Goal: Task Accomplishment & Management: Use online tool/utility

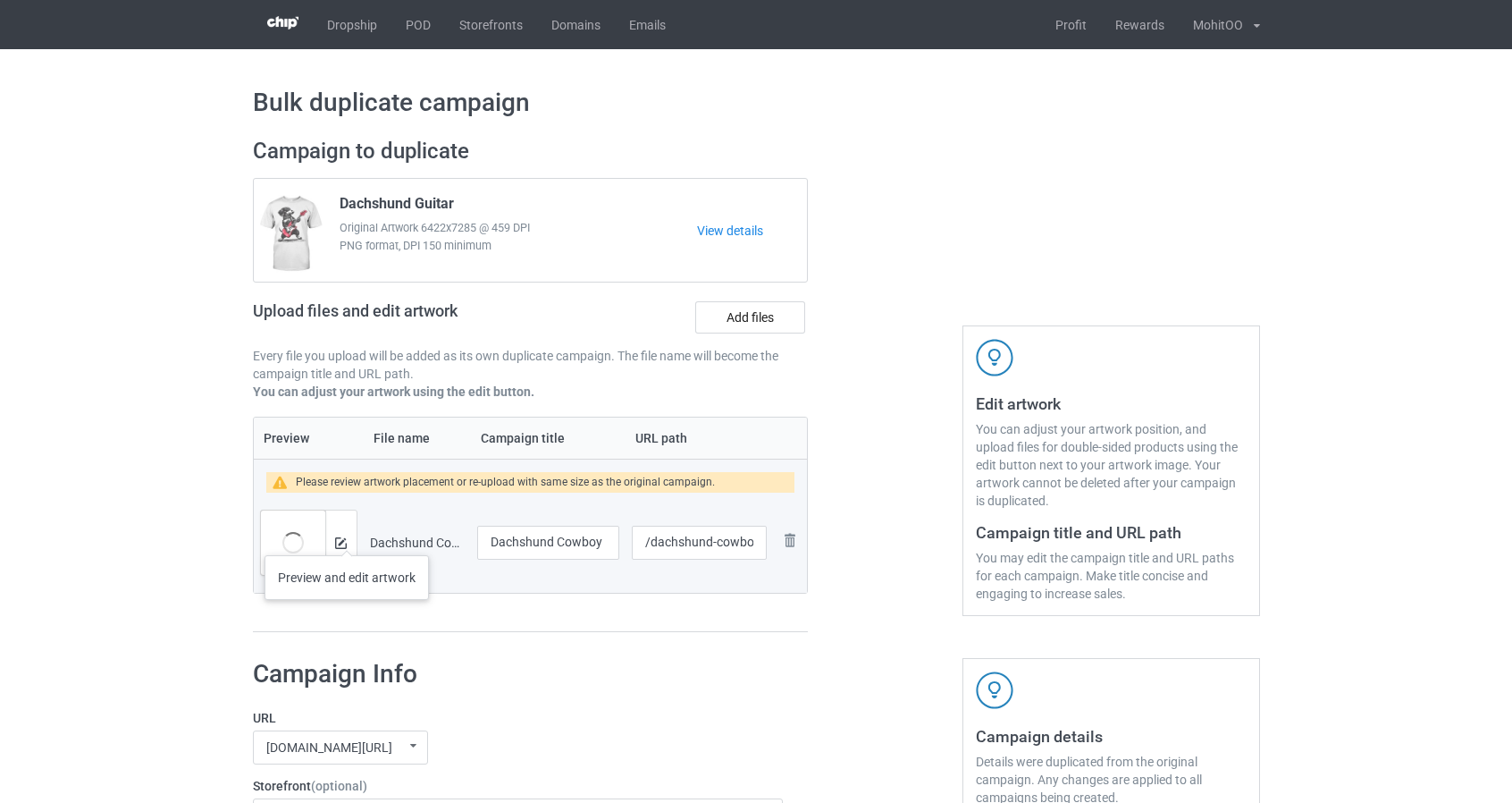
click at [345, 537] on div at bounding box center [341, 542] width 31 height 64
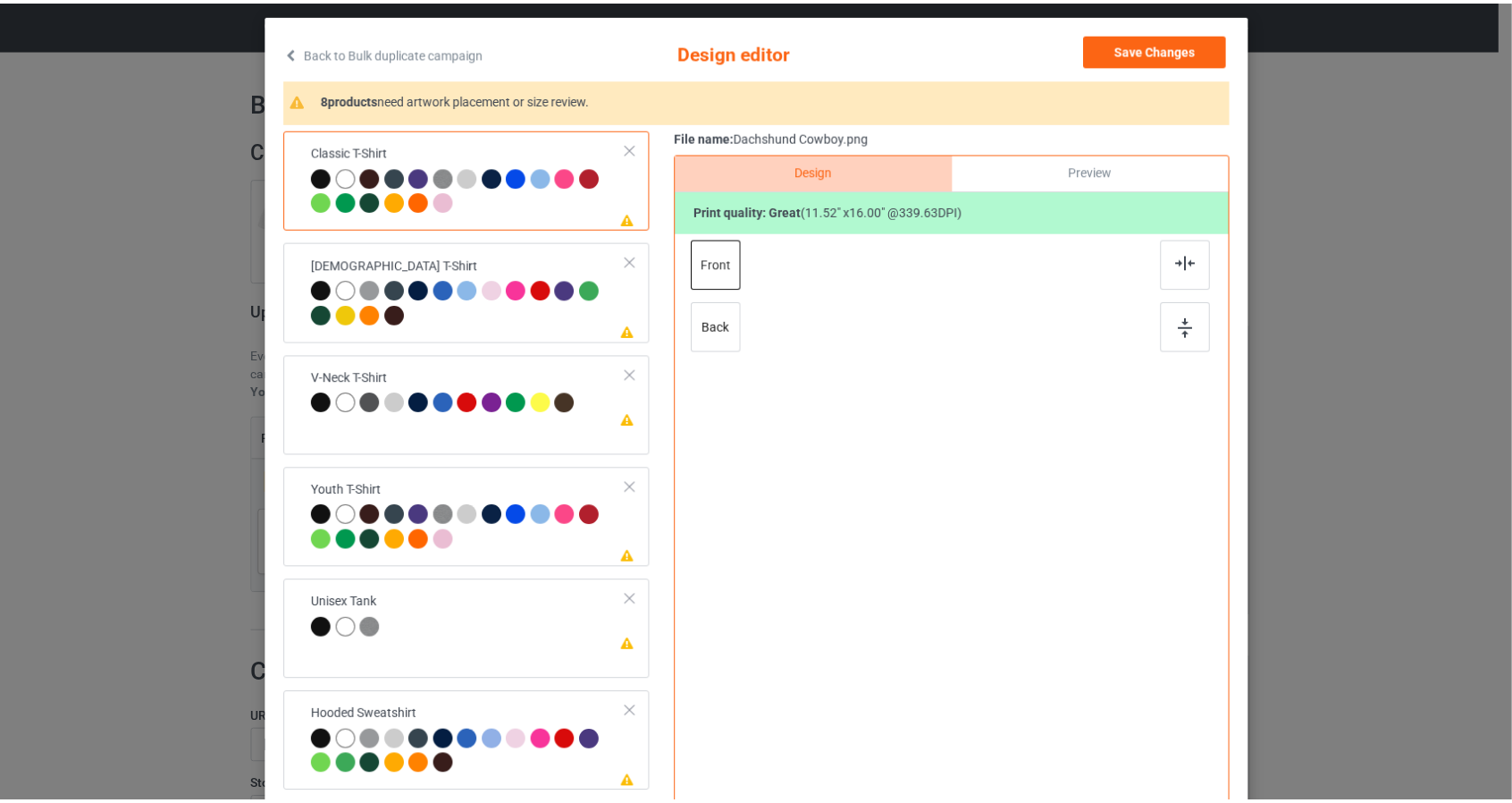
scroll to position [90, 0]
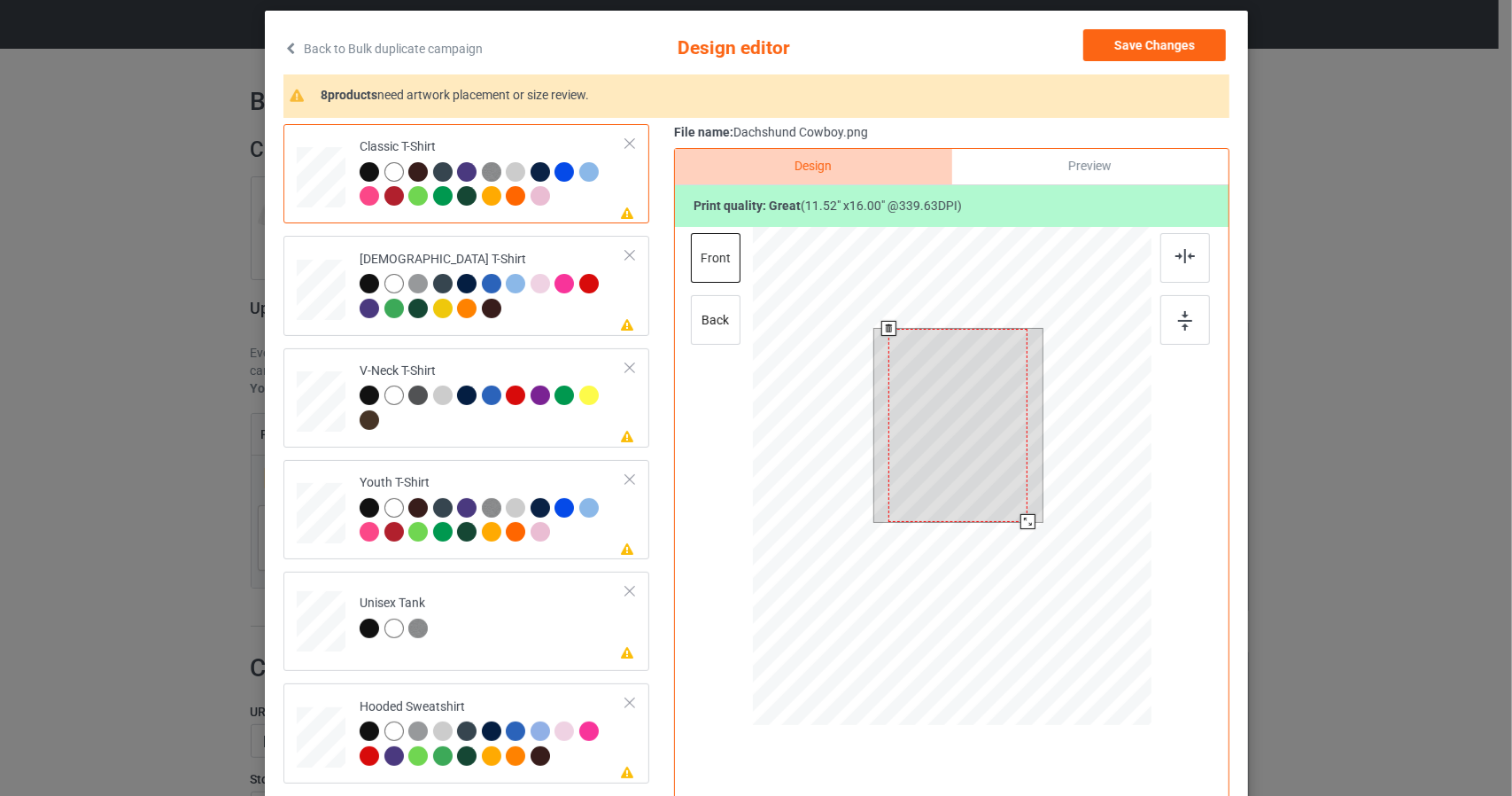
click at [1076, 586] on div at bounding box center [951, 479] width 399 height 504
click at [1058, 594] on div at bounding box center [951, 479] width 399 height 504
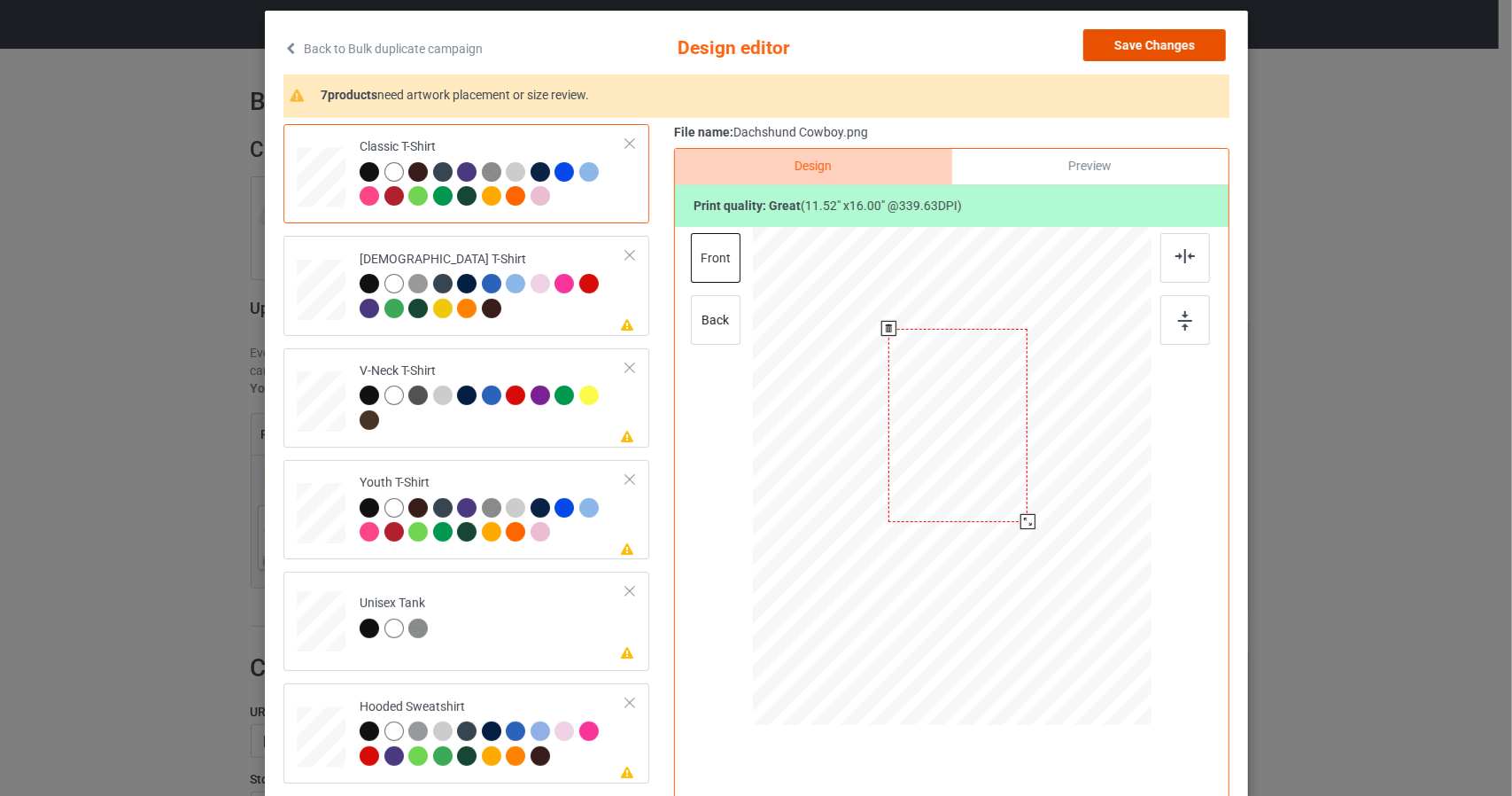
click at [1154, 41] on button "Save Changes" at bounding box center [1155, 44] width 143 height 32
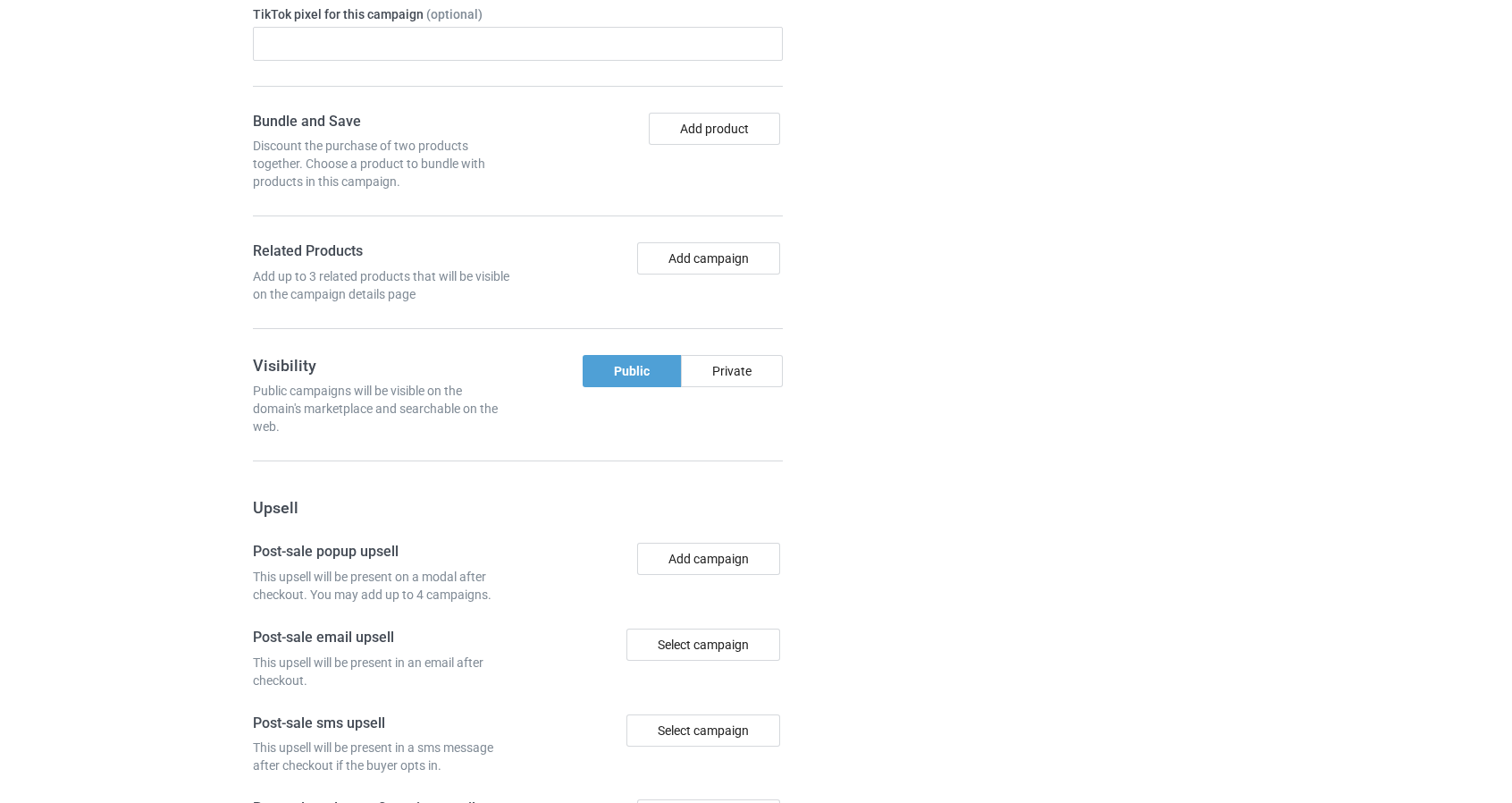
scroll to position [1499, 0]
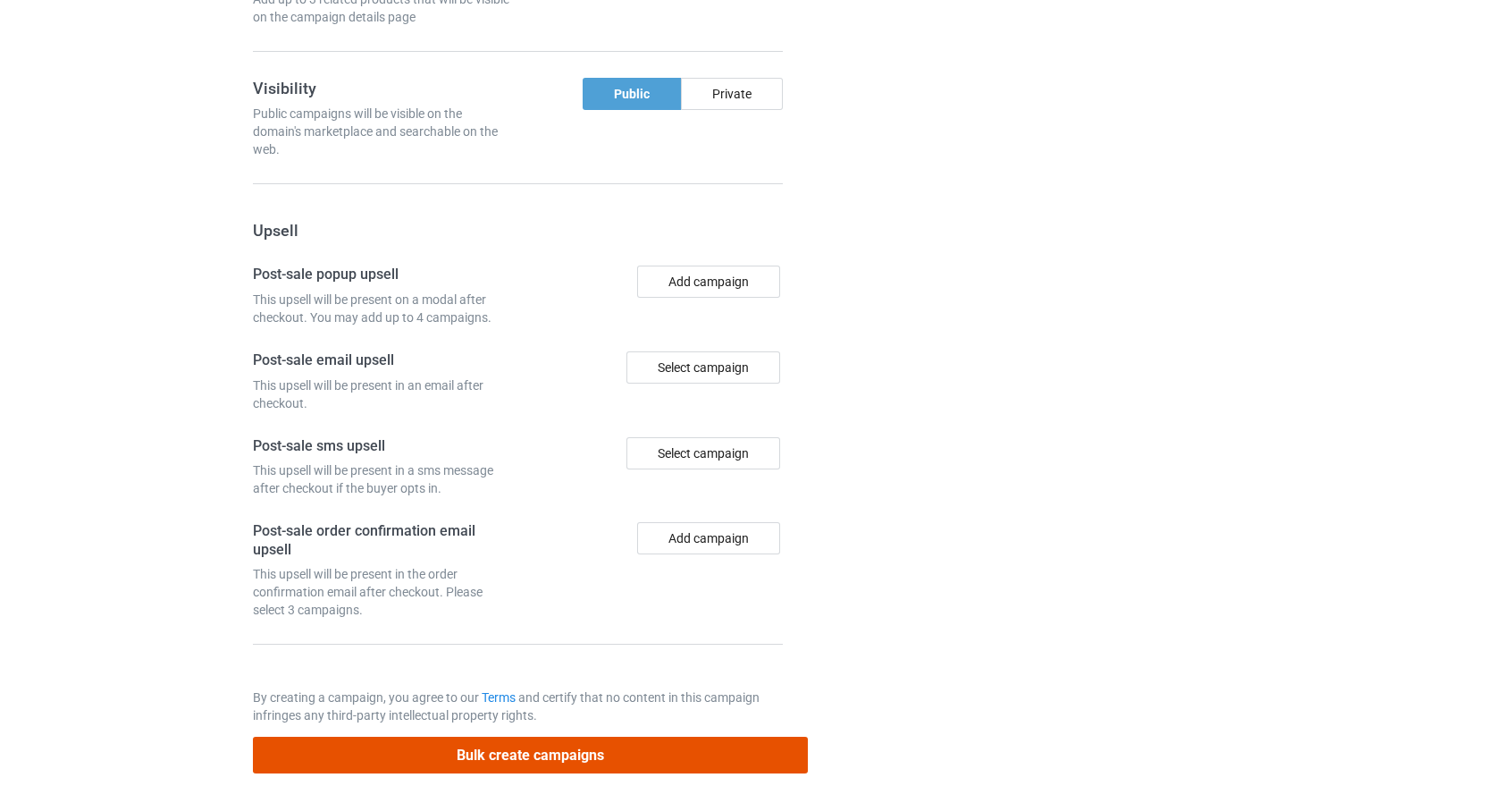
click at [786, 745] on button "Bulk create campaigns" at bounding box center [530, 755] width 556 height 37
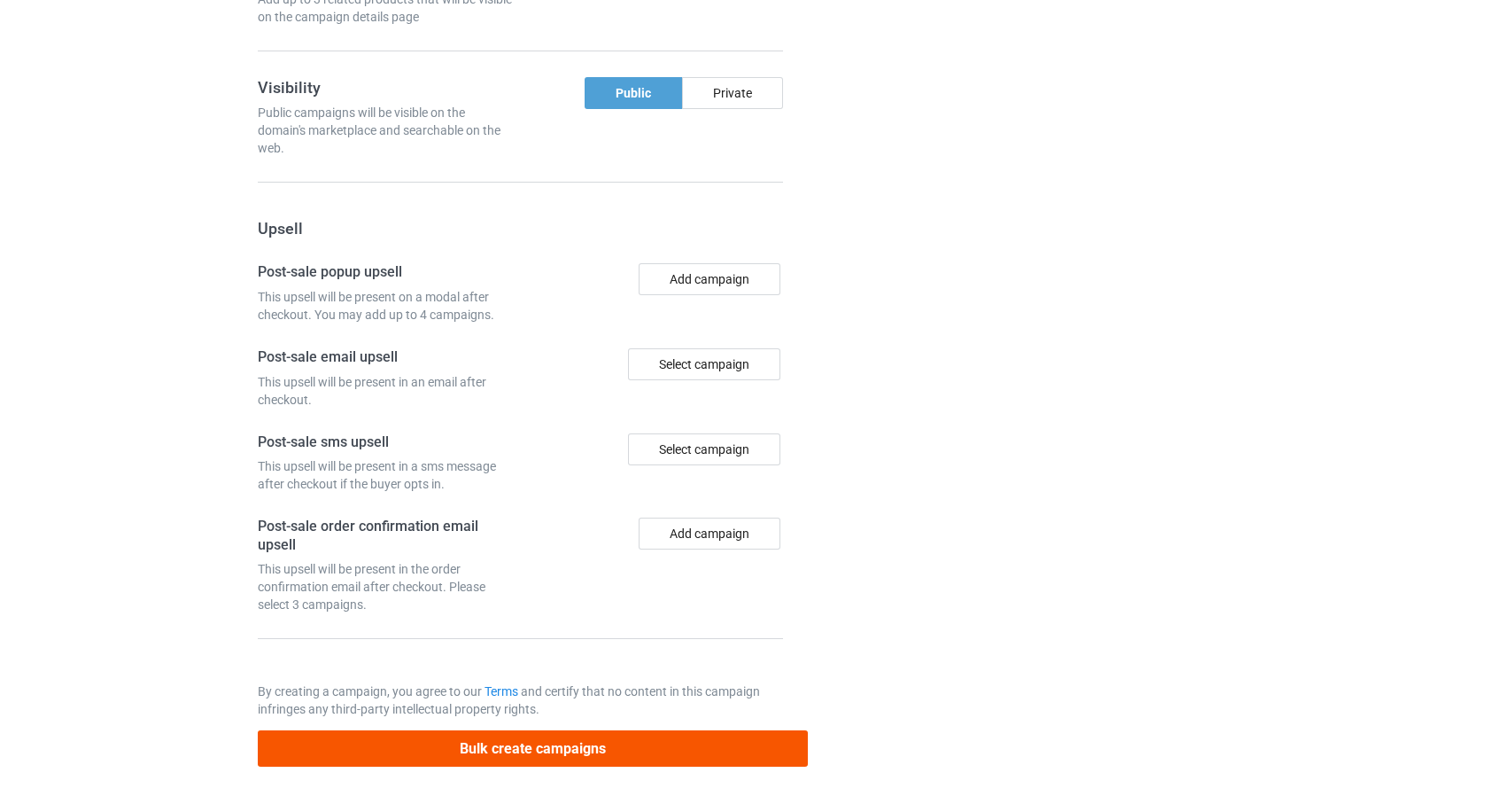
scroll to position [0, 0]
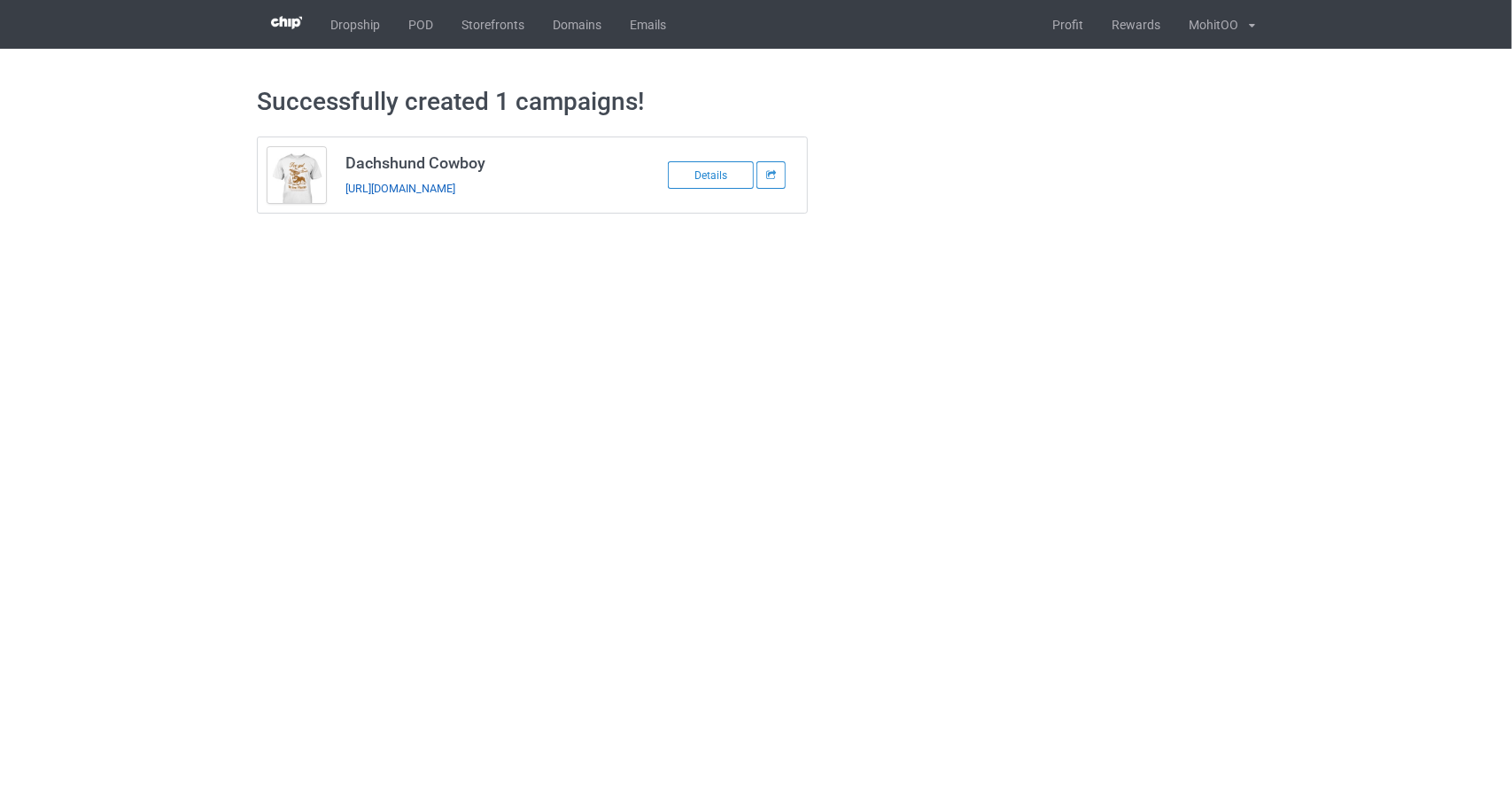
click at [495, 343] on body "Dropship POD Storefronts Domains Emails Profit Rewards MohitOO Settings Logout …" at bounding box center [756, 398] width 1512 height 796
click at [463, 162] on h3 "Dachshund Cowboy" at bounding box center [485, 162] width 280 height 20
copy h3 "Dachshund Cowboy"
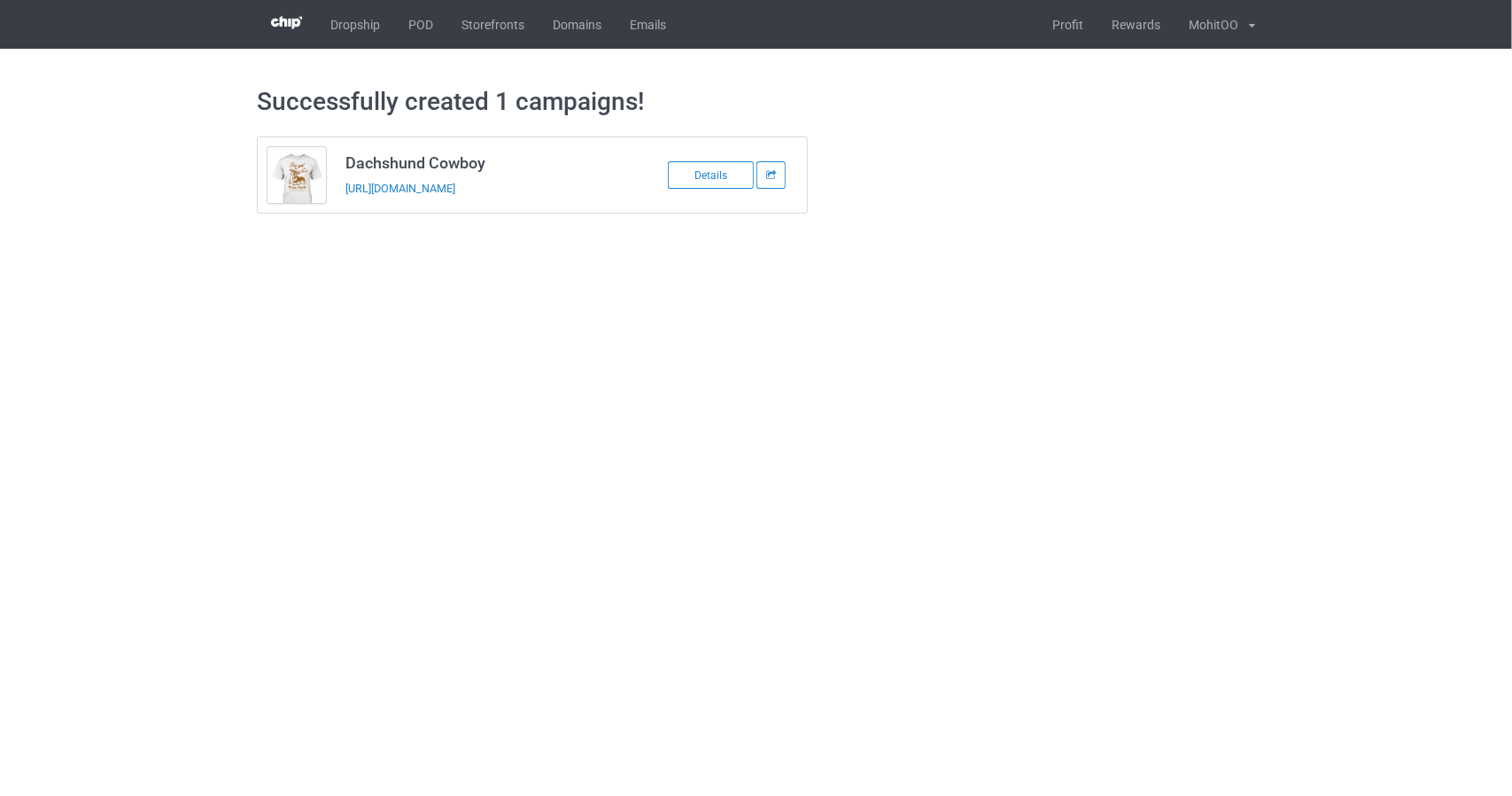
click at [538, 358] on body "Dropship POD Storefronts Domains Emails Profit Rewards MohitOO Settings Logout …" at bounding box center [756, 398] width 1512 height 796
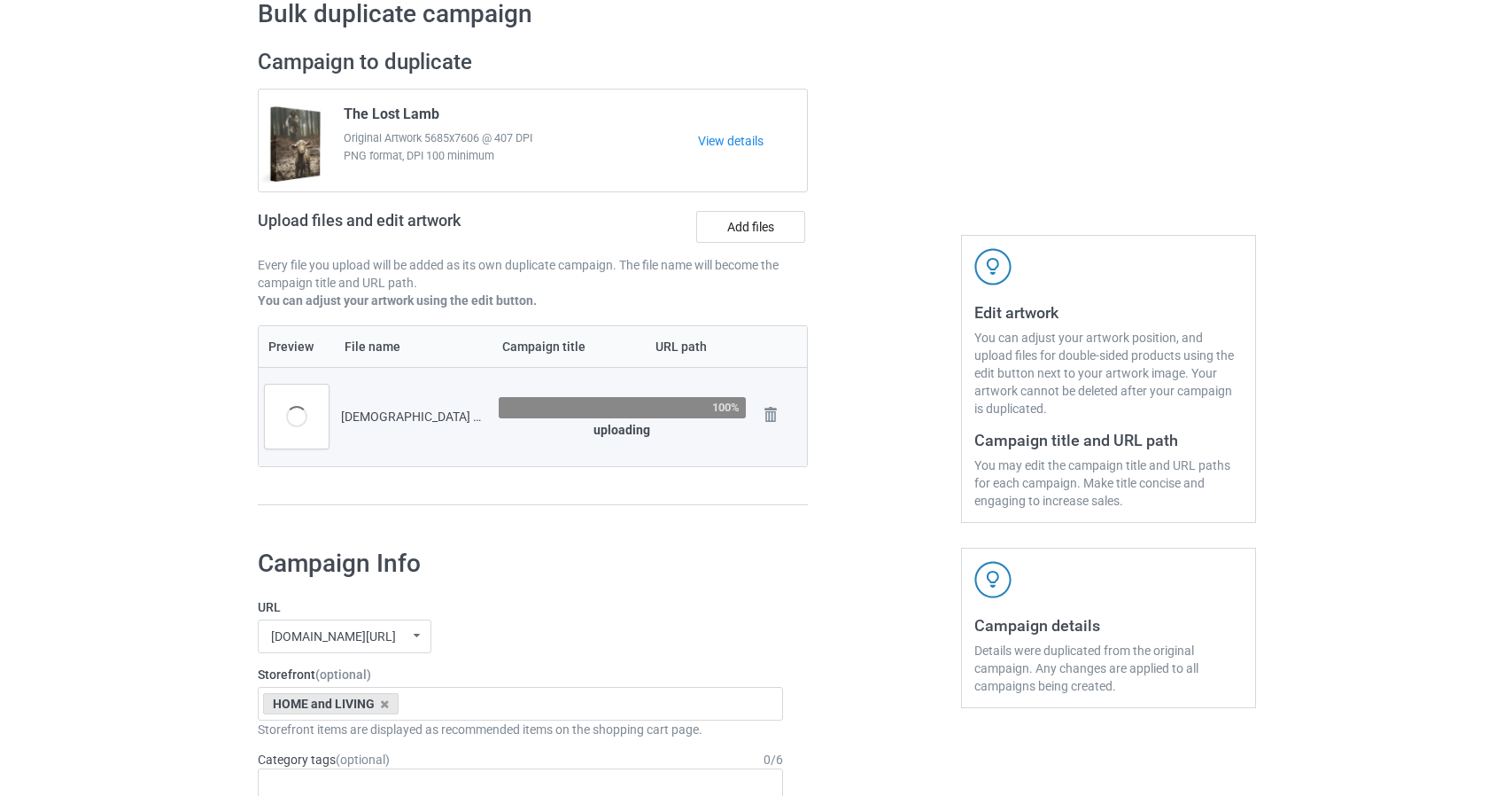
scroll to position [89, 0]
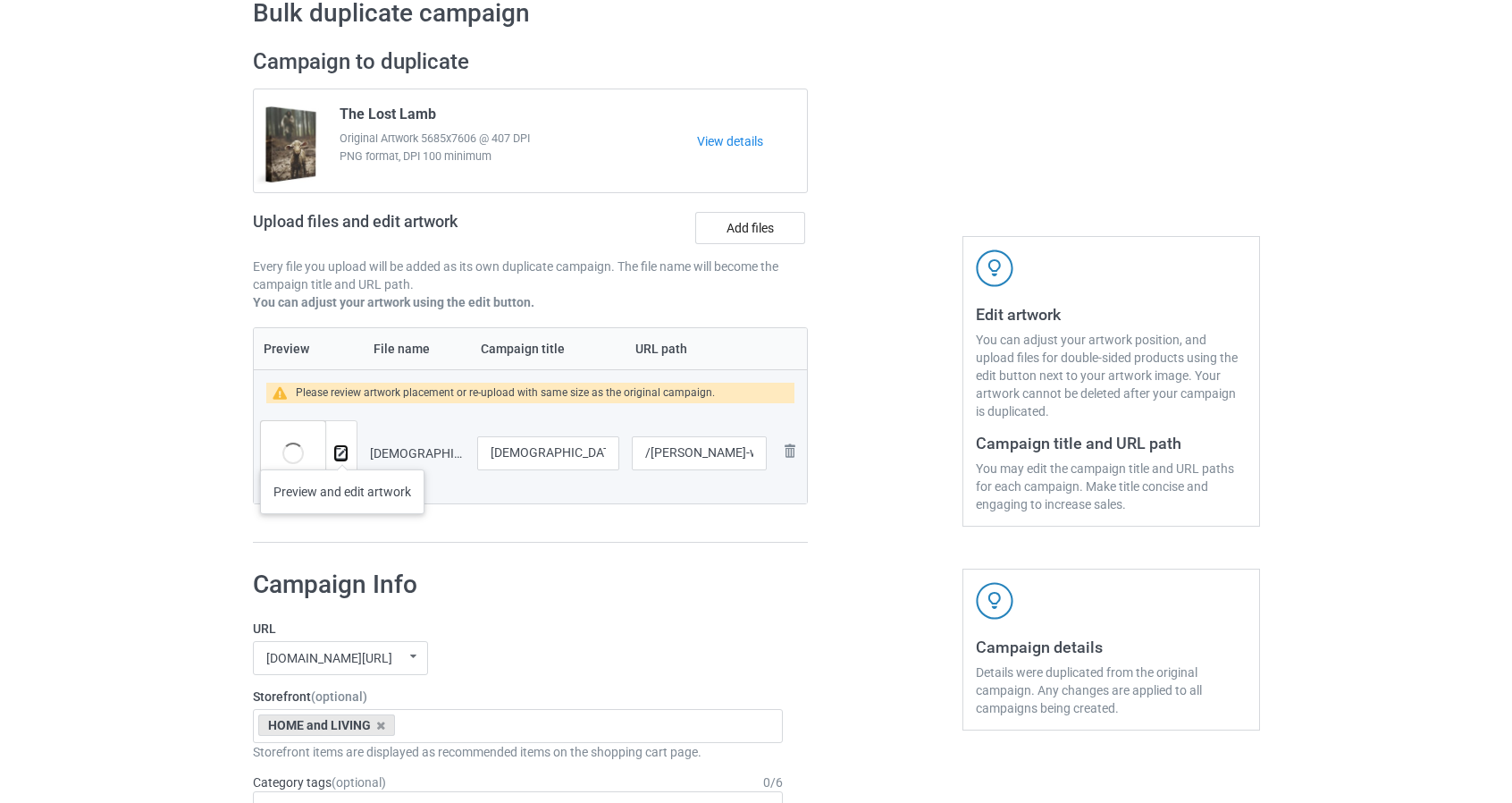
click at [342, 452] on img at bounding box center [341, 454] width 12 height 12
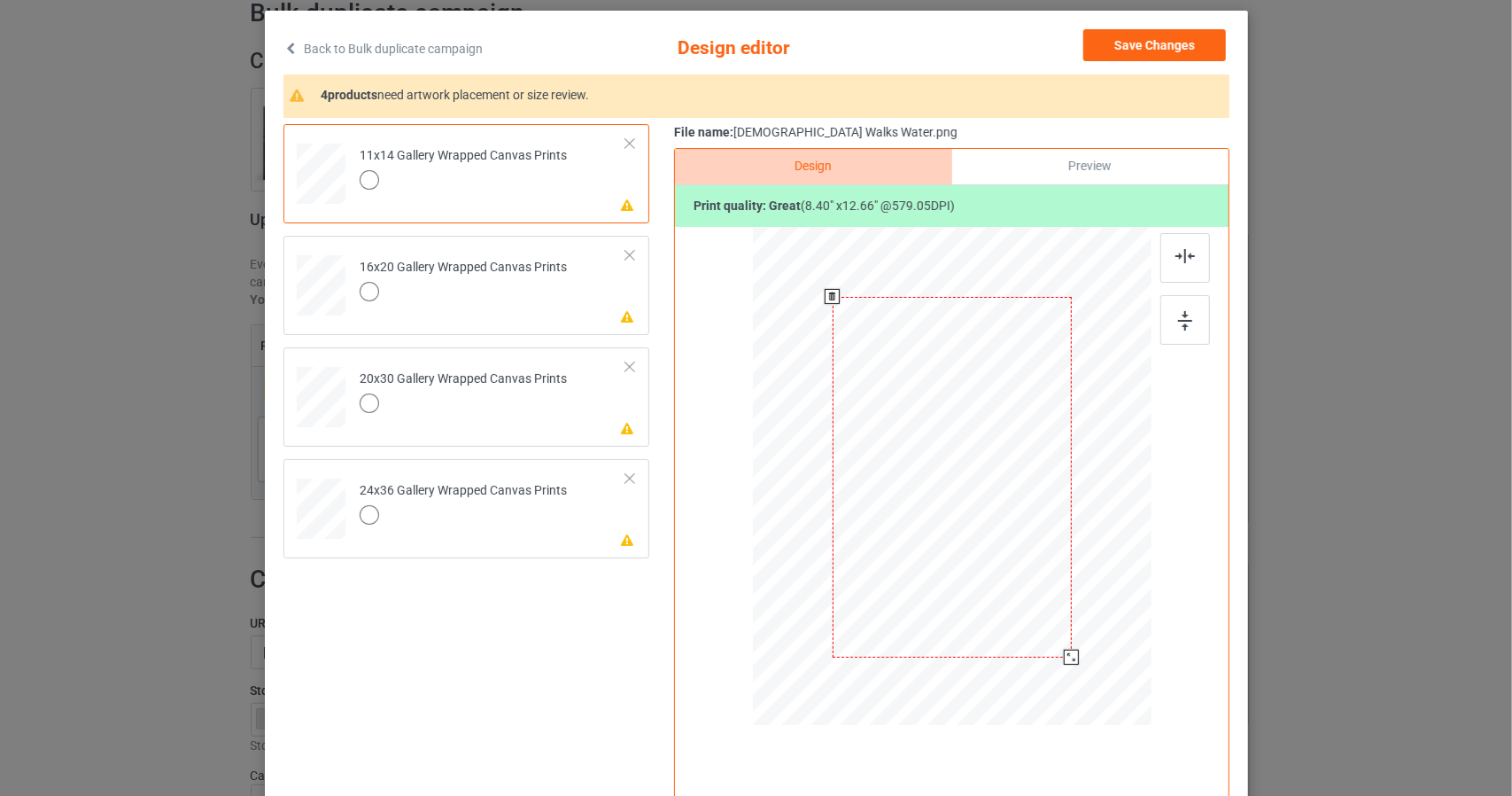
click at [1040, 457] on div at bounding box center [951, 478] width 239 height 361
drag, startPoint x: 1069, startPoint y: 655, endPoint x: 1182, endPoint y: 759, distance: 153.6
click at [1182, 759] on div "Design Preview Print quality: great ( 14.27 " x 21.51 " @ 340.89 DPI)" at bounding box center [952, 477] width 556 height 659
drag, startPoint x: 1049, startPoint y: 367, endPoint x: 1049, endPoint y: 429, distance: 62.0
click at [1049, 429] on div at bounding box center [951, 539] width 406 height 613
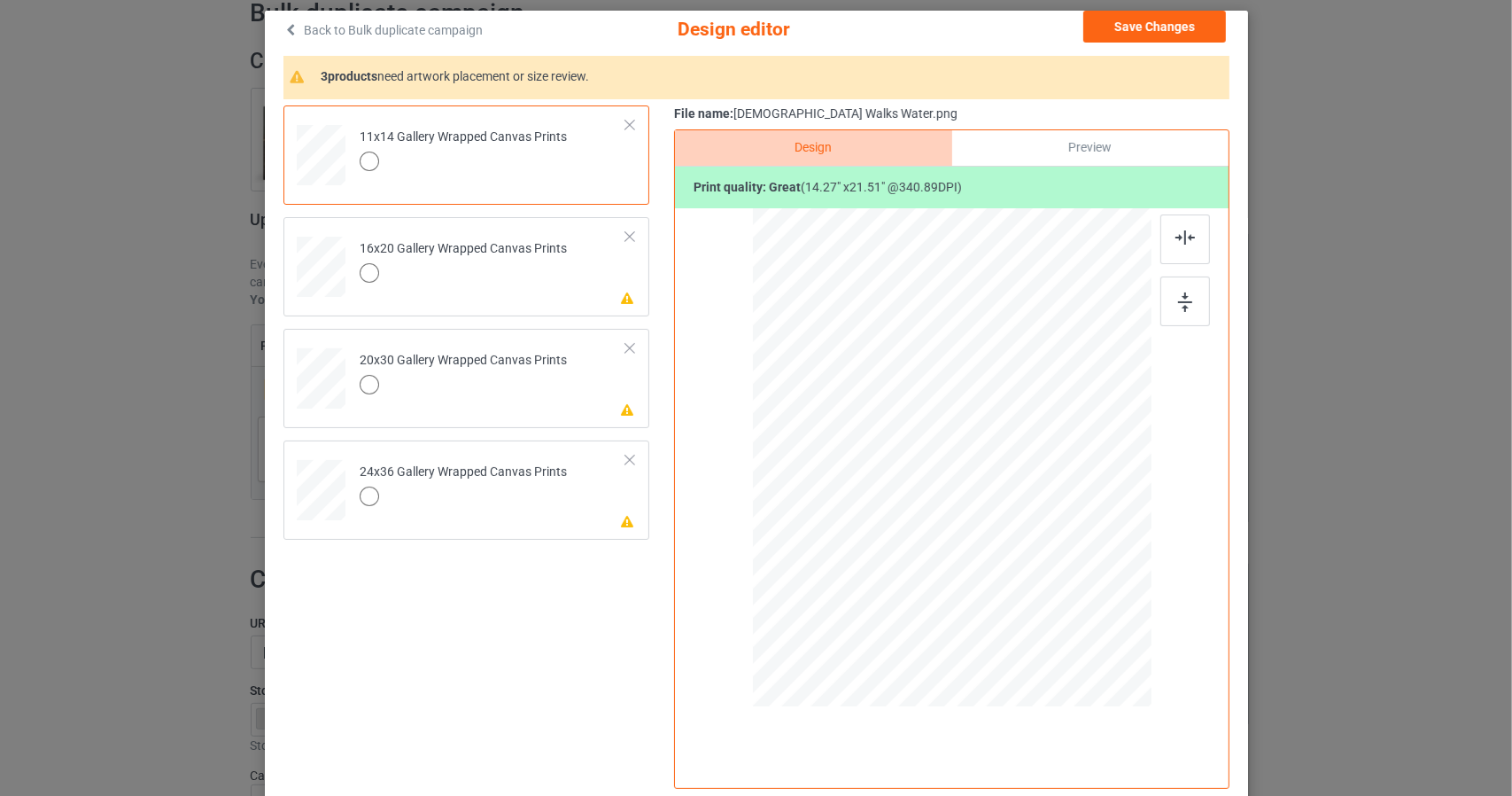
scroll to position [20, 0]
click at [1176, 239] on img at bounding box center [1186, 235] width 19 height 14
click at [1098, 145] on div "Preview" at bounding box center [1089, 146] width 276 height 36
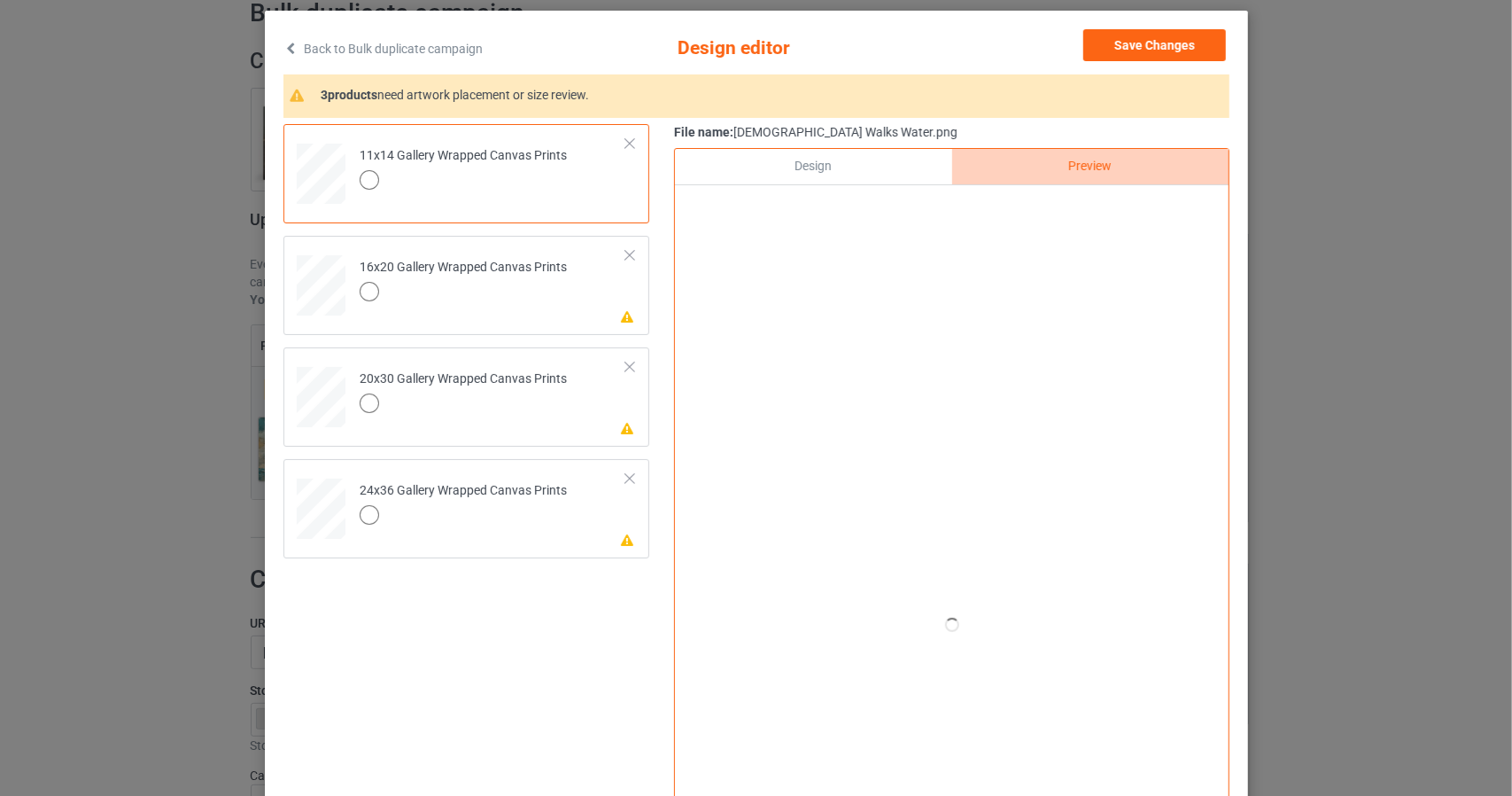
scroll to position [109, 0]
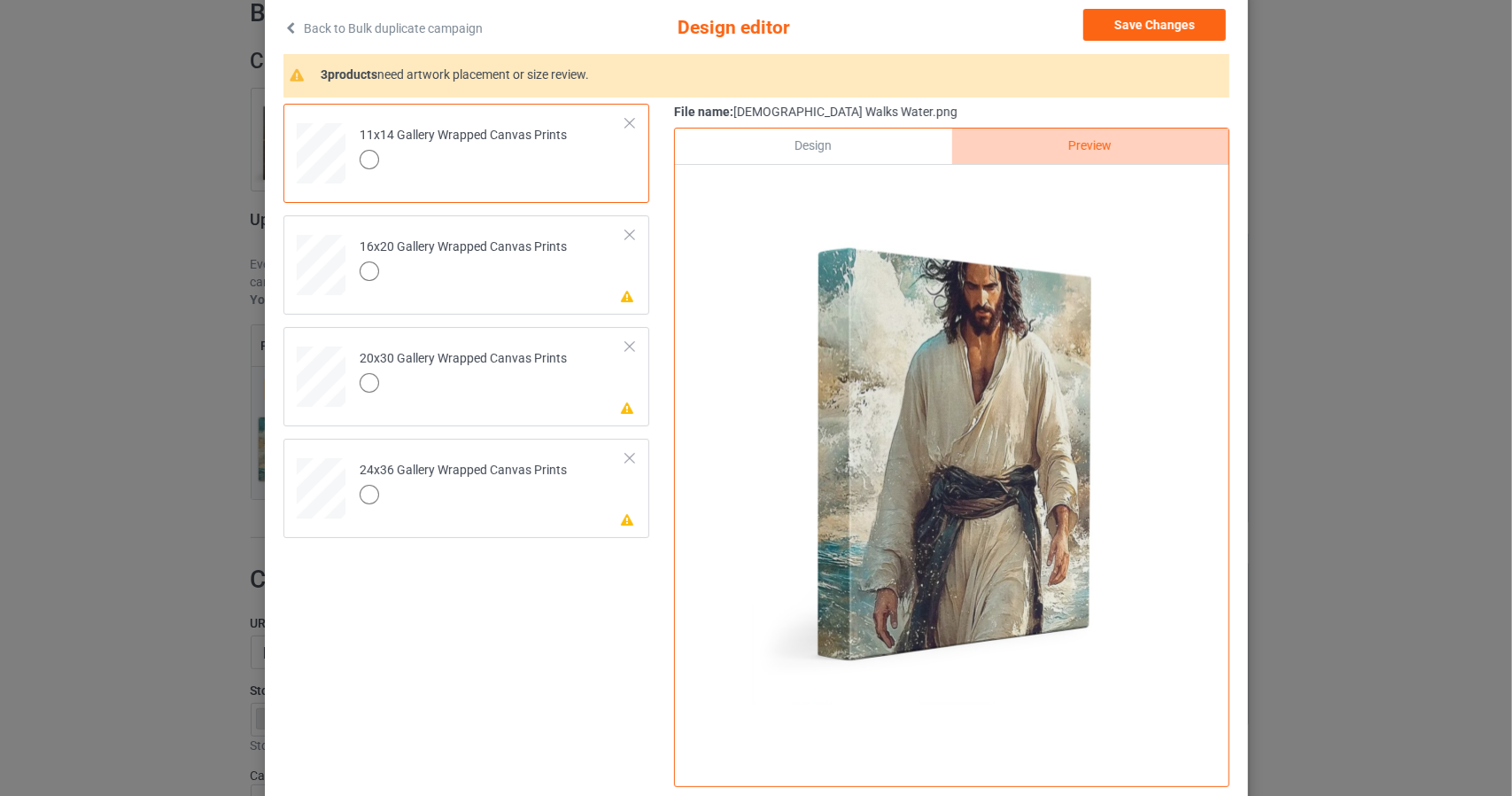
click at [793, 143] on div "Design" at bounding box center [813, 146] width 276 height 36
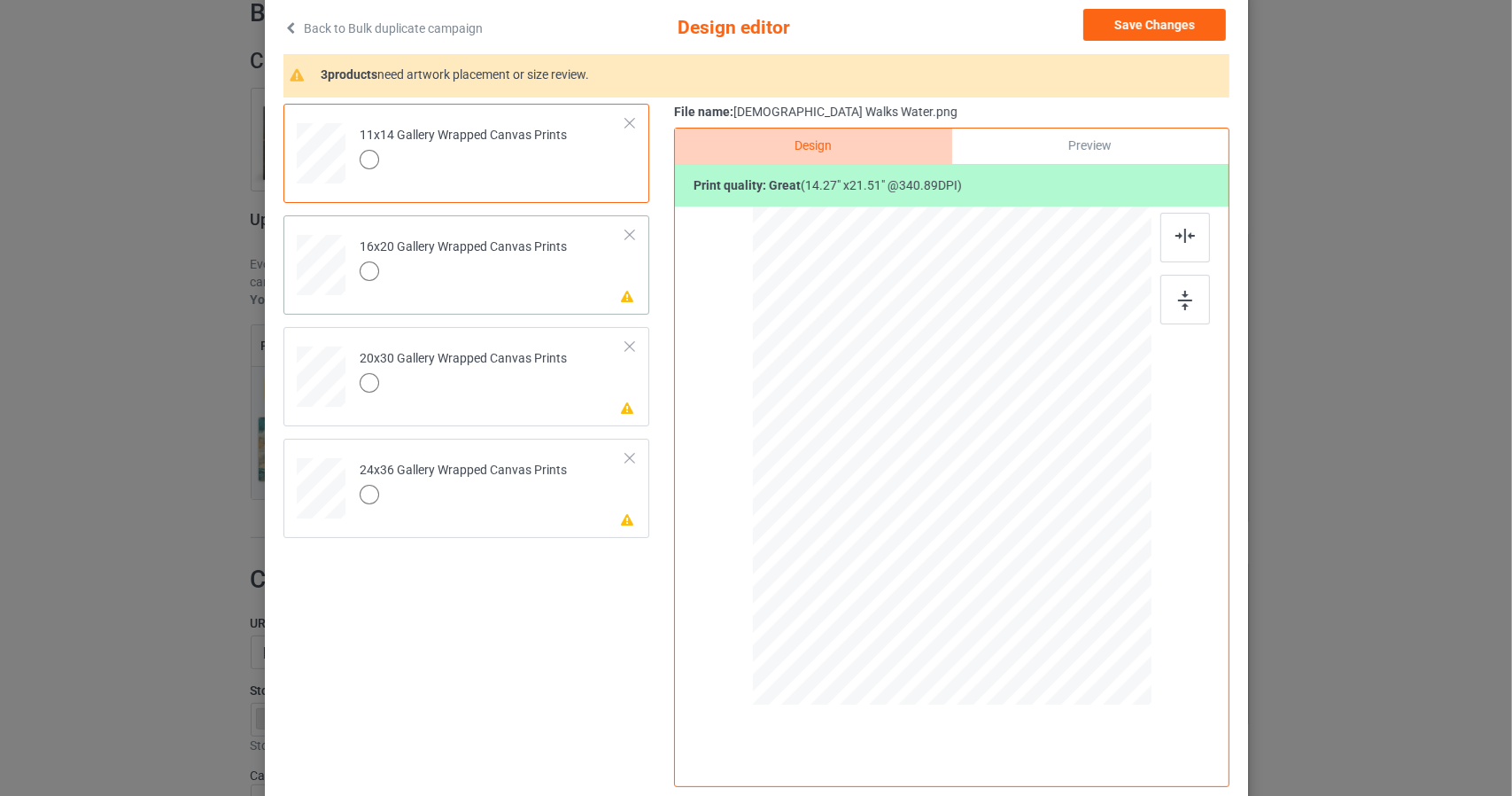
click at [629, 300] on div "Please review artwork placement 16x20 Gallery Wrapped Canvas Prints" at bounding box center [466, 264] width 366 height 99
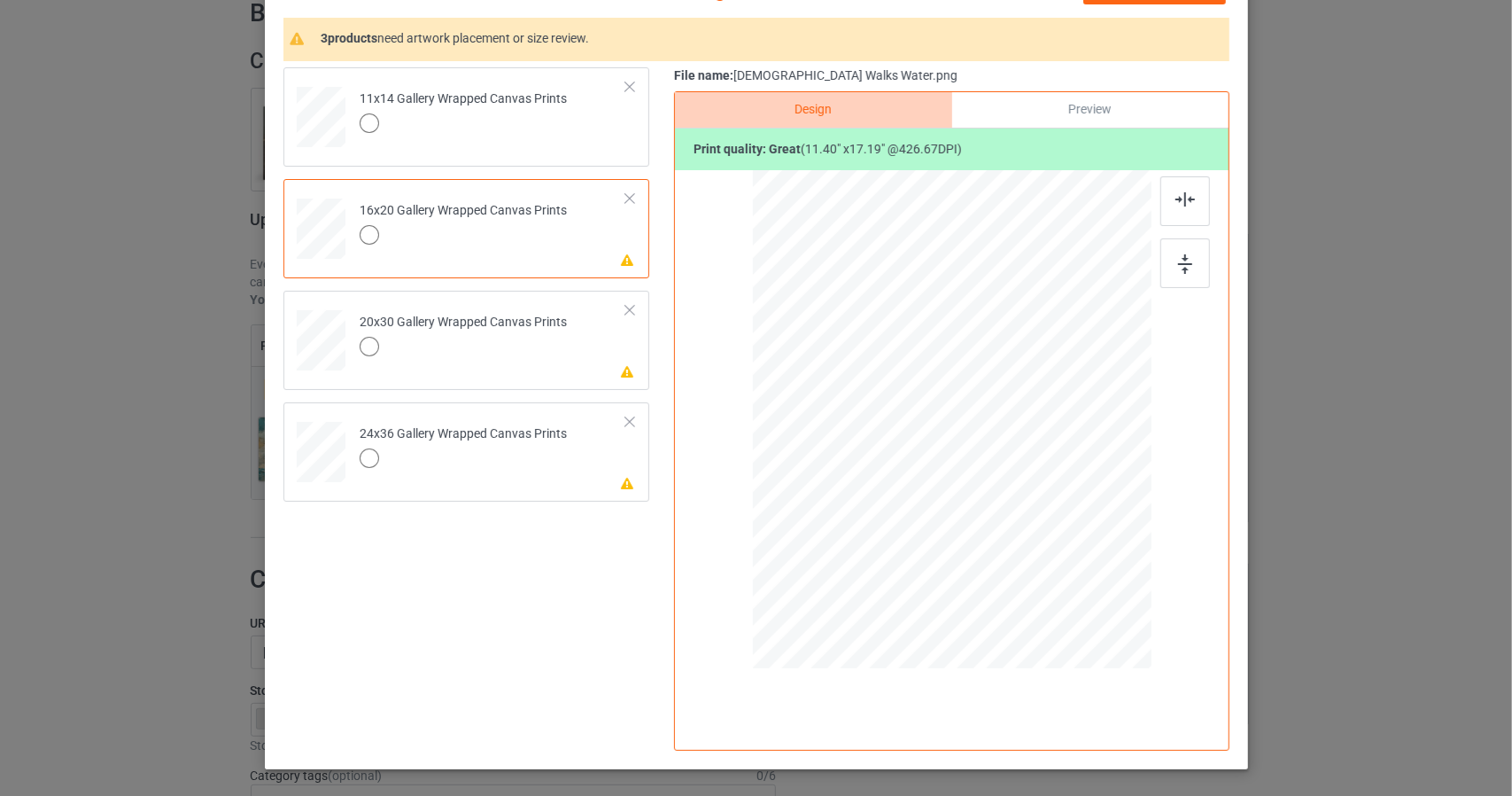
scroll to position [198, 0]
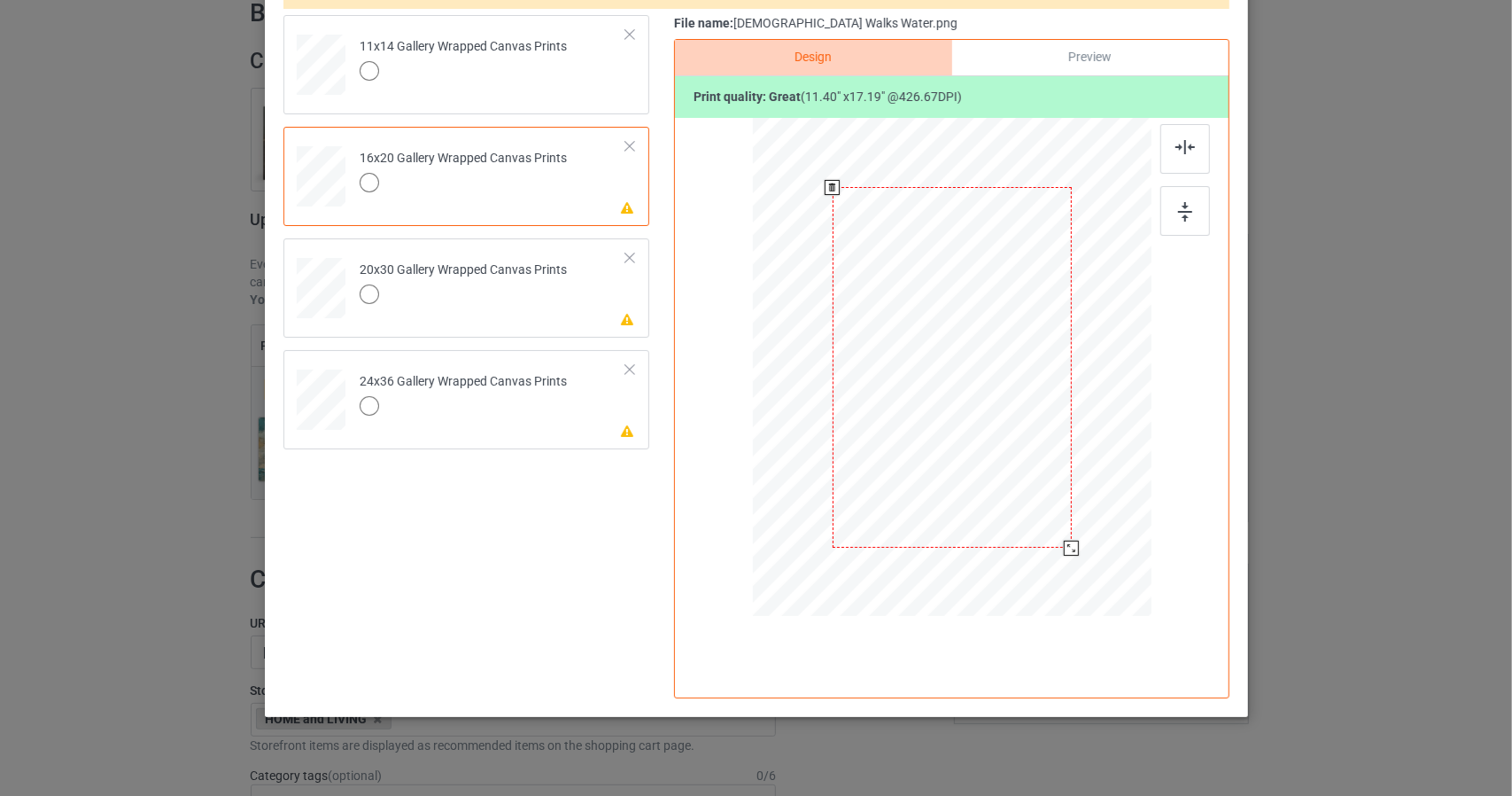
click at [1008, 398] on div at bounding box center [951, 368] width 239 height 361
drag, startPoint x: 1063, startPoint y: 543, endPoint x: 1129, endPoint y: 672, distance: 144.9
click at [1129, 672] on div "Design Preview Print quality: great ( 19.17 " x 28.90 " @ 253.70 DPI)" at bounding box center [952, 368] width 556 height 659
drag, startPoint x: 1078, startPoint y: 245, endPoint x: 1080, endPoint y: 305, distance: 60.0
click at [1080, 305] on div at bounding box center [954, 427] width 402 height 607
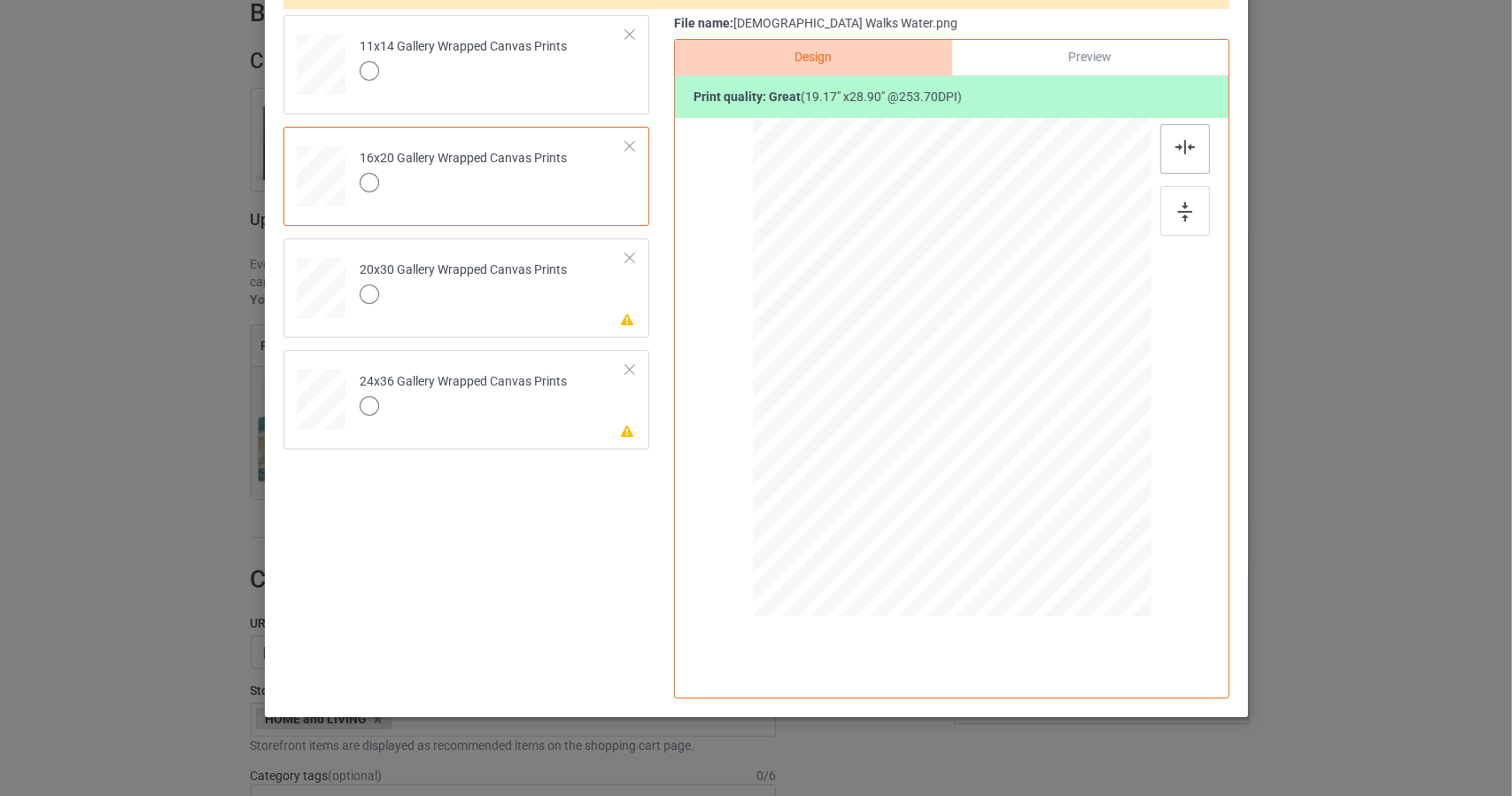
click at [1176, 142] on img at bounding box center [1186, 147] width 19 height 14
click at [629, 302] on div "Please review artwork placement 20x30 Gallery Wrapped Canvas Prints" at bounding box center [466, 288] width 366 height 99
drag, startPoint x: 1059, startPoint y: 542, endPoint x: 1100, endPoint y: 642, distance: 108.1
click at [1100, 642] on div "Design Preview Print quality: great ( 23.39 " x 35.27 " @ 207.92 DPI)" at bounding box center [952, 368] width 556 height 659
drag, startPoint x: 1067, startPoint y: 295, endPoint x: 1067, endPoint y: 309, distance: 14.0
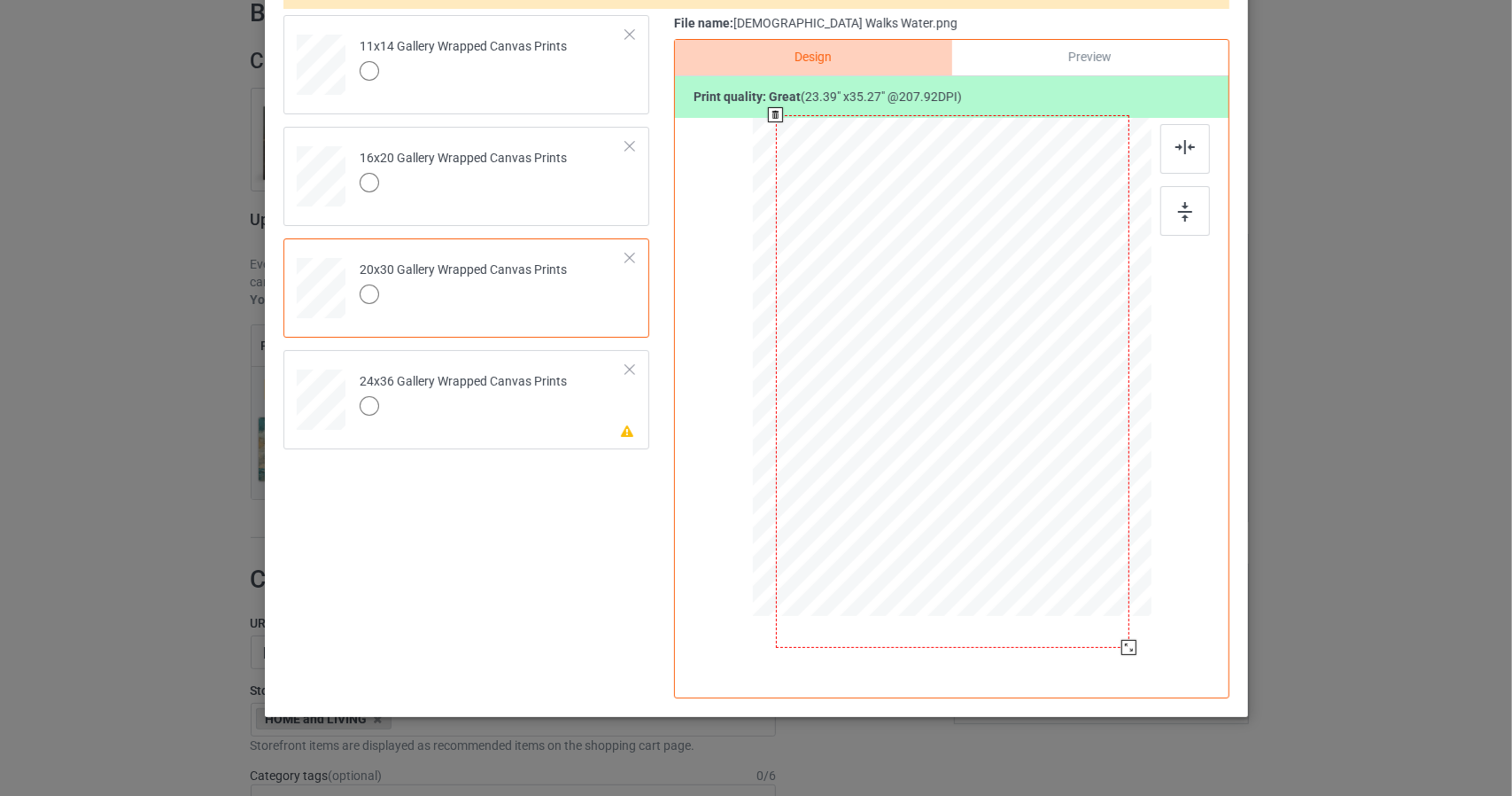
click at [1067, 309] on div at bounding box center [951, 381] width 353 height 533
click at [1181, 140] on img at bounding box center [1186, 147] width 19 height 14
click at [1111, 64] on div "Preview" at bounding box center [1089, 57] width 276 height 36
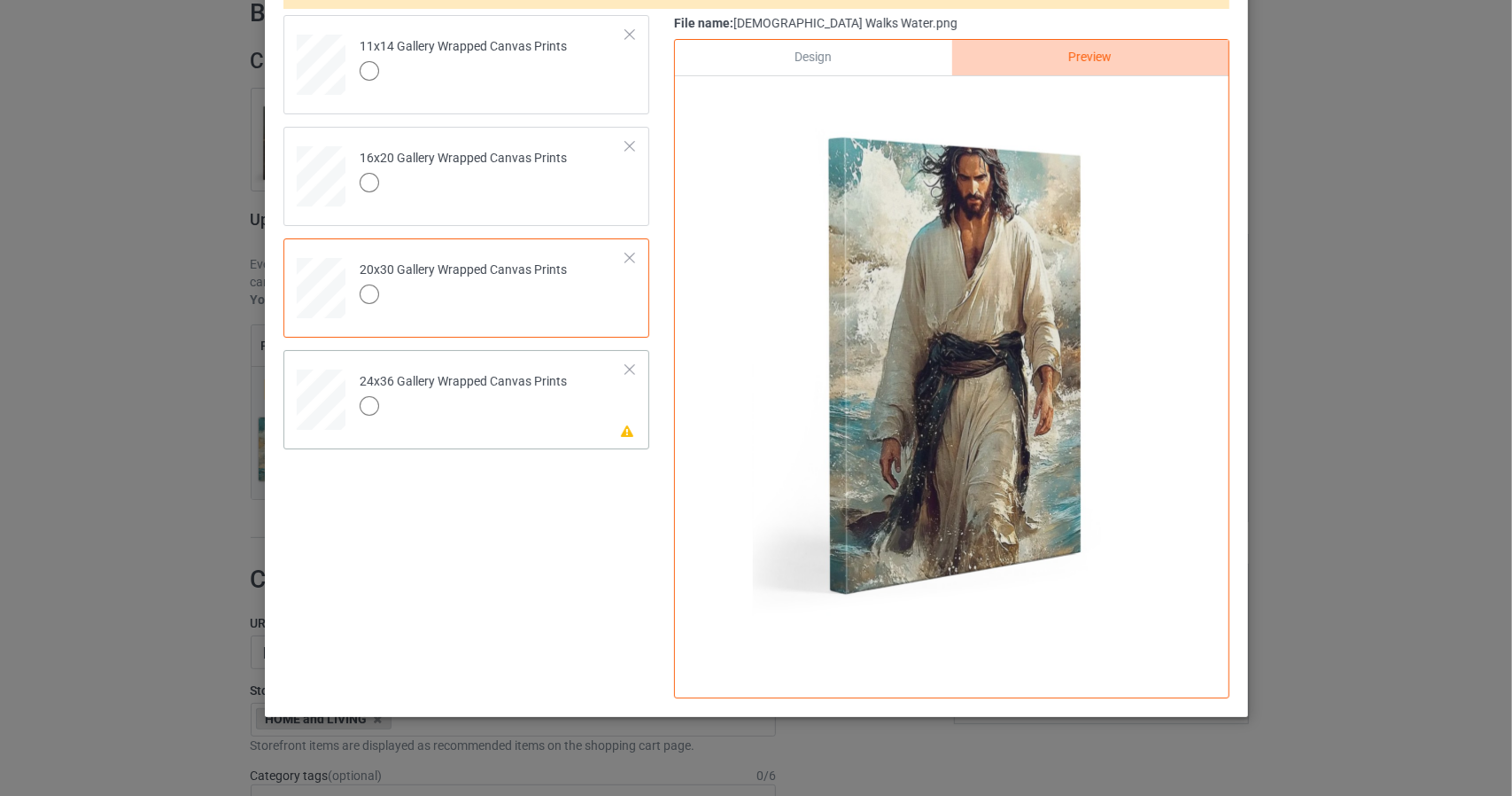
click at [631, 408] on div "Please review artwork placement 24x36 Gallery Wrapped Canvas Prints" at bounding box center [466, 399] width 366 height 99
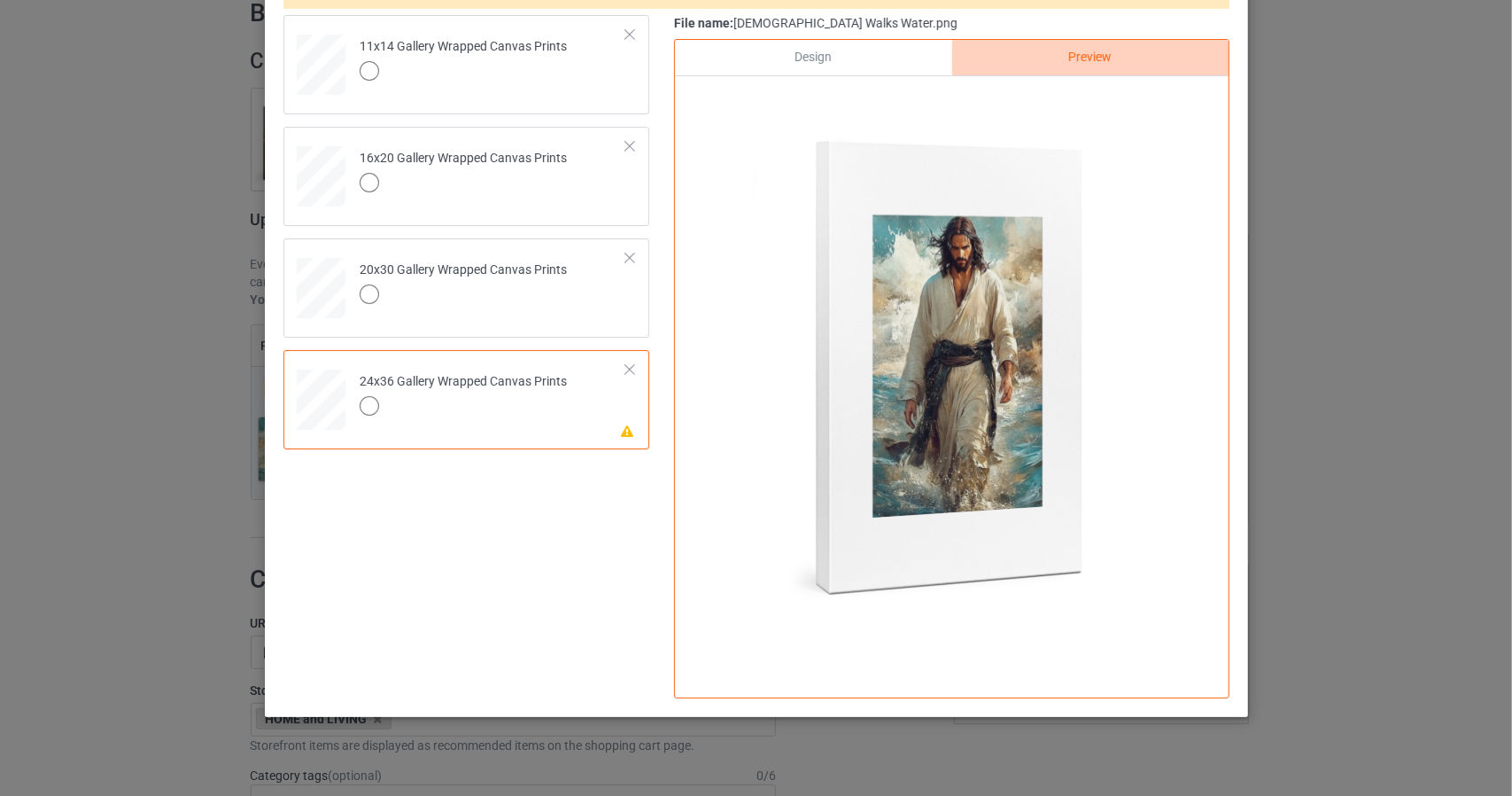
click at [835, 67] on div "Design" at bounding box center [813, 57] width 276 height 36
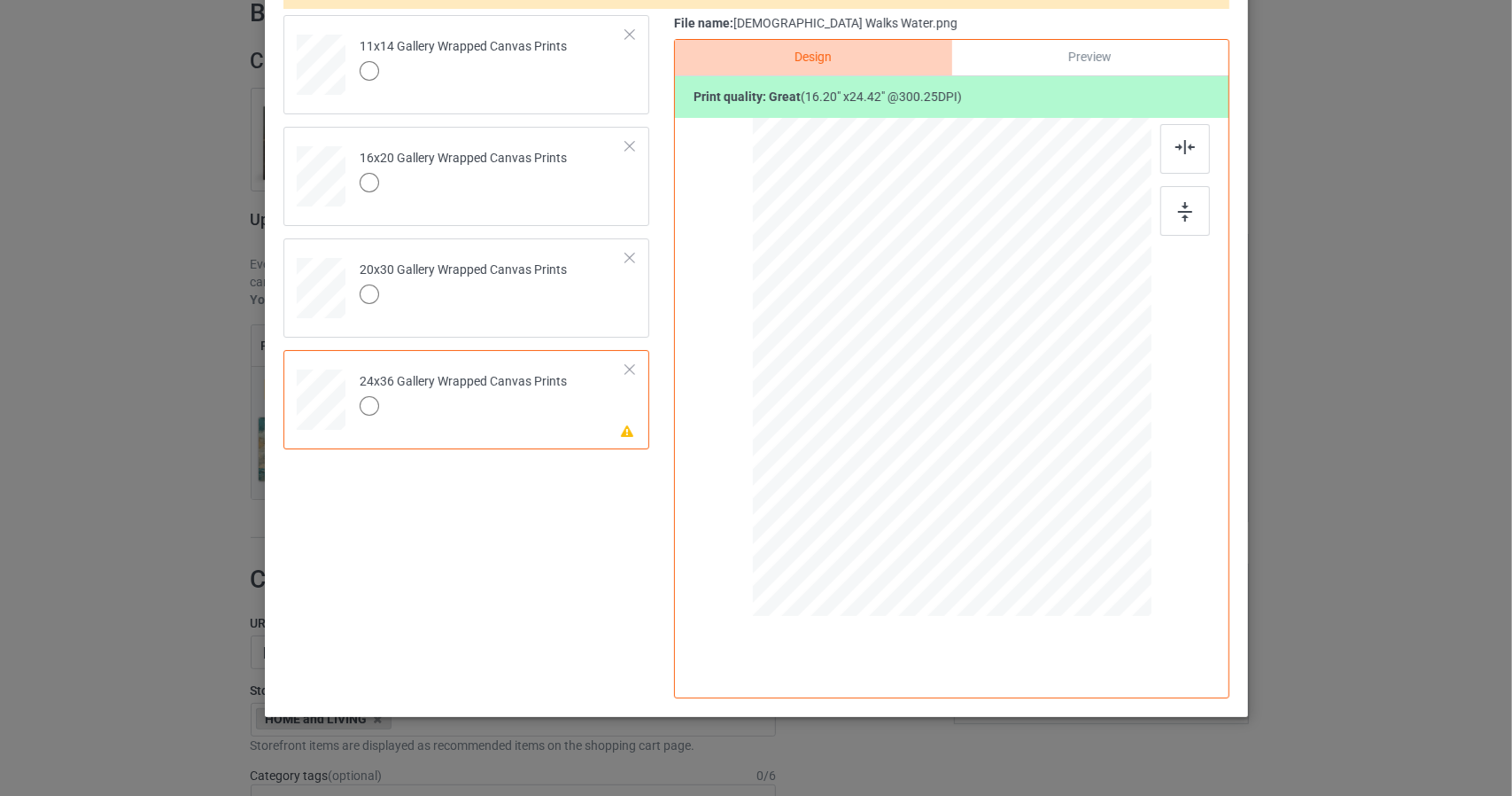
click at [1006, 59] on div "Preview" at bounding box center [1089, 57] width 276 height 36
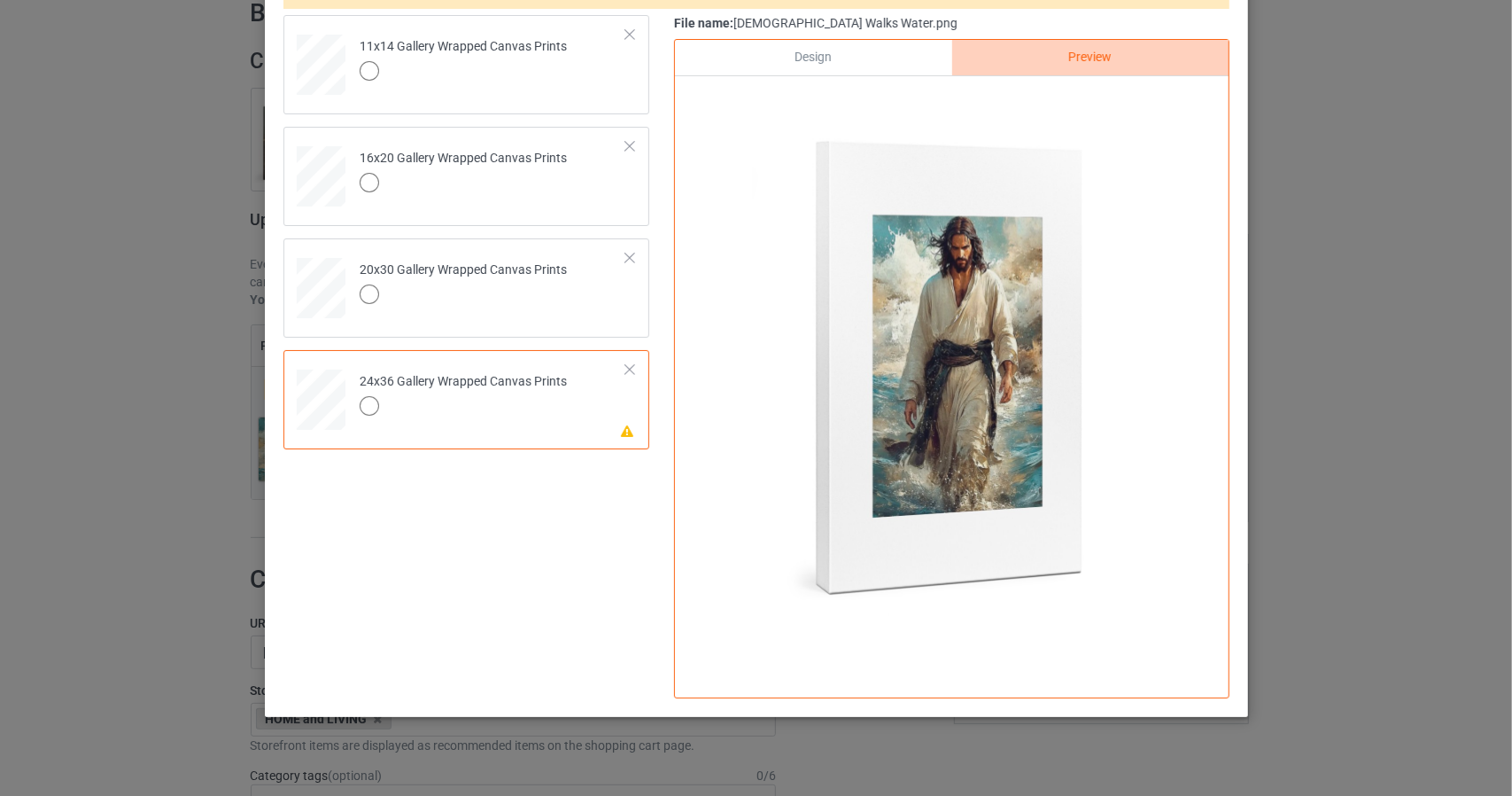
click at [892, 50] on div "Design" at bounding box center [813, 57] width 276 height 36
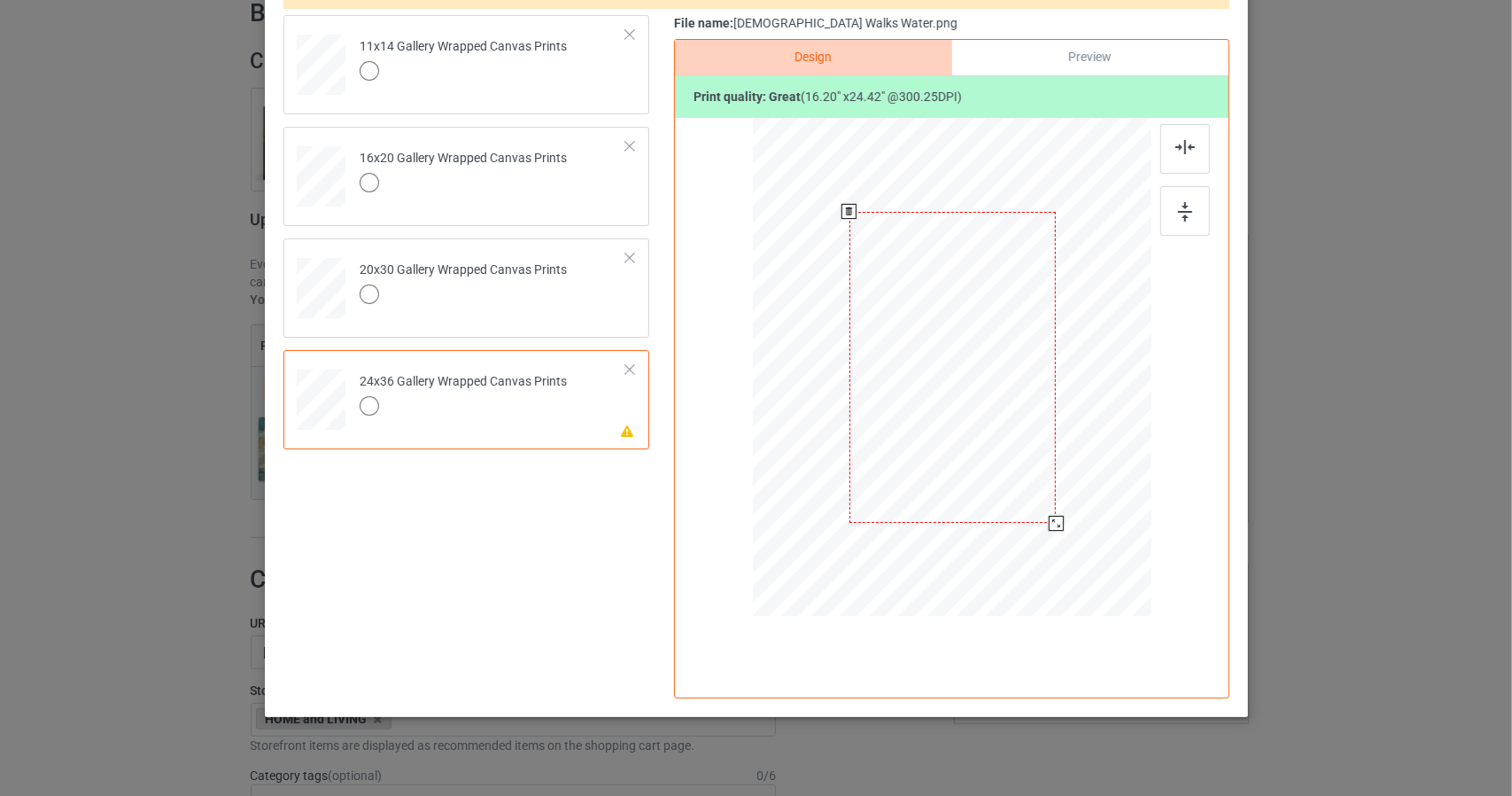
click at [1003, 441] on div at bounding box center [952, 367] width 206 height 312
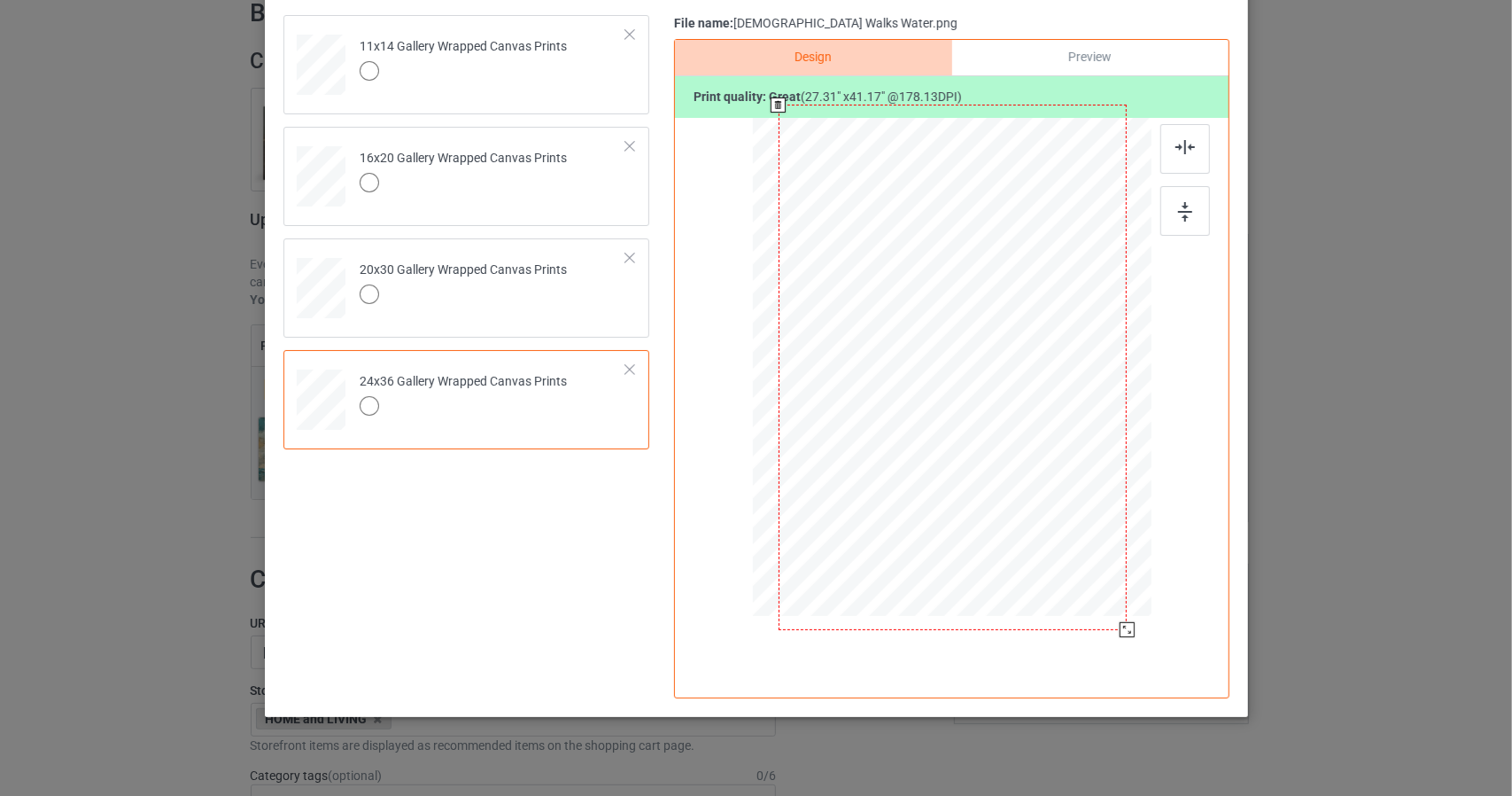
drag, startPoint x: 1085, startPoint y: 558, endPoint x: 1133, endPoint y: 618, distance: 76.8
click at [1133, 618] on div at bounding box center [951, 370] width 399 height 504
drag, startPoint x: 1080, startPoint y: 234, endPoint x: 1081, endPoint y: 247, distance: 13.0
click at [1081, 247] on div at bounding box center [952, 379] width 348 height 526
click at [1081, 245] on div at bounding box center [952, 377] width 348 height 526
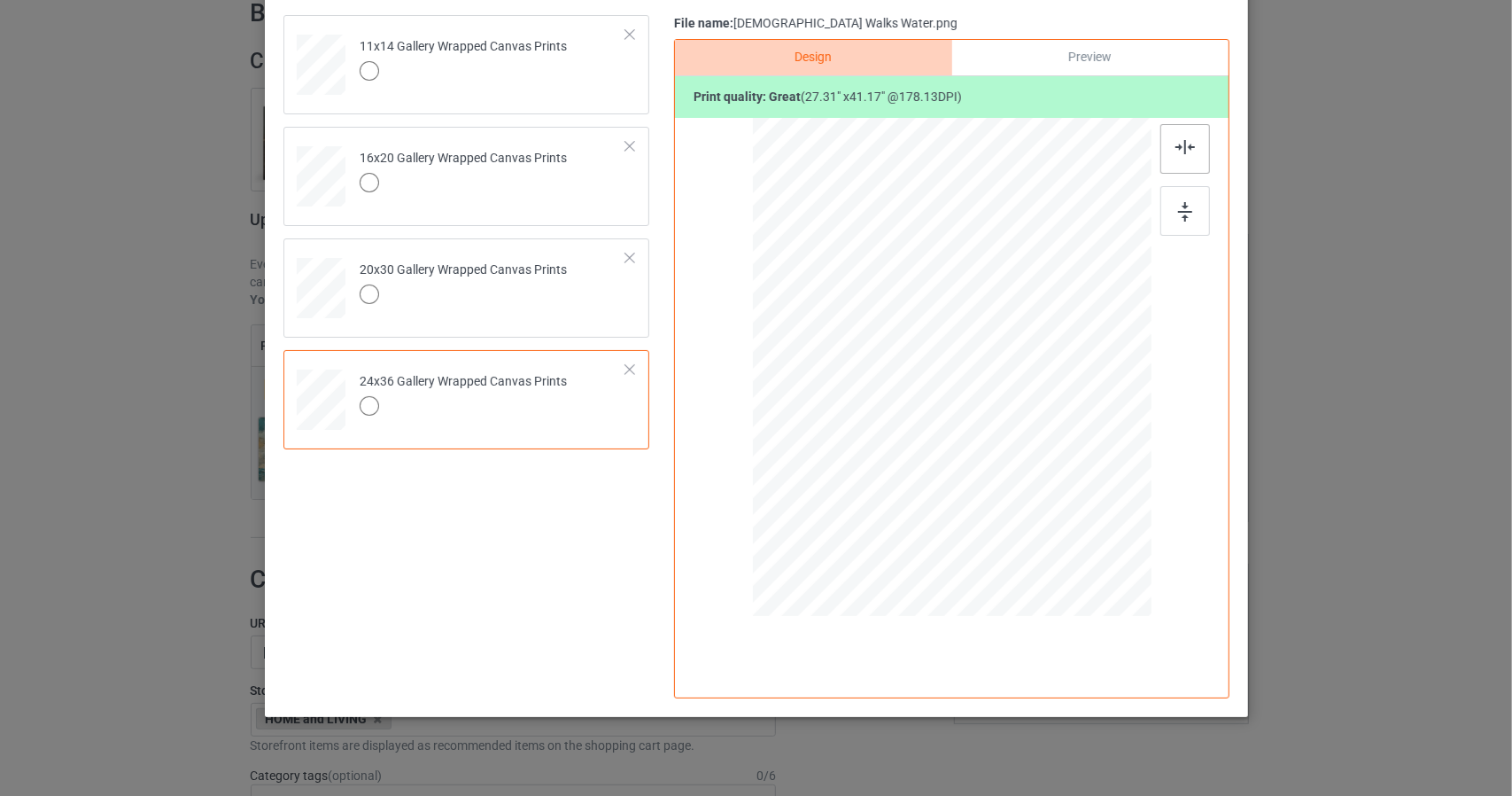
click at [1187, 142] on img at bounding box center [1186, 147] width 19 height 14
click at [1089, 488] on div at bounding box center [951, 377] width 348 height 526
click at [1131, 42] on div "Preview" at bounding box center [1089, 57] width 276 height 36
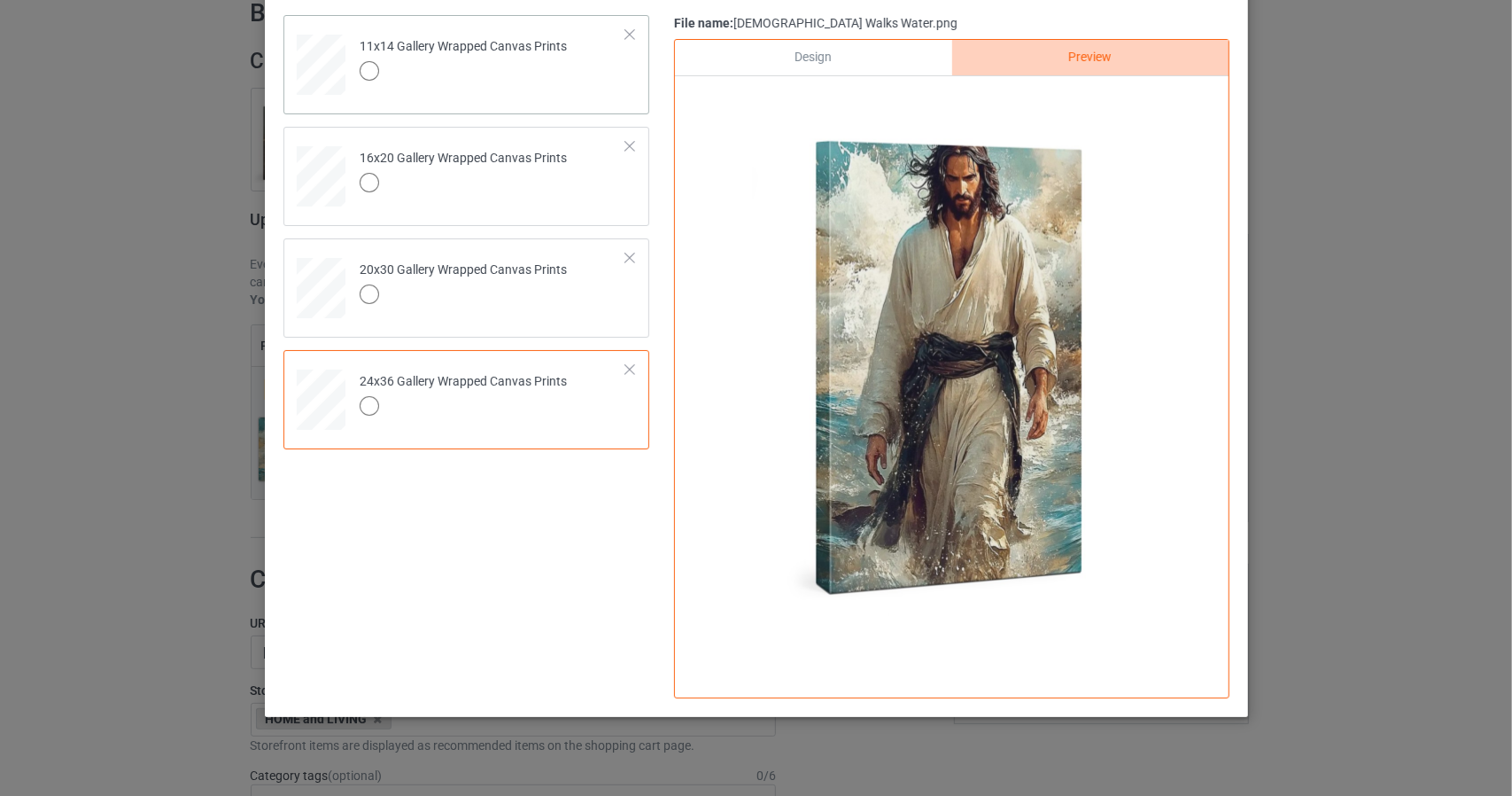
click at [632, 96] on div "11x14 Gallery Wrapped Canvas Prints" at bounding box center [466, 65] width 366 height 99
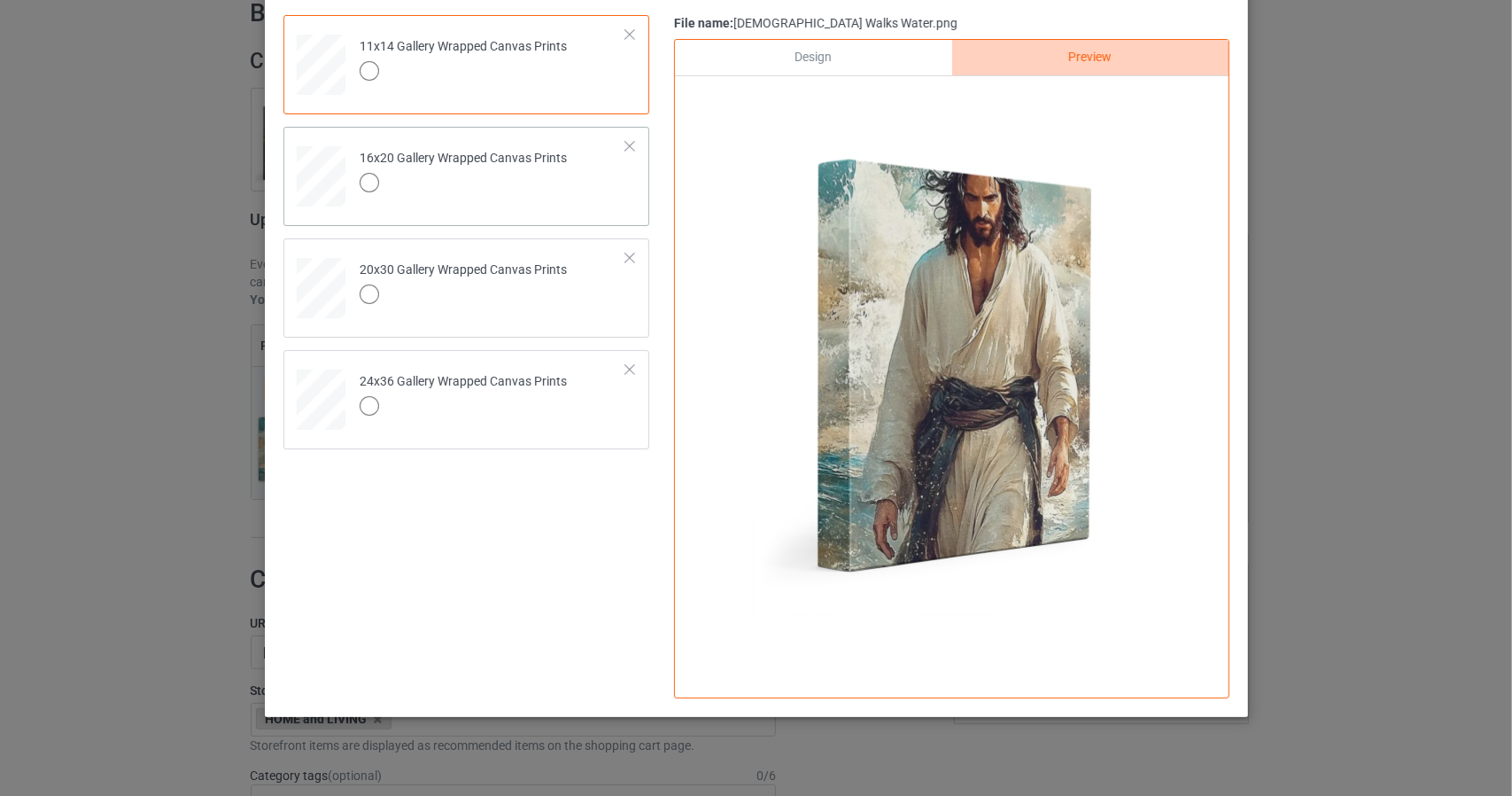
click at [613, 179] on td "16x20 Gallery Wrapped Canvas Prints" at bounding box center [493, 173] width 287 height 78
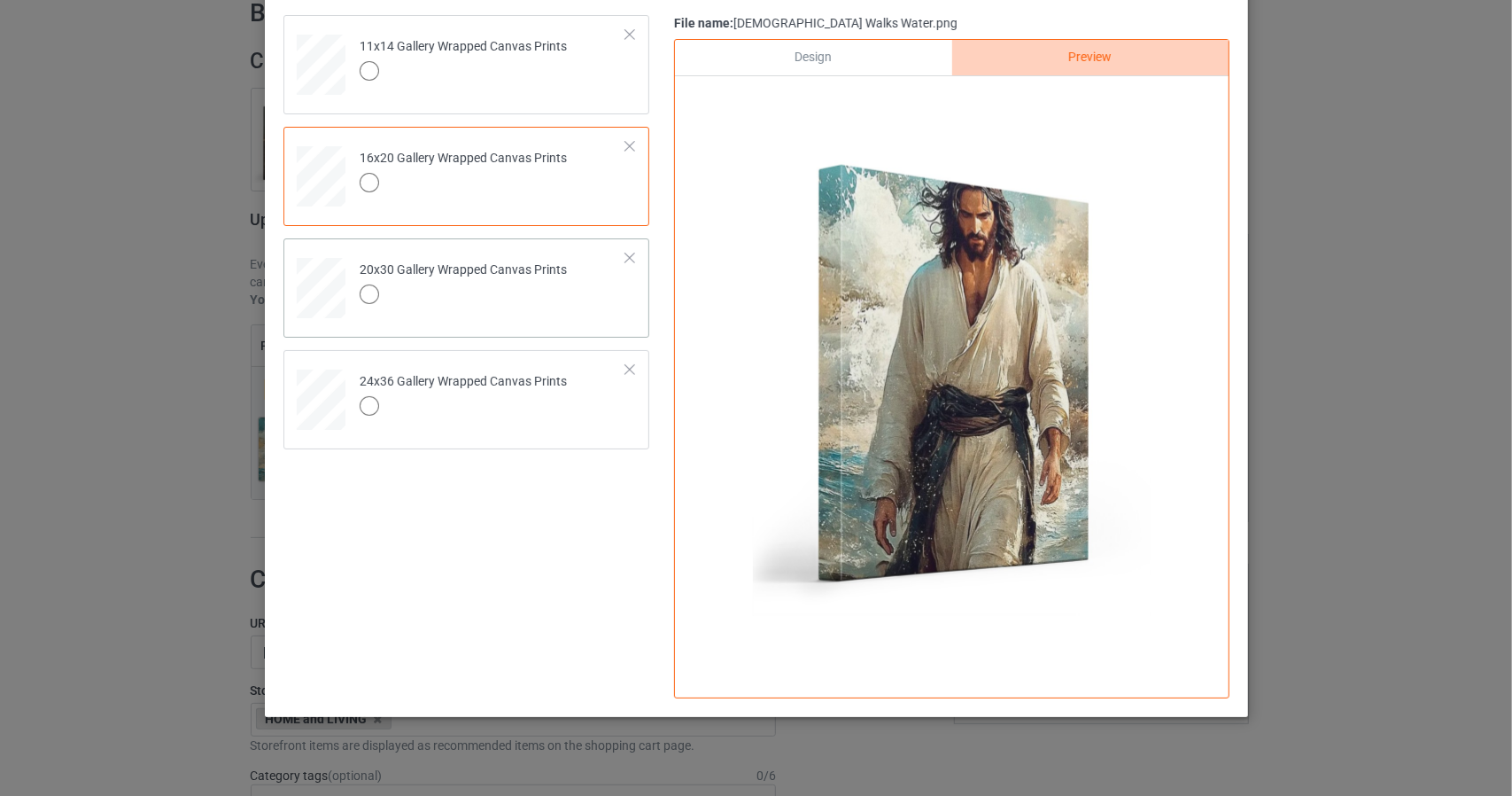
click at [633, 307] on div "20x30 Gallery Wrapped Canvas Prints" at bounding box center [466, 288] width 366 height 99
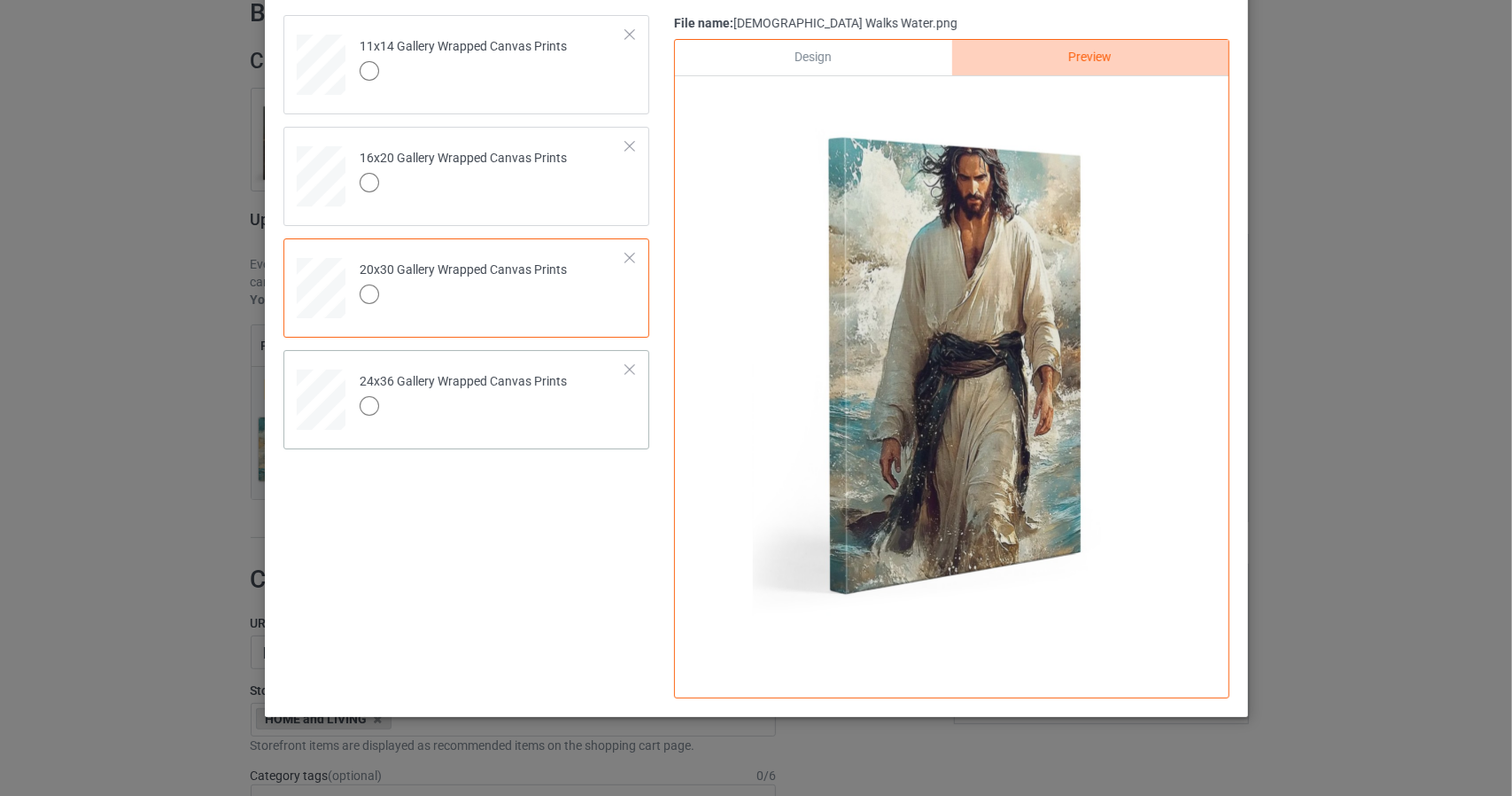
click at [620, 429] on td "24x36 Gallery Wrapped Canvas Prints" at bounding box center [493, 396] width 287 height 78
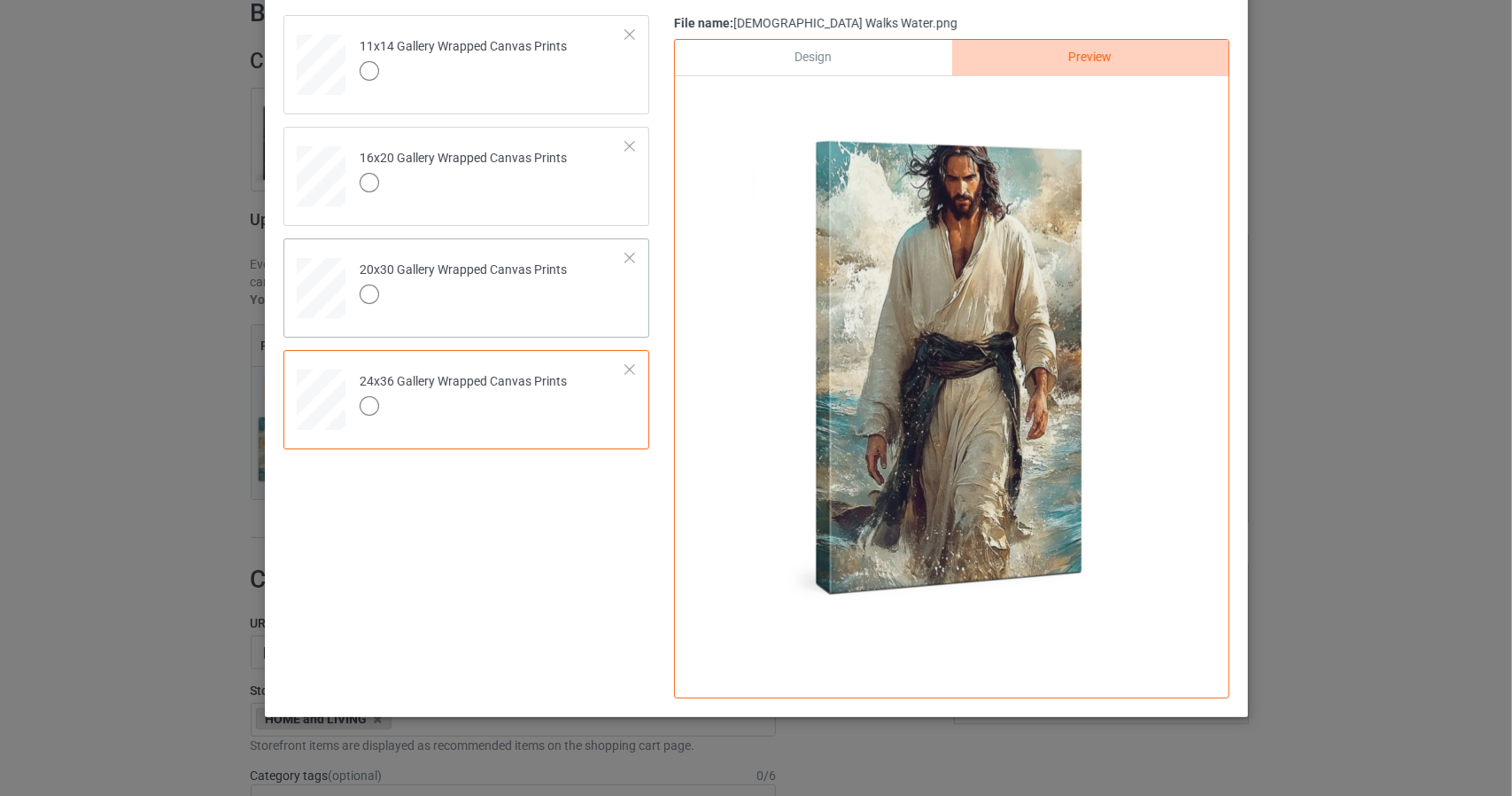
click at [627, 309] on td "20x30 Gallery Wrapped Canvas Prints" at bounding box center [493, 284] width 287 height 78
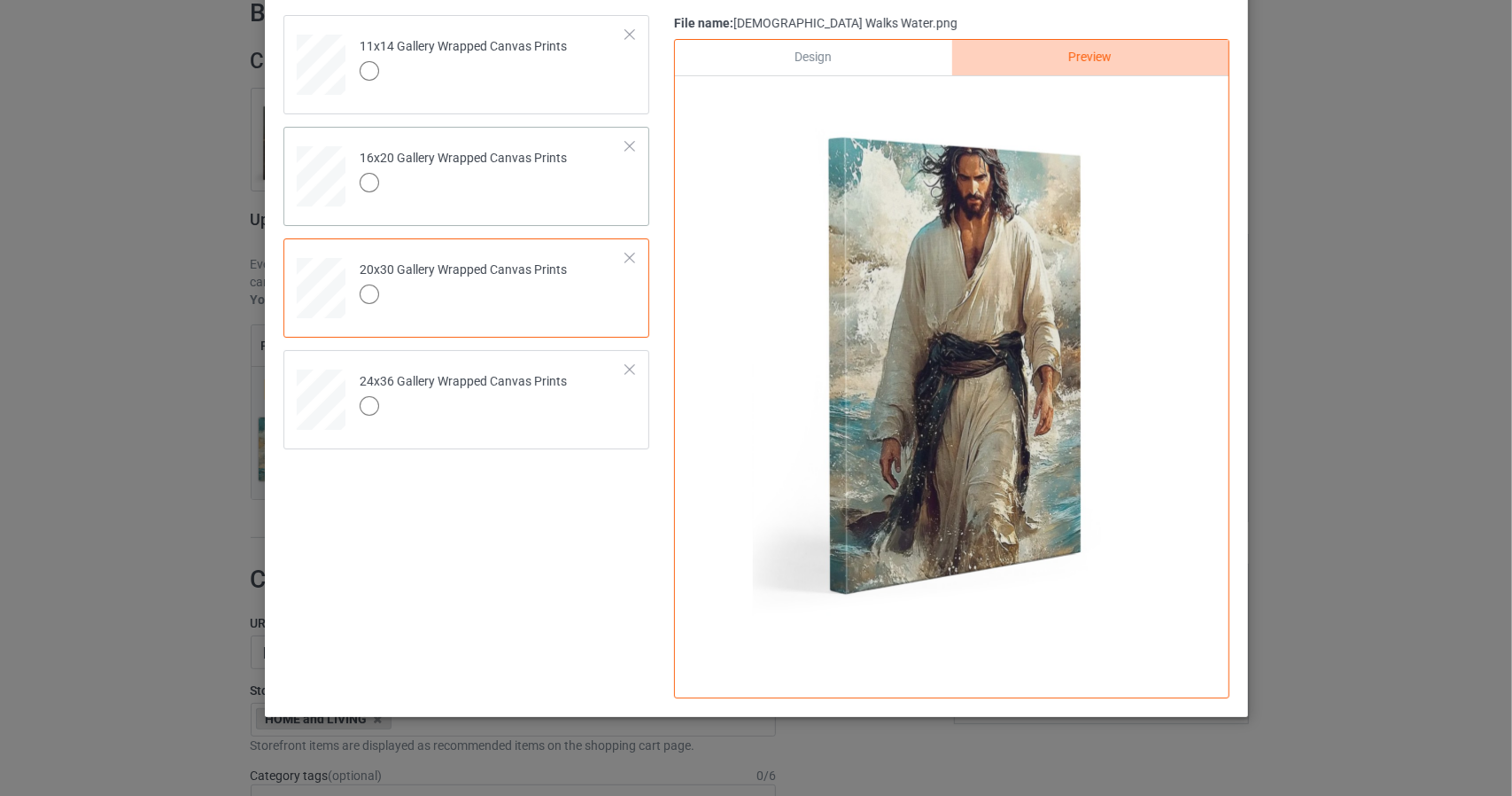
click at [629, 200] on td "16x20 Gallery Wrapped Canvas Prints" at bounding box center [493, 173] width 287 height 78
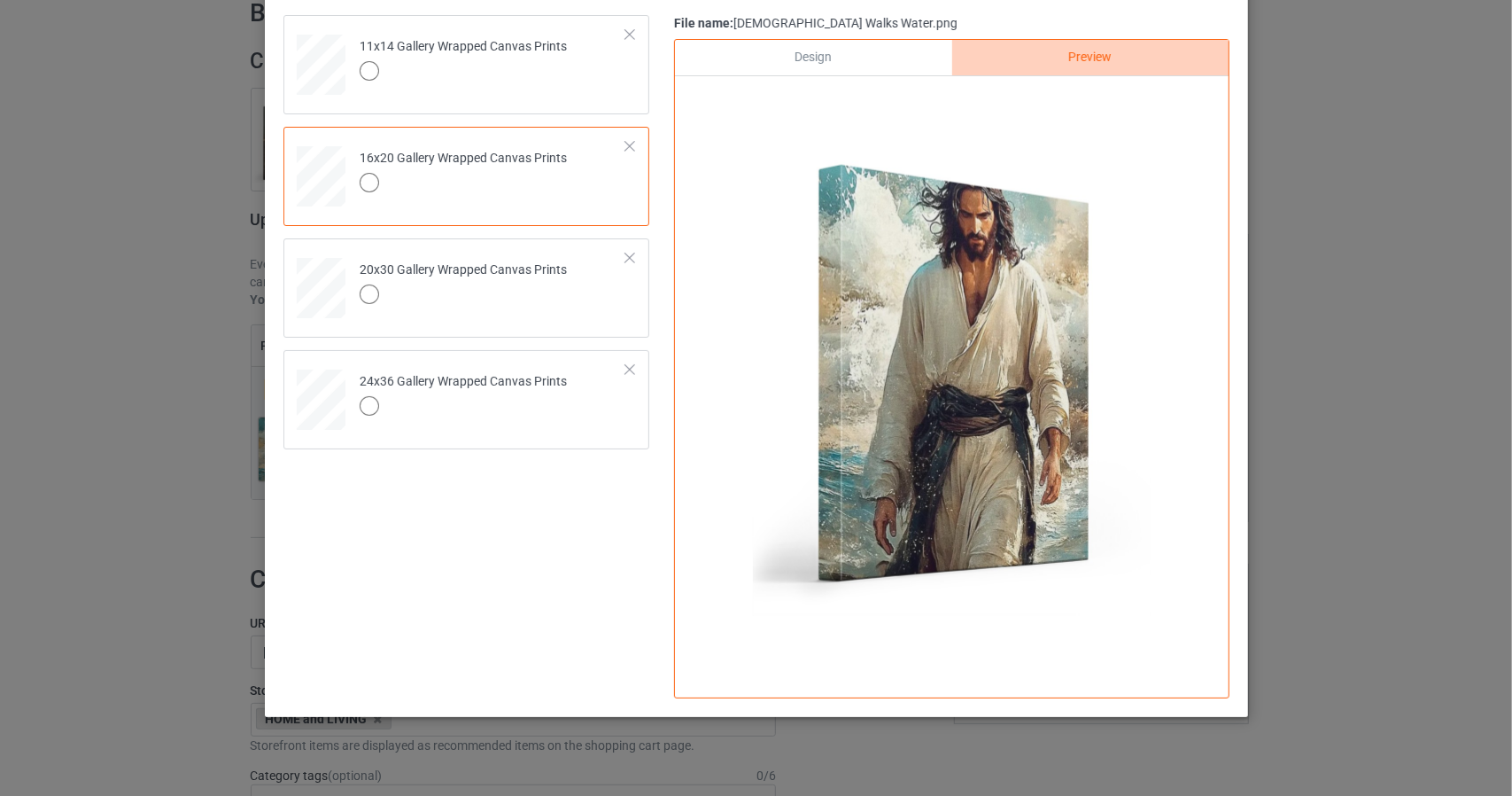
drag, startPoint x: 1421, startPoint y: 5, endPoint x: 1208, endPoint y: 491, distance: 530.6
click at [1208, 491] on div "Design Preview Print quality: great ( 19.17 " x 28.90 " @ 253.70 DPI)" at bounding box center [952, 368] width 556 height 659
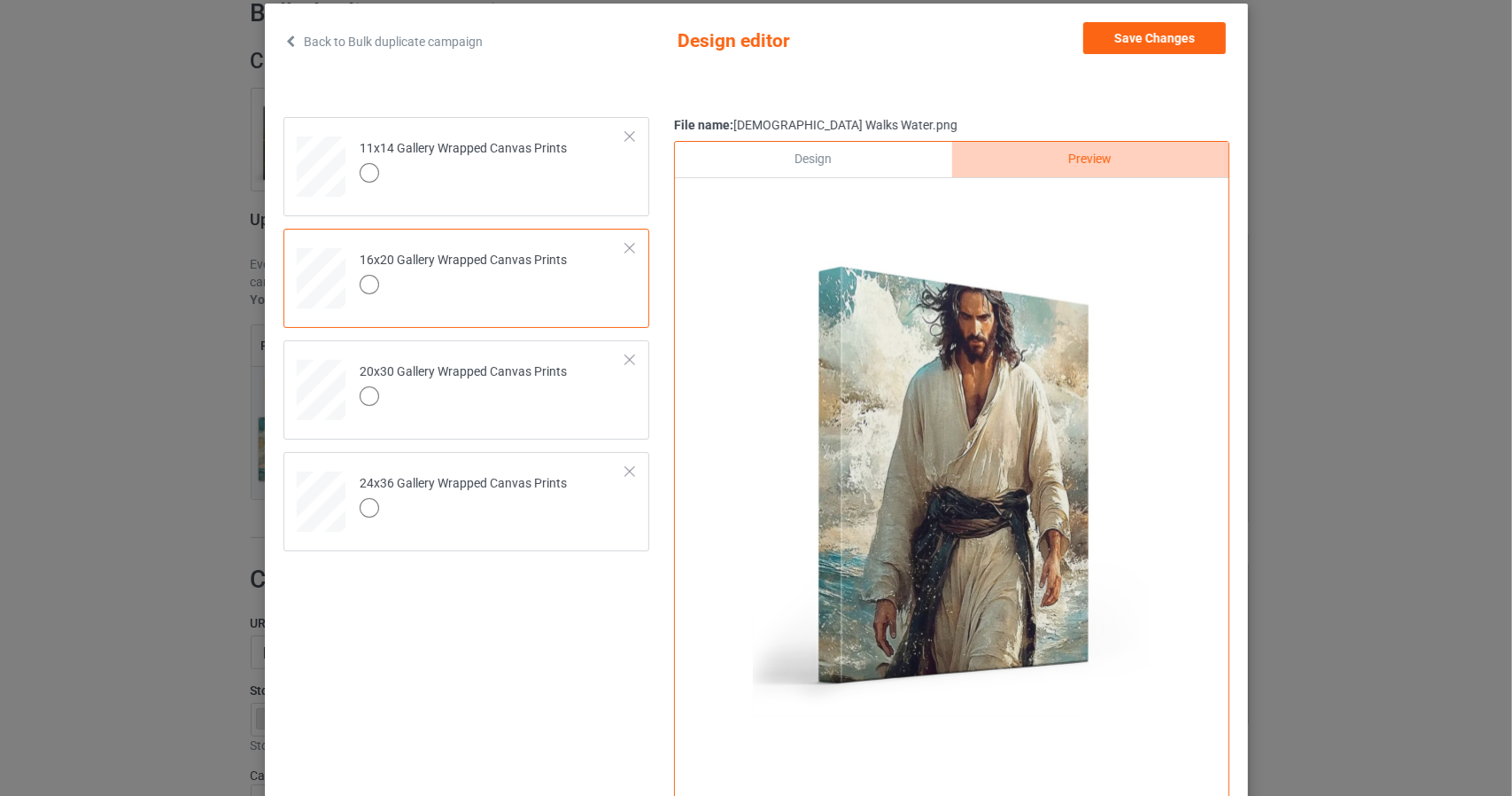
scroll to position [0, 0]
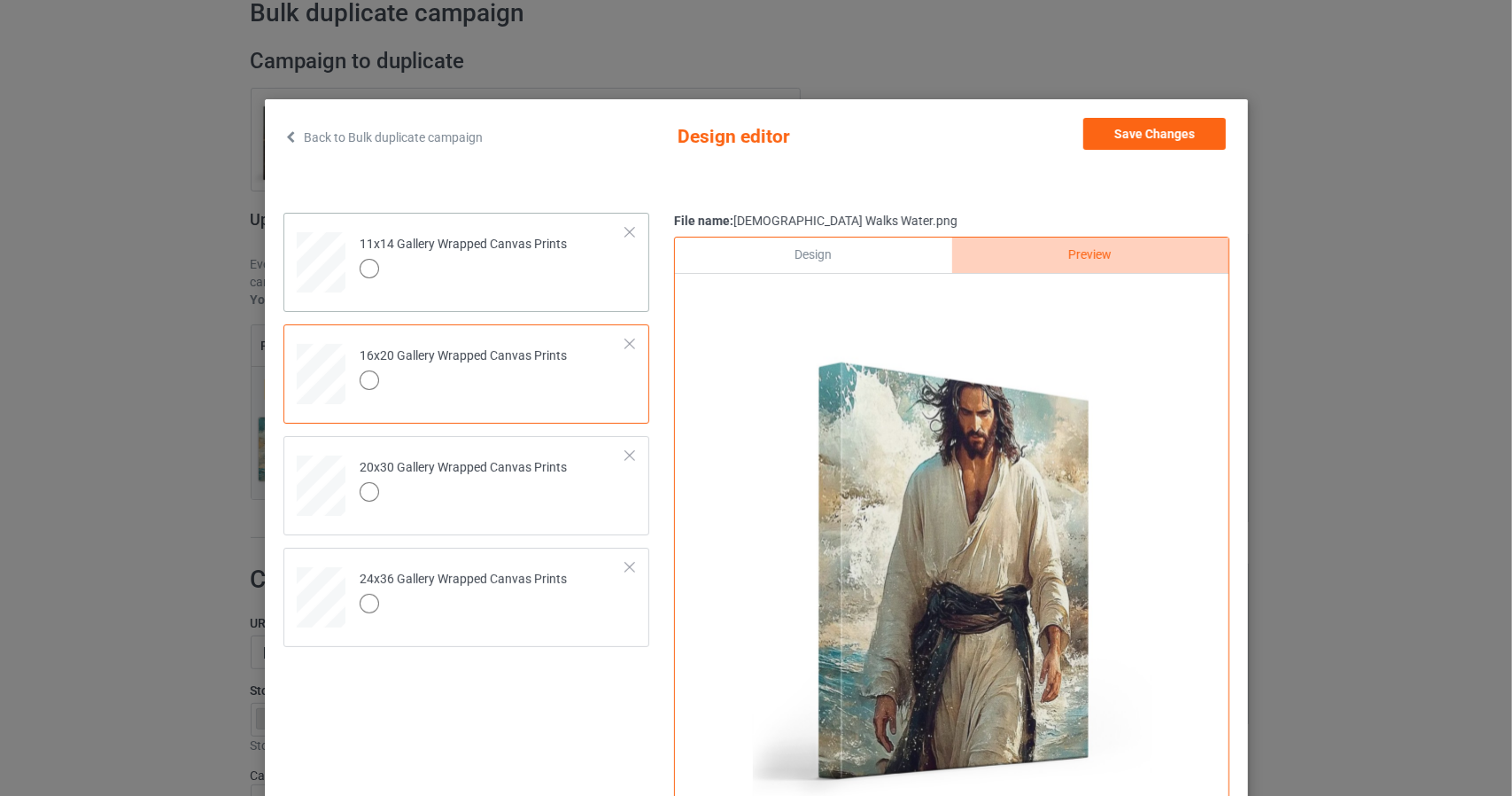
click at [627, 291] on td "11x14 Gallery Wrapped Canvas Prints" at bounding box center [493, 259] width 287 height 78
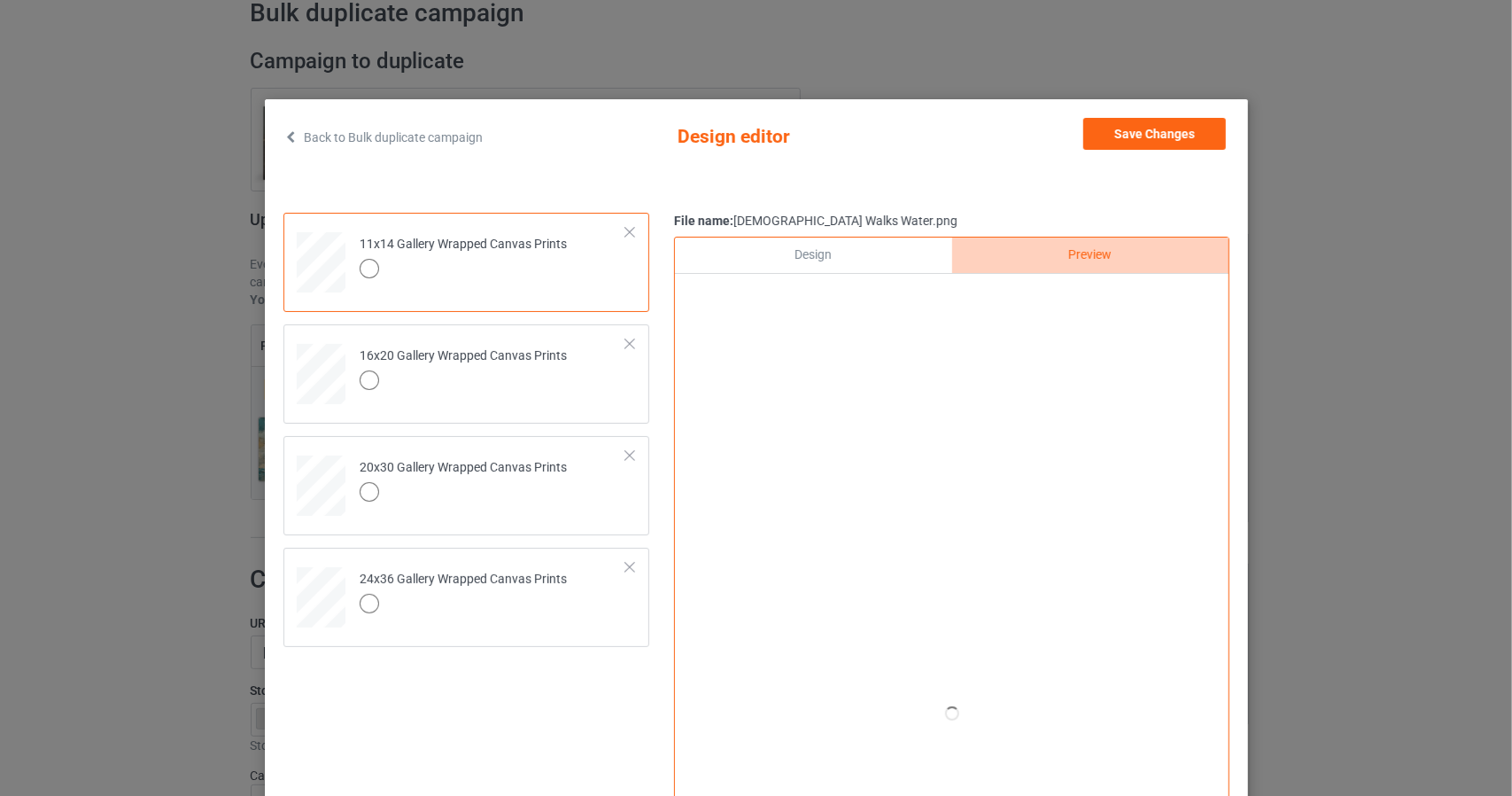
click at [808, 260] on div "Design" at bounding box center [813, 255] width 276 height 36
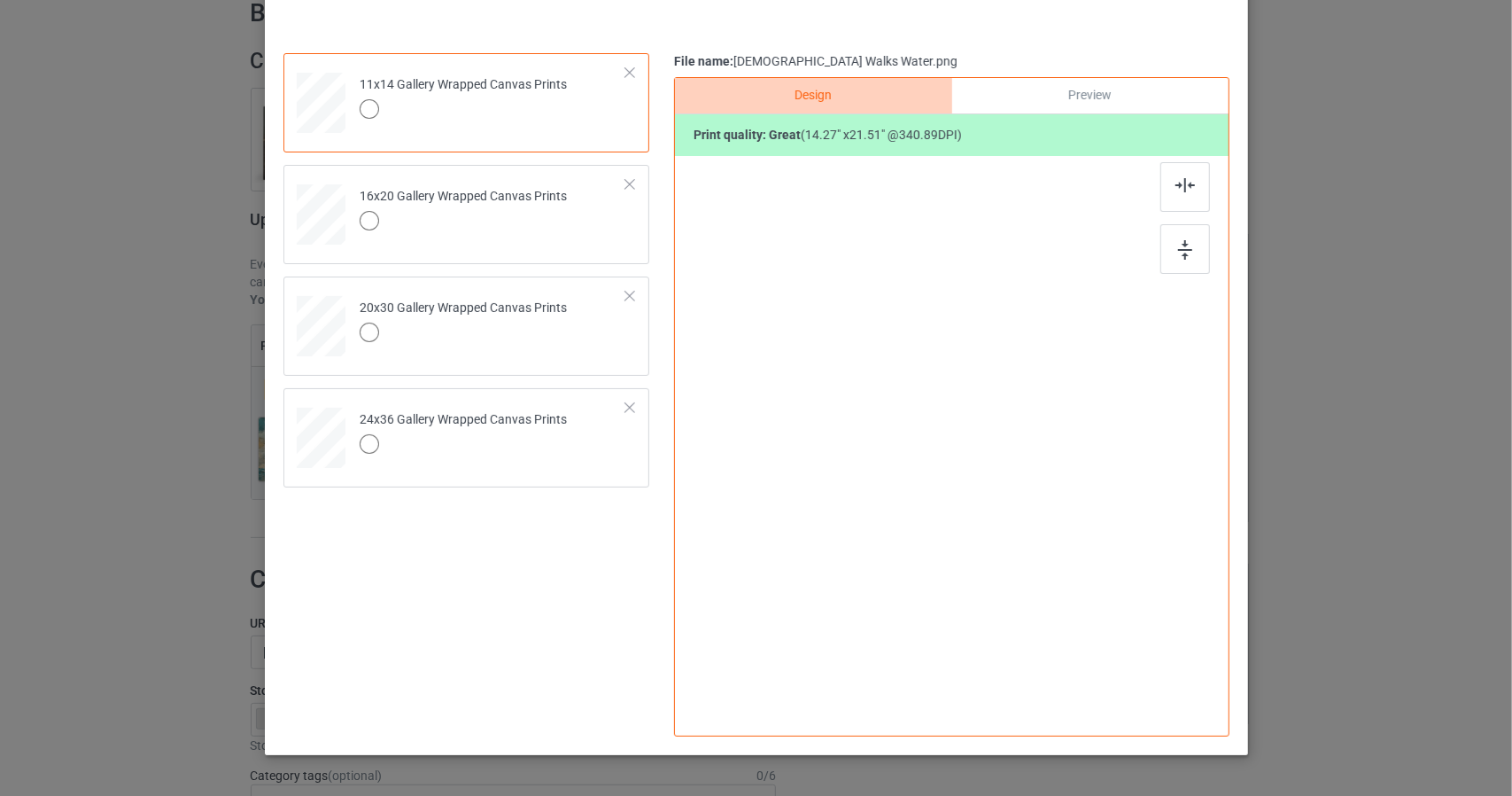
scroll to position [178, 0]
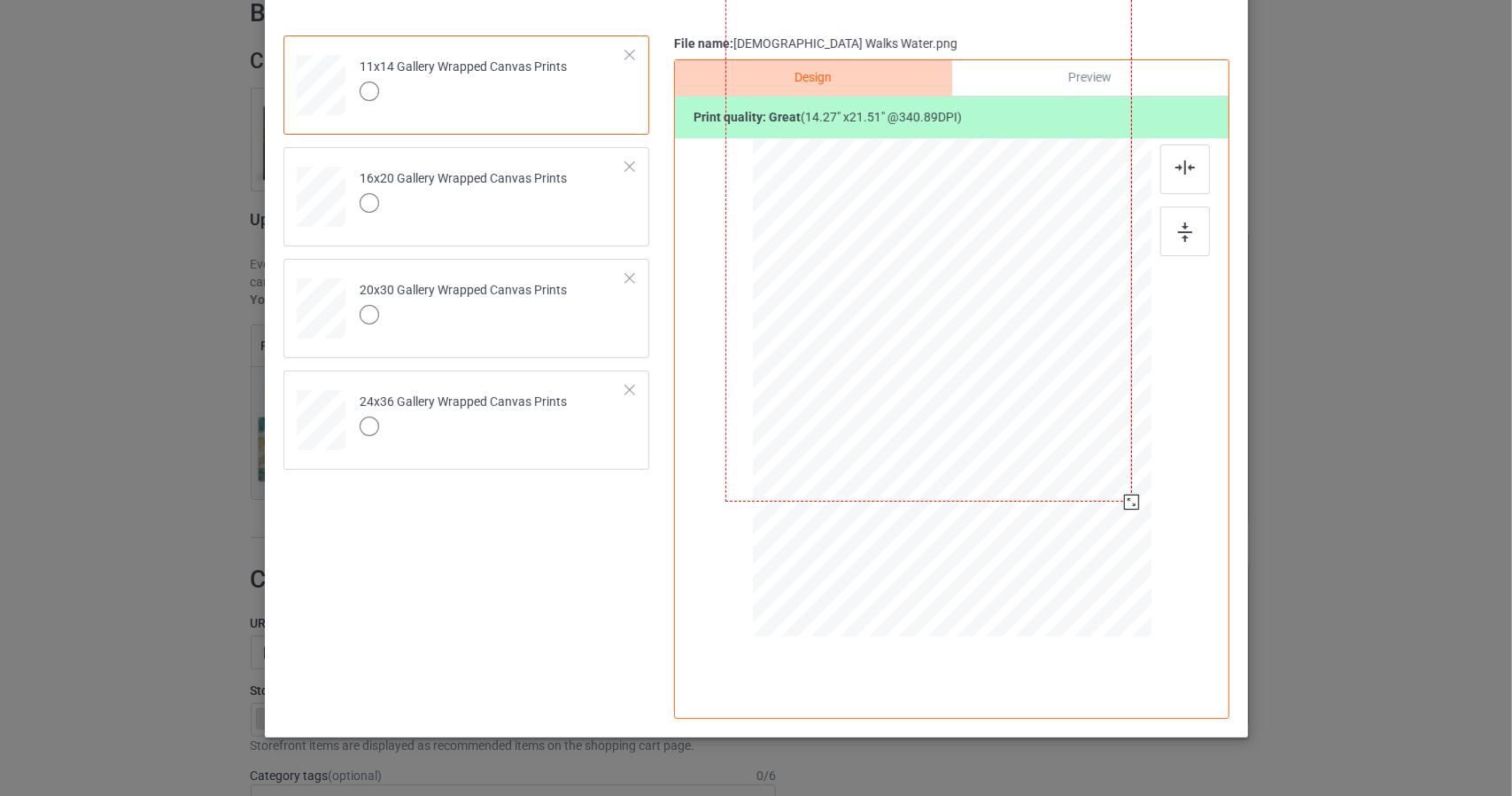
drag, startPoint x: 1068, startPoint y: 530, endPoint x: 1046, endPoint y: 272, distance: 258.9
click at [1046, 272] on div at bounding box center [928, 195] width 406 height 613
drag, startPoint x: 1036, startPoint y: 435, endPoint x: 1010, endPoint y: 823, distance: 388.9
click at [1010, 707] on html "Dropship POD Storefronts Domains Emails Profit Rewards MohitOO Settings Logout …" at bounding box center [756, 309] width 1512 height 796
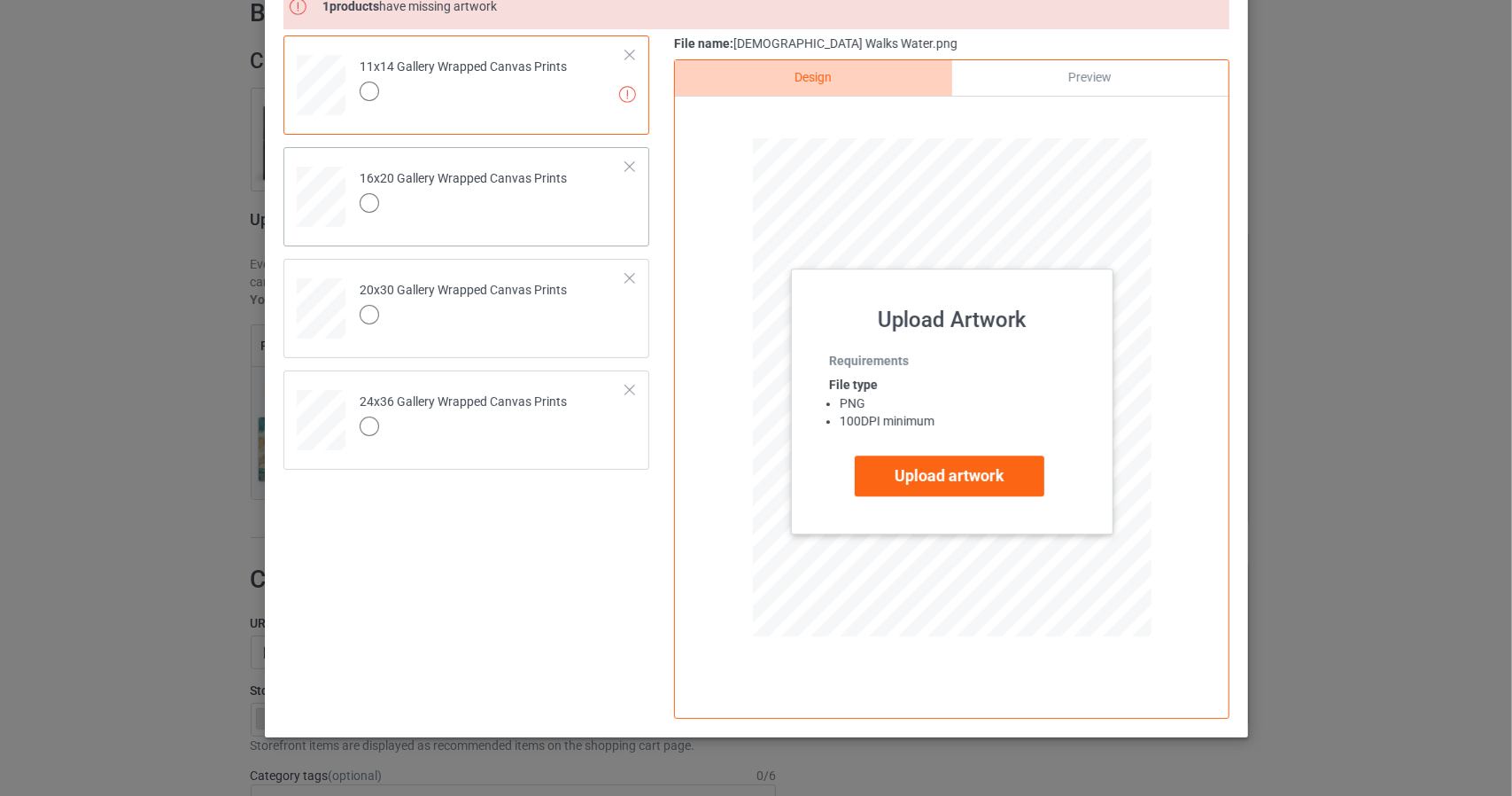
click at [623, 170] on div at bounding box center [629, 166] width 13 height 13
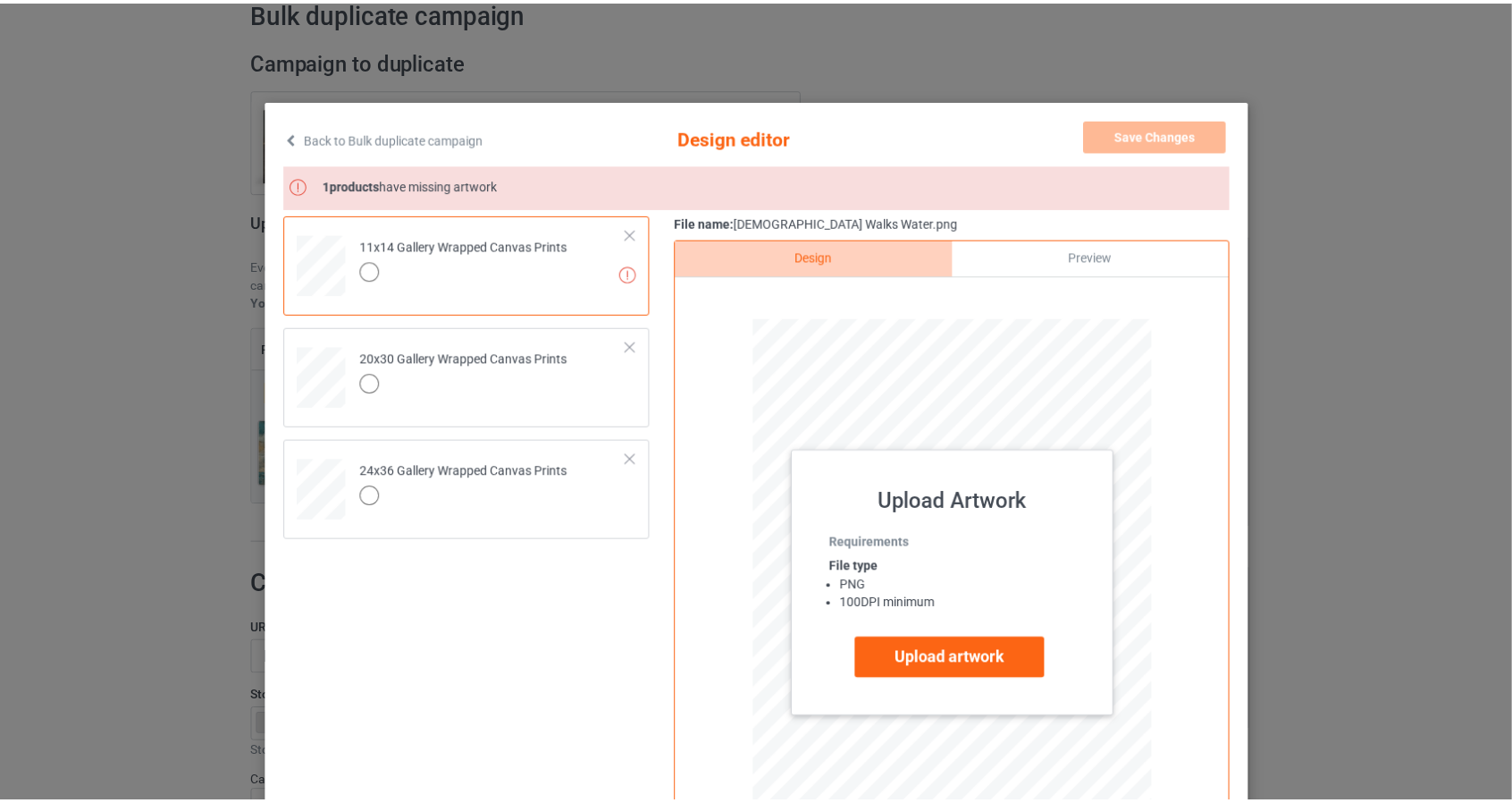
scroll to position [0, 0]
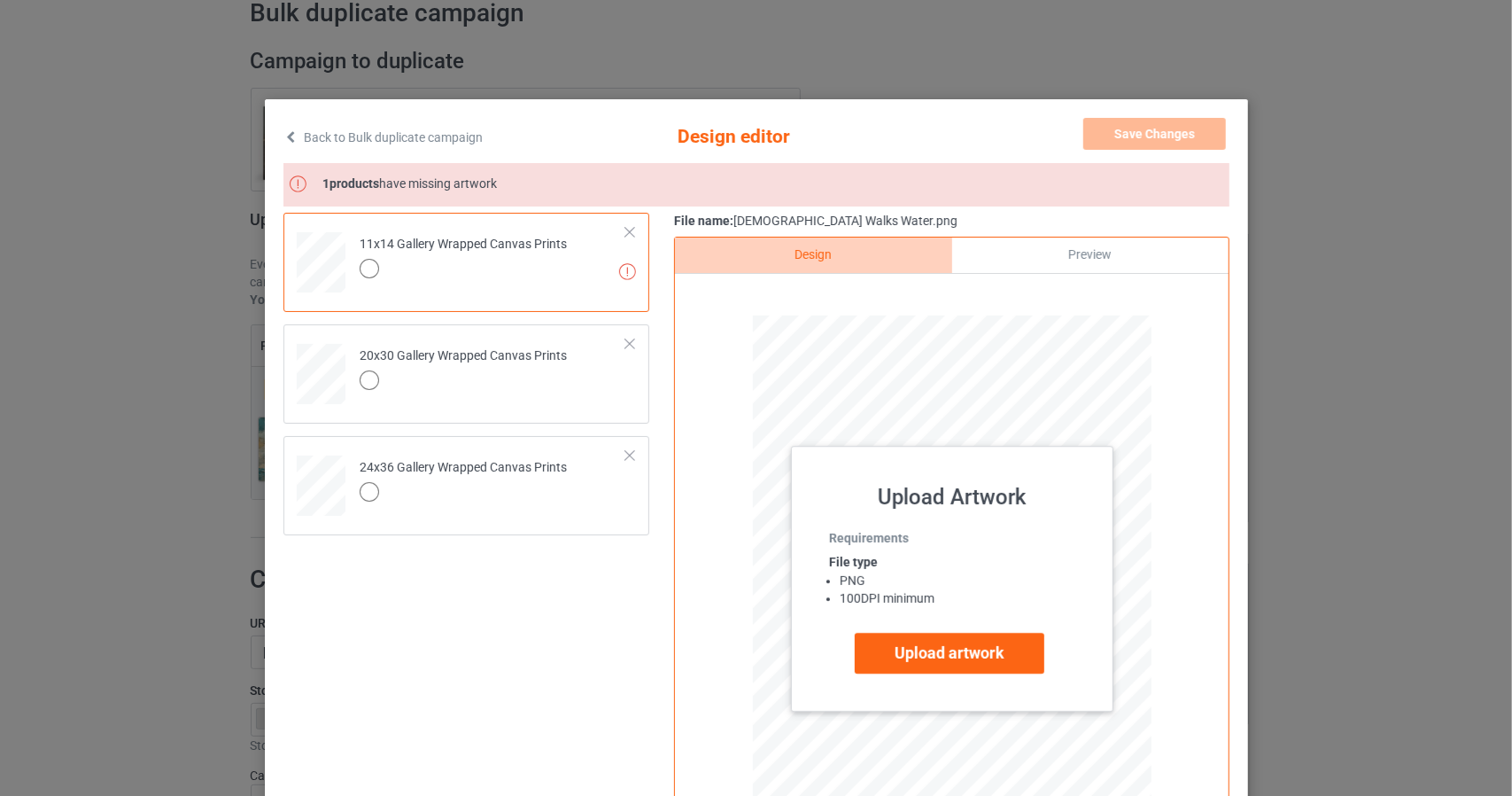
click at [314, 139] on link "Back to Bulk duplicate campaign" at bounding box center [383, 137] width 200 height 39
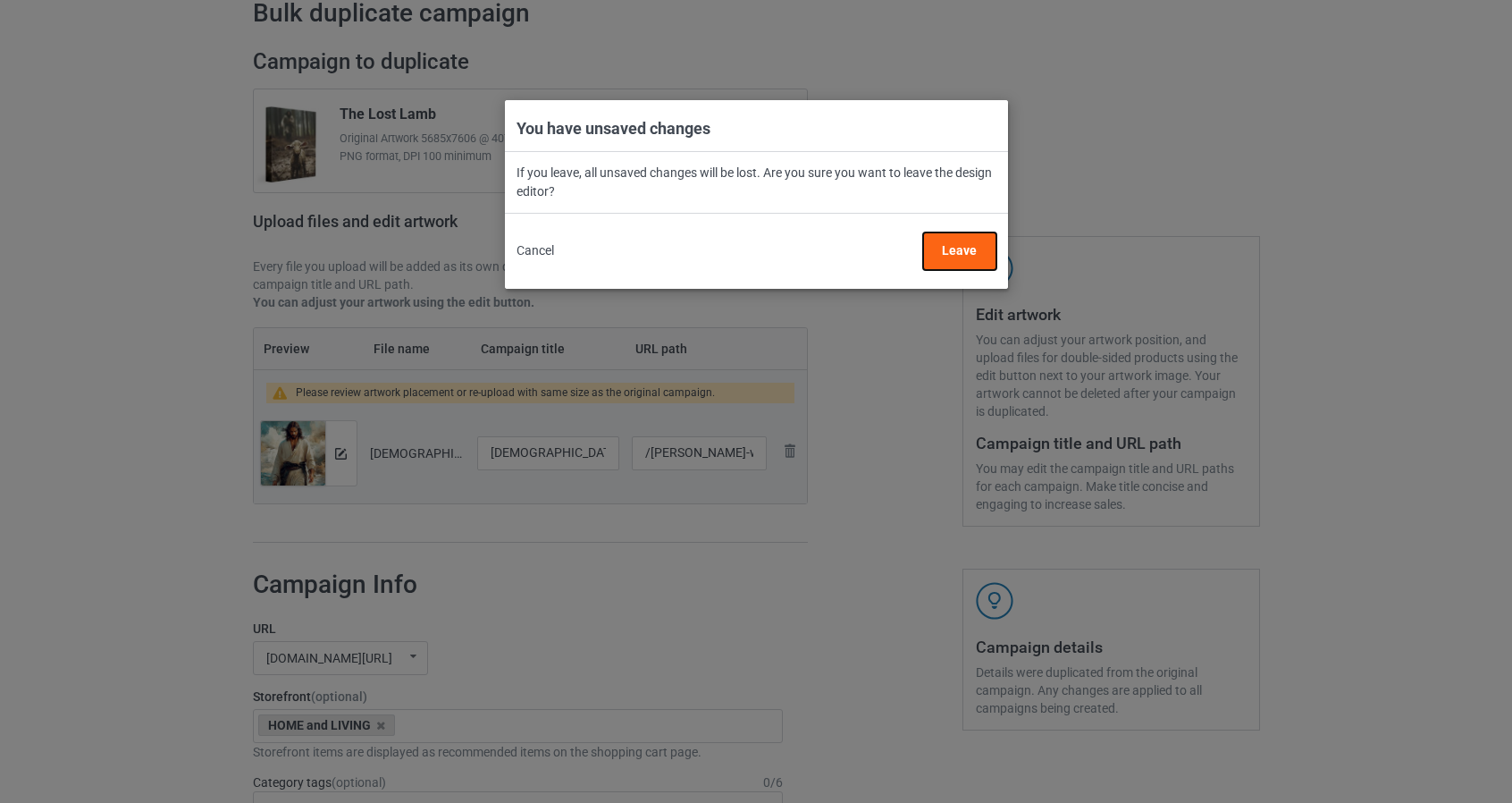
click at [947, 247] on button "Leave" at bounding box center [958, 251] width 73 height 38
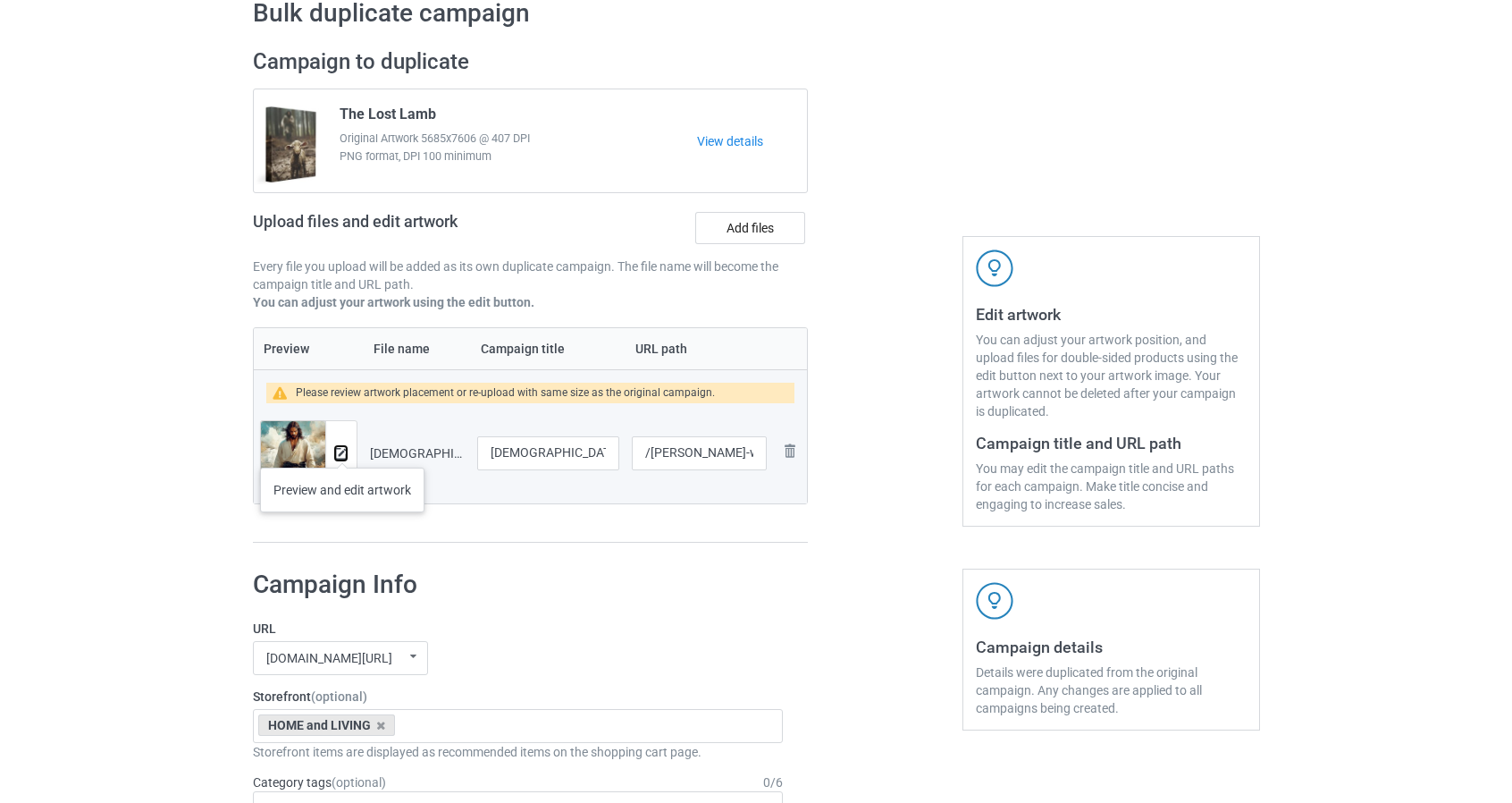
click at [342, 450] on img at bounding box center [341, 454] width 12 height 12
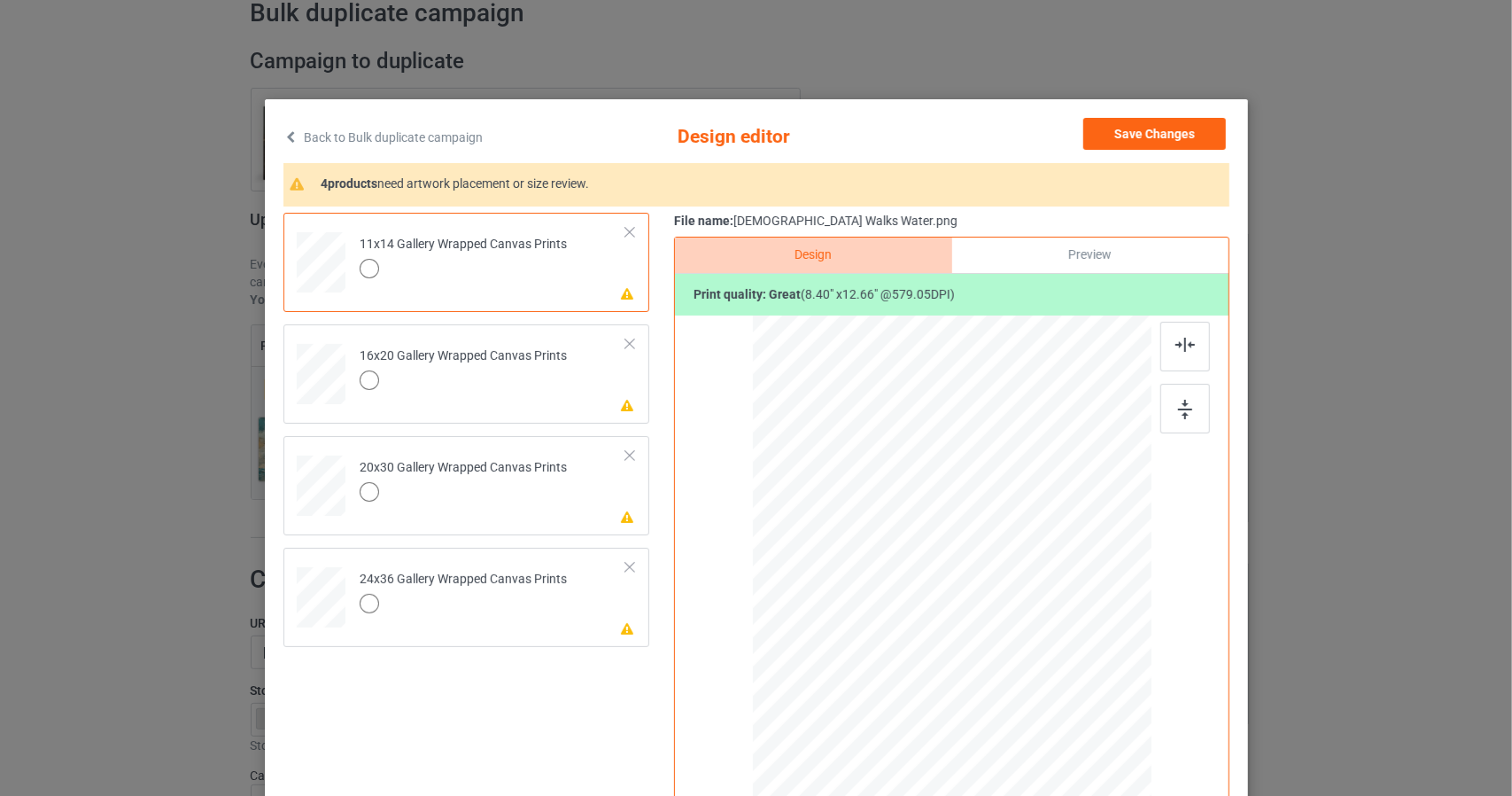
click at [320, 141] on link "Back to Bulk duplicate campaign" at bounding box center [383, 137] width 200 height 39
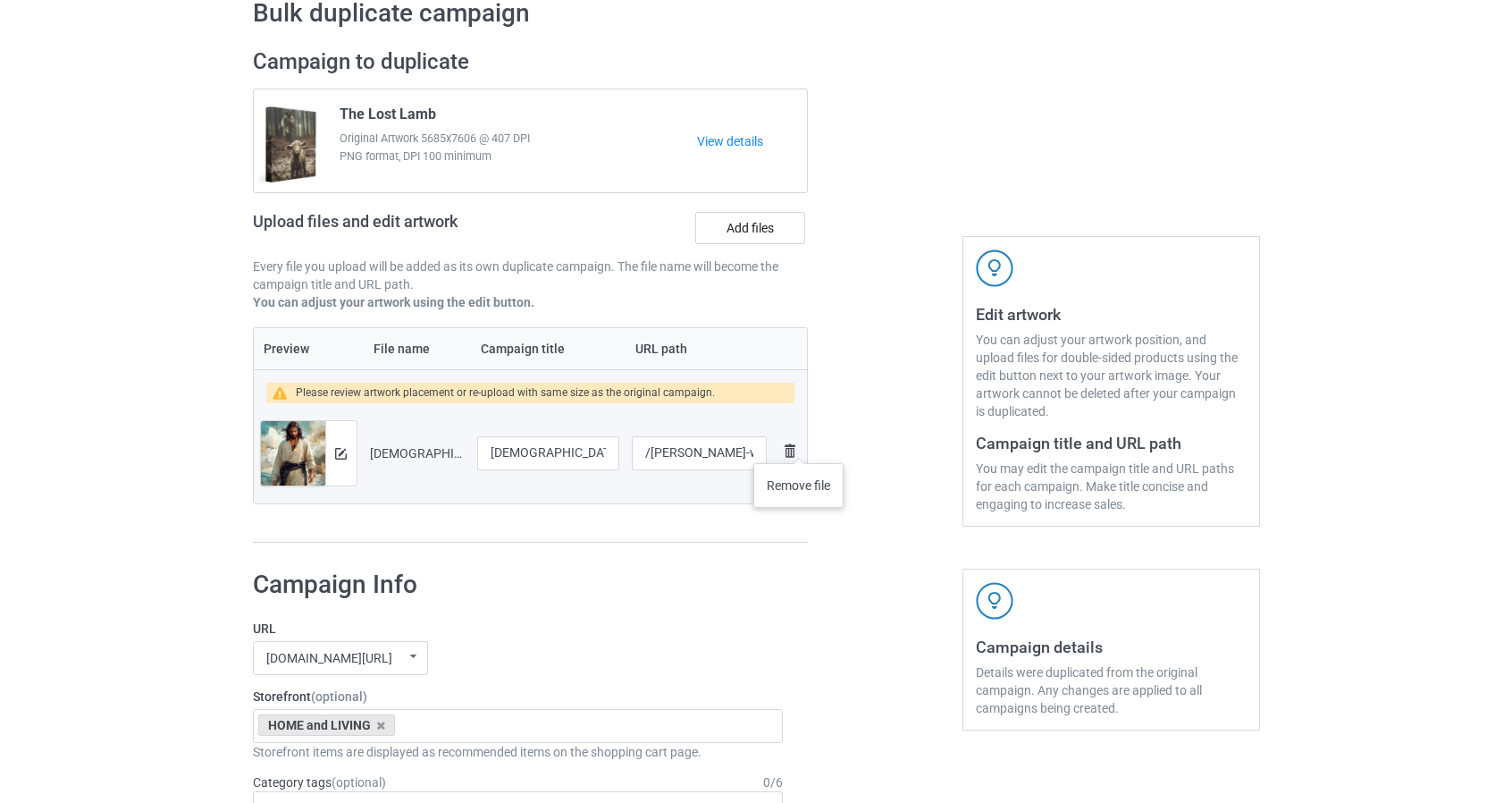
click at [798, 446] on img at bounding box center [790, 451] width 21 height 21
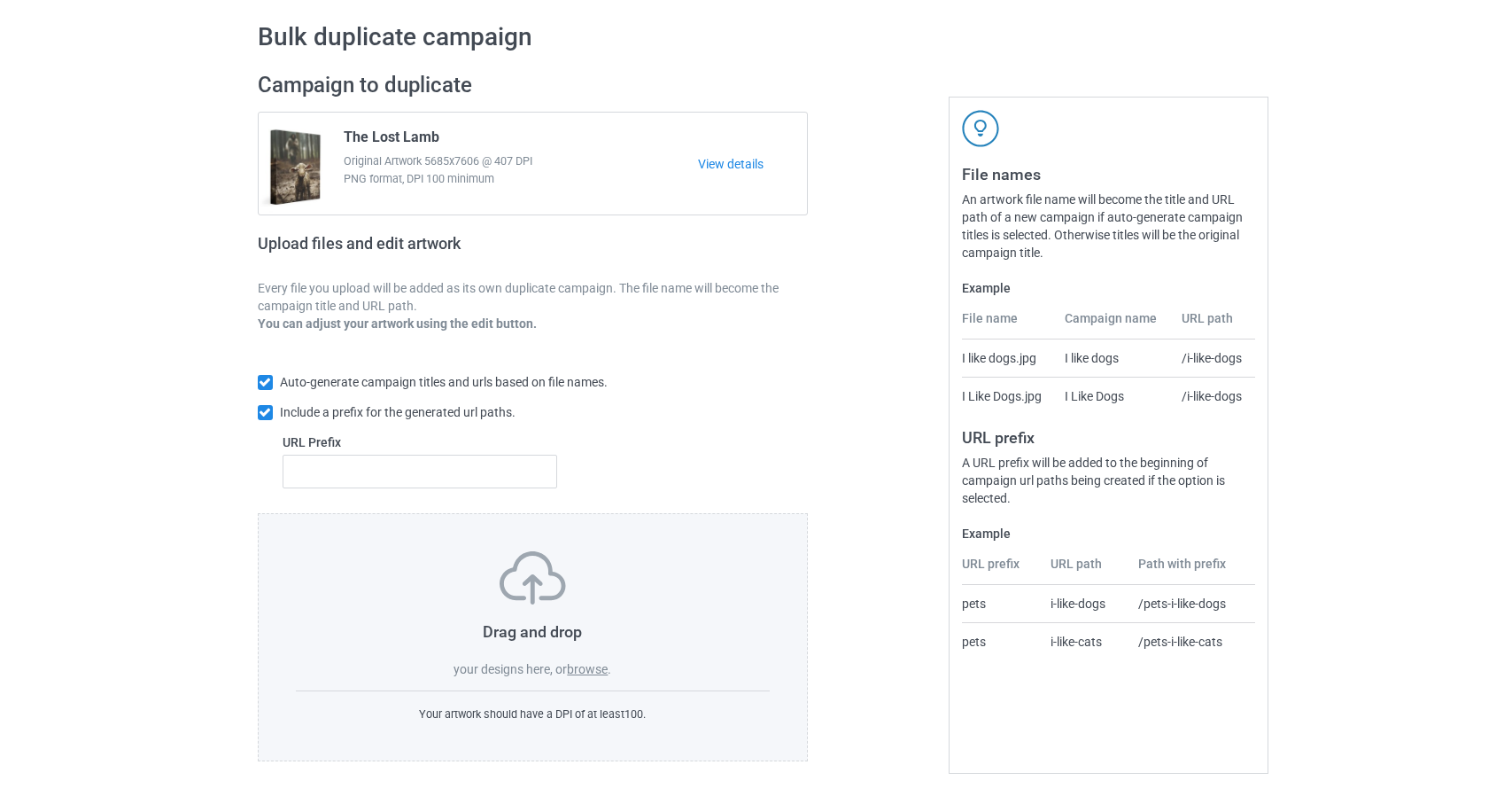
scroll to position [89, 0]
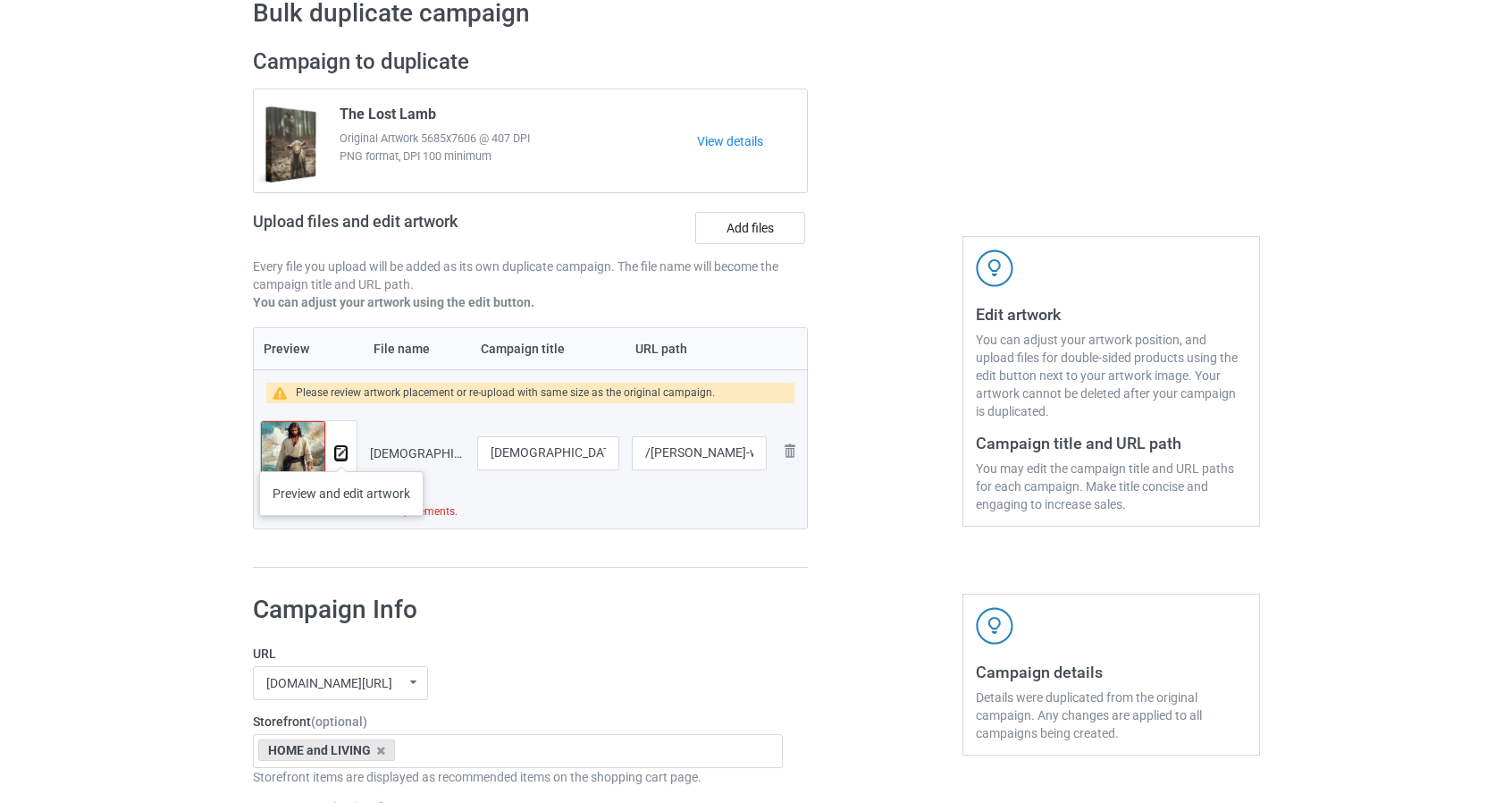
click at [340, 453] on img at bounding box center [341, 454] width 12 height 12
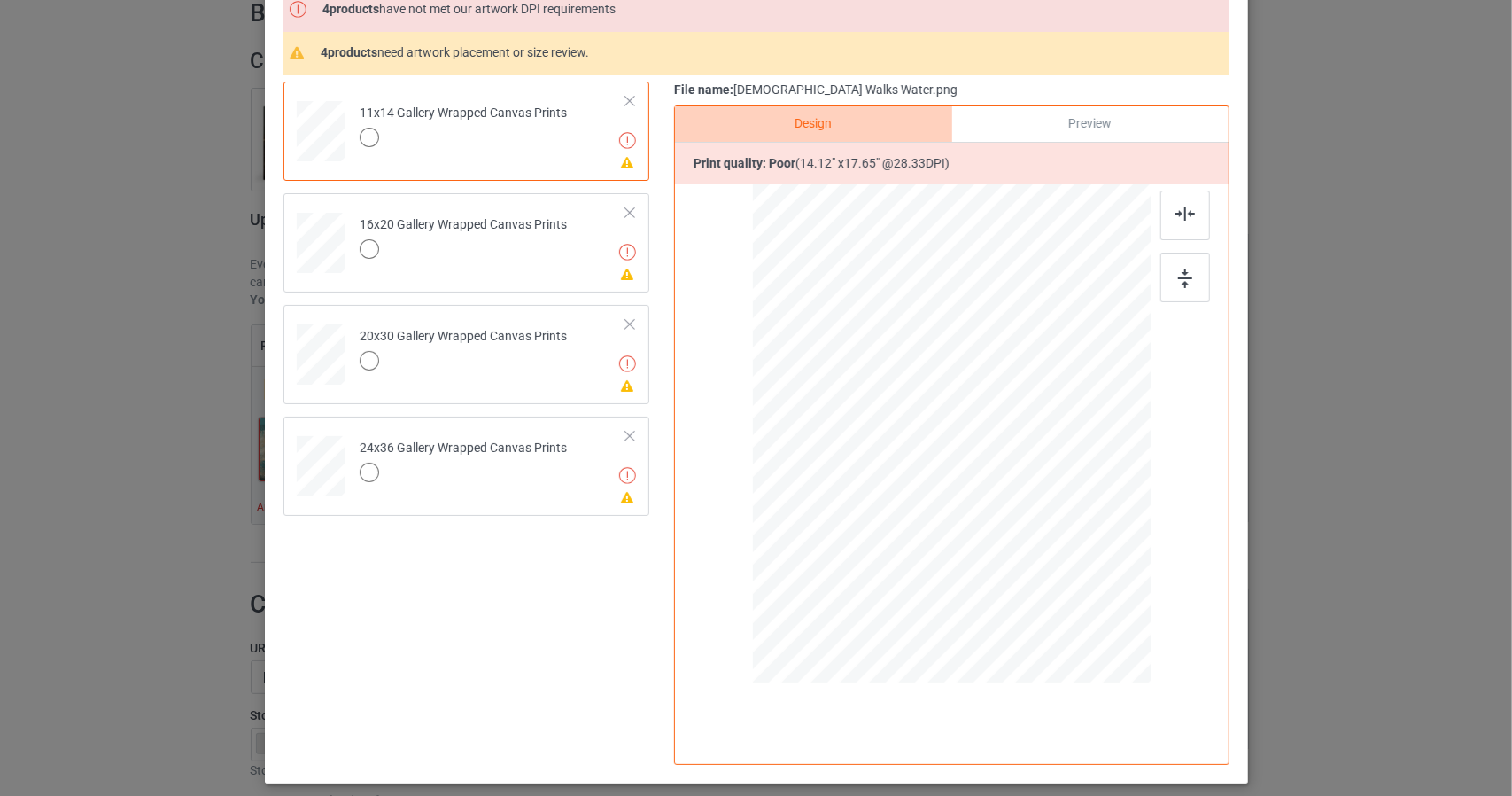
scroll to position [178, 0]
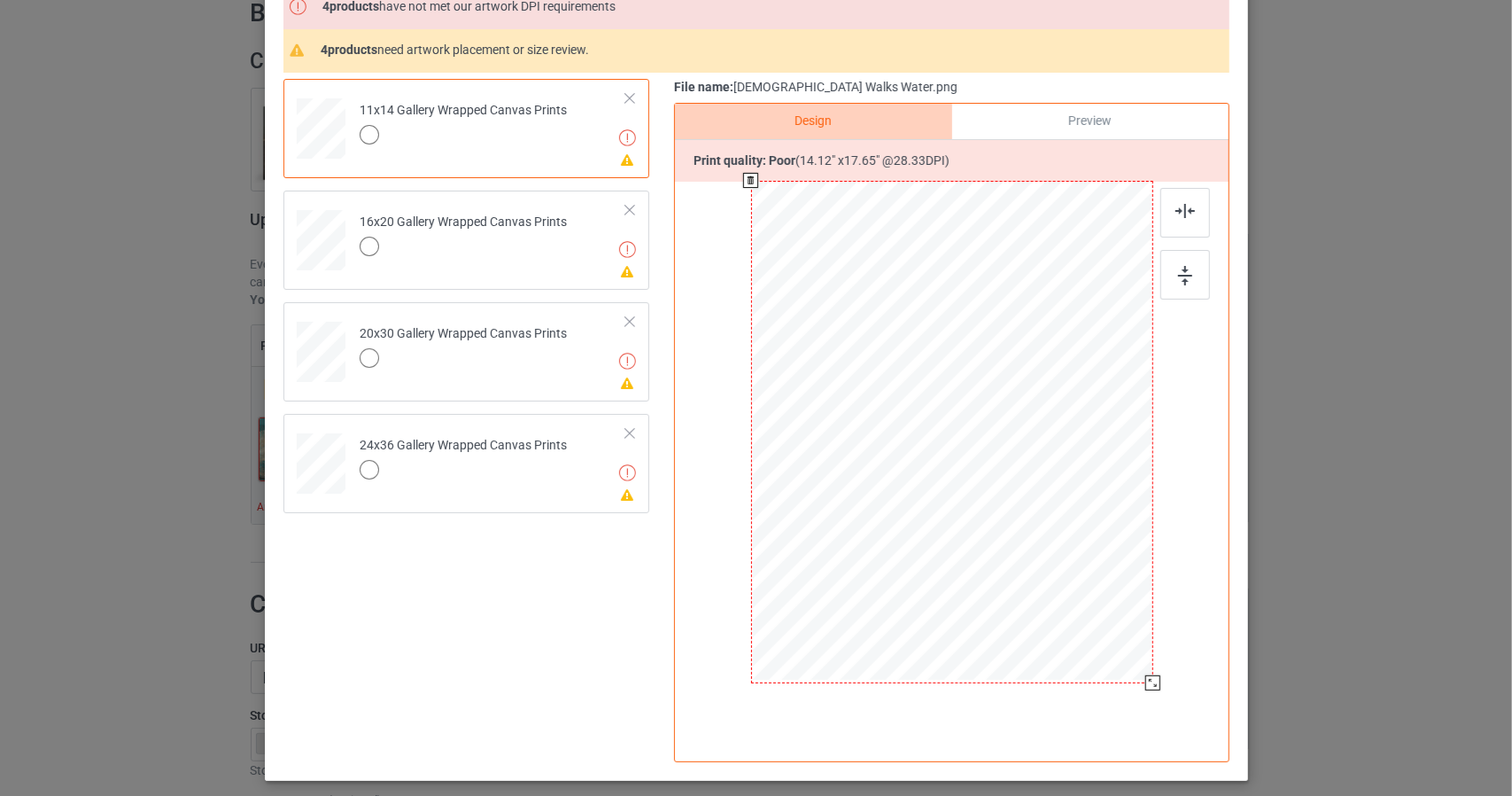
click at [976, 410] on div at bounding box center [951, 431] width 402 height 503
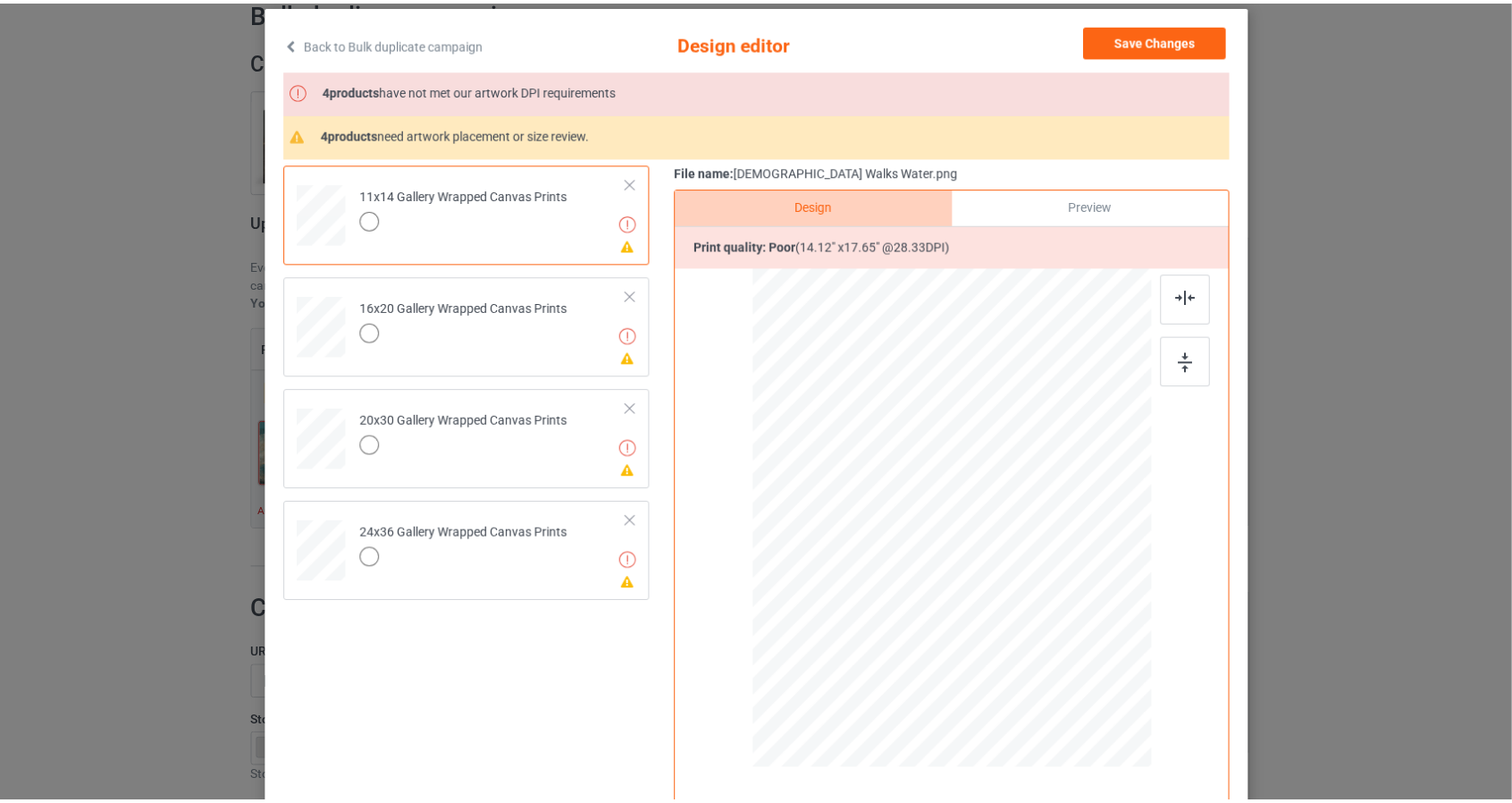
scroll to position [90, 0]
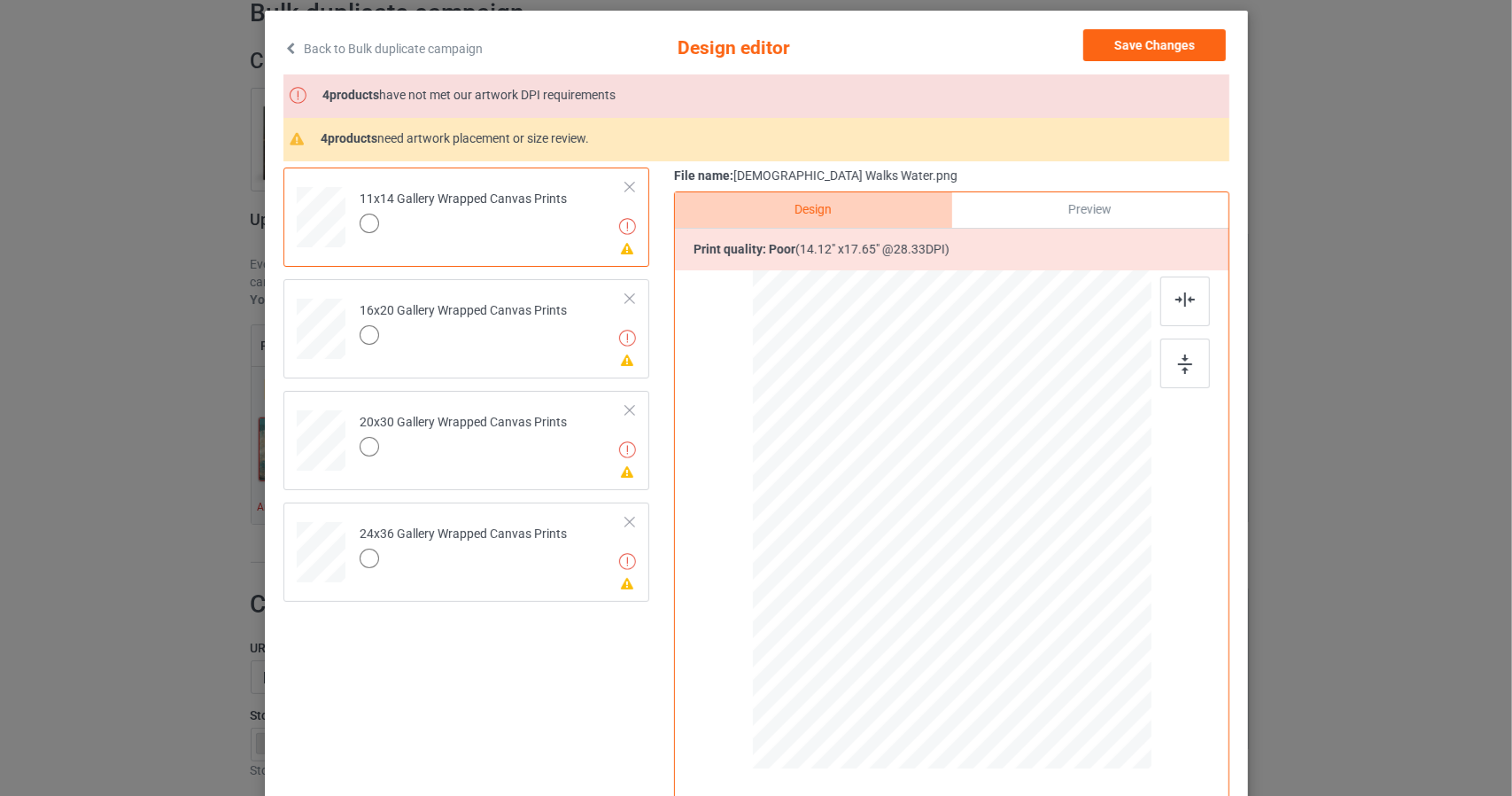
click at [371, 42] on link "Back to Bulk duplicate campaign" at bounding box center [383, 48] width 200 height 39
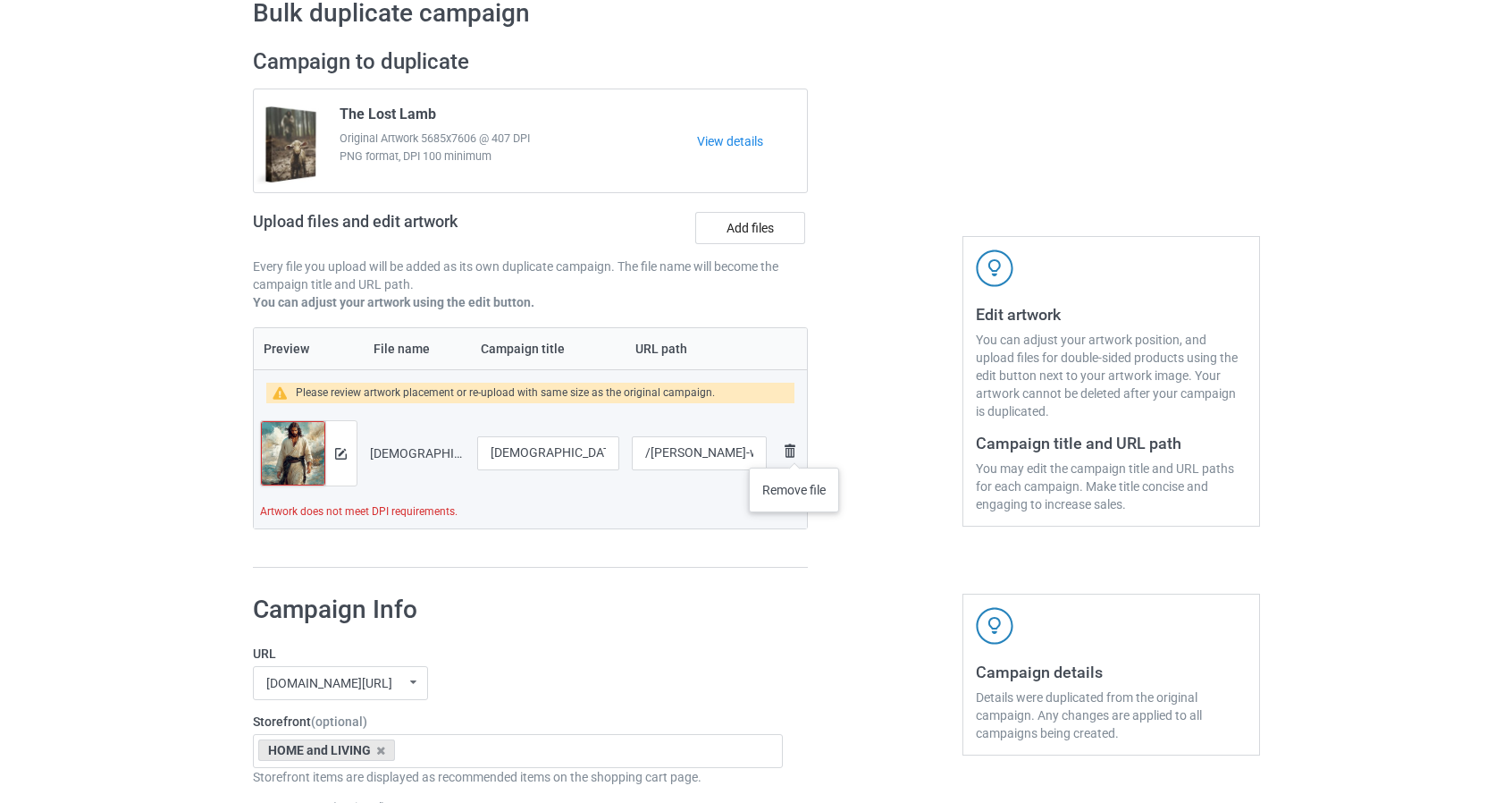
click at [781, 447] on img at bounding box center [790, 451] width 21 height 21
click at [340, 452] on img at bounding box center [341, 454] width 12 height 12
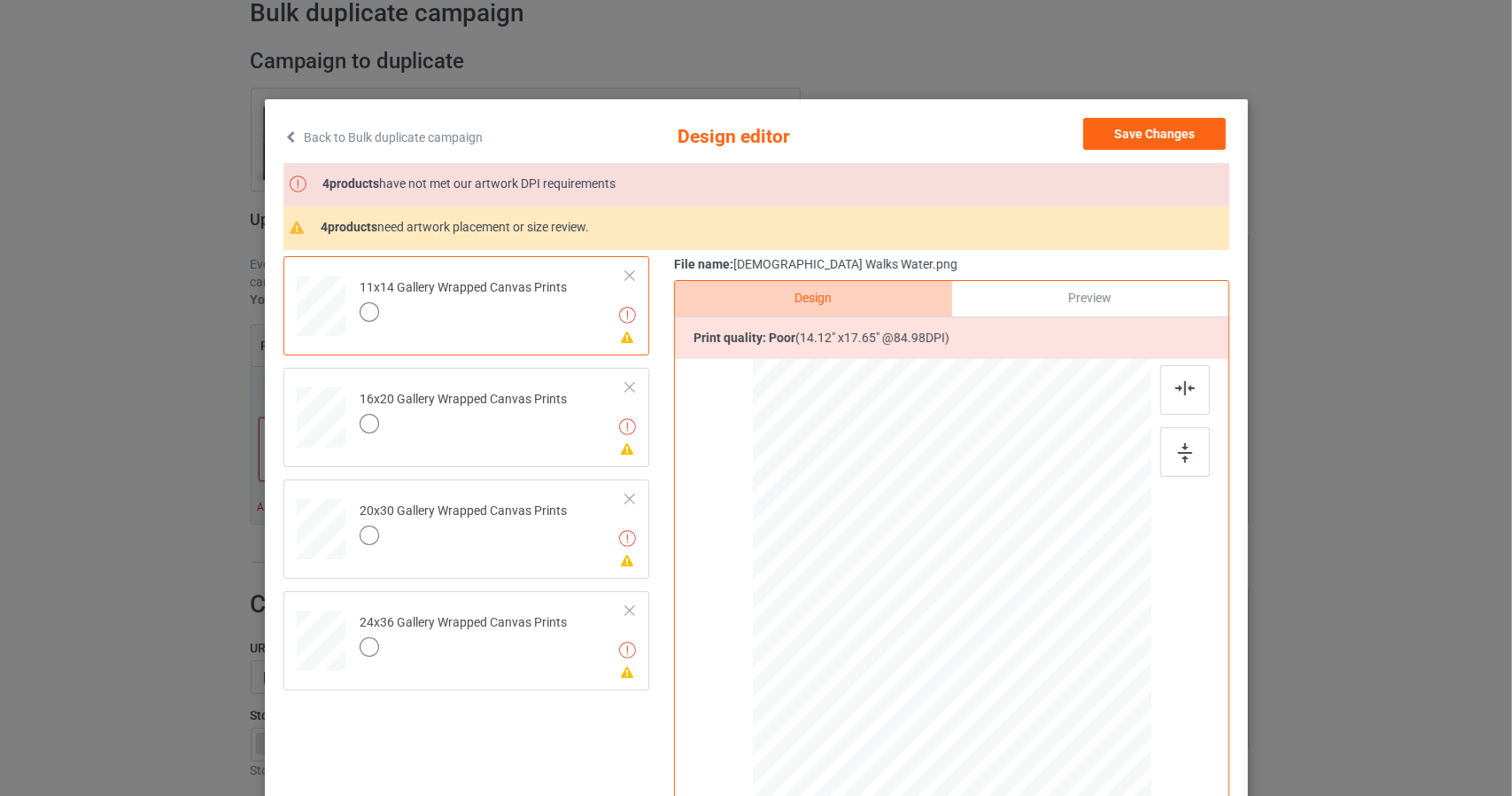
click at [447, 138] on link "Back to Bulk duplicate campaign" at bounding box center [383, 137] width 200 height 39
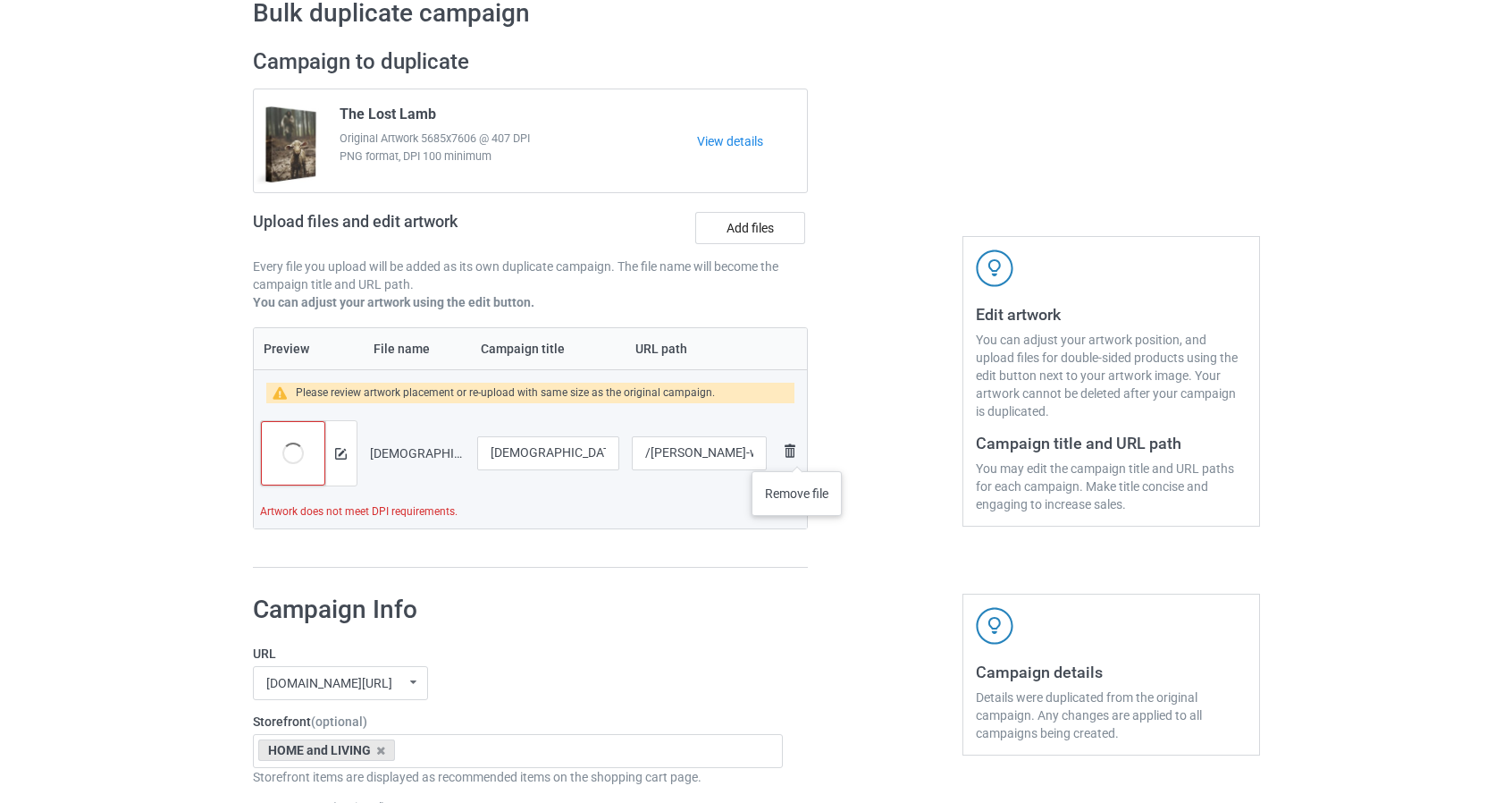
click at [795, 453] on img at bounding box center [790, 451] width 21 height 21
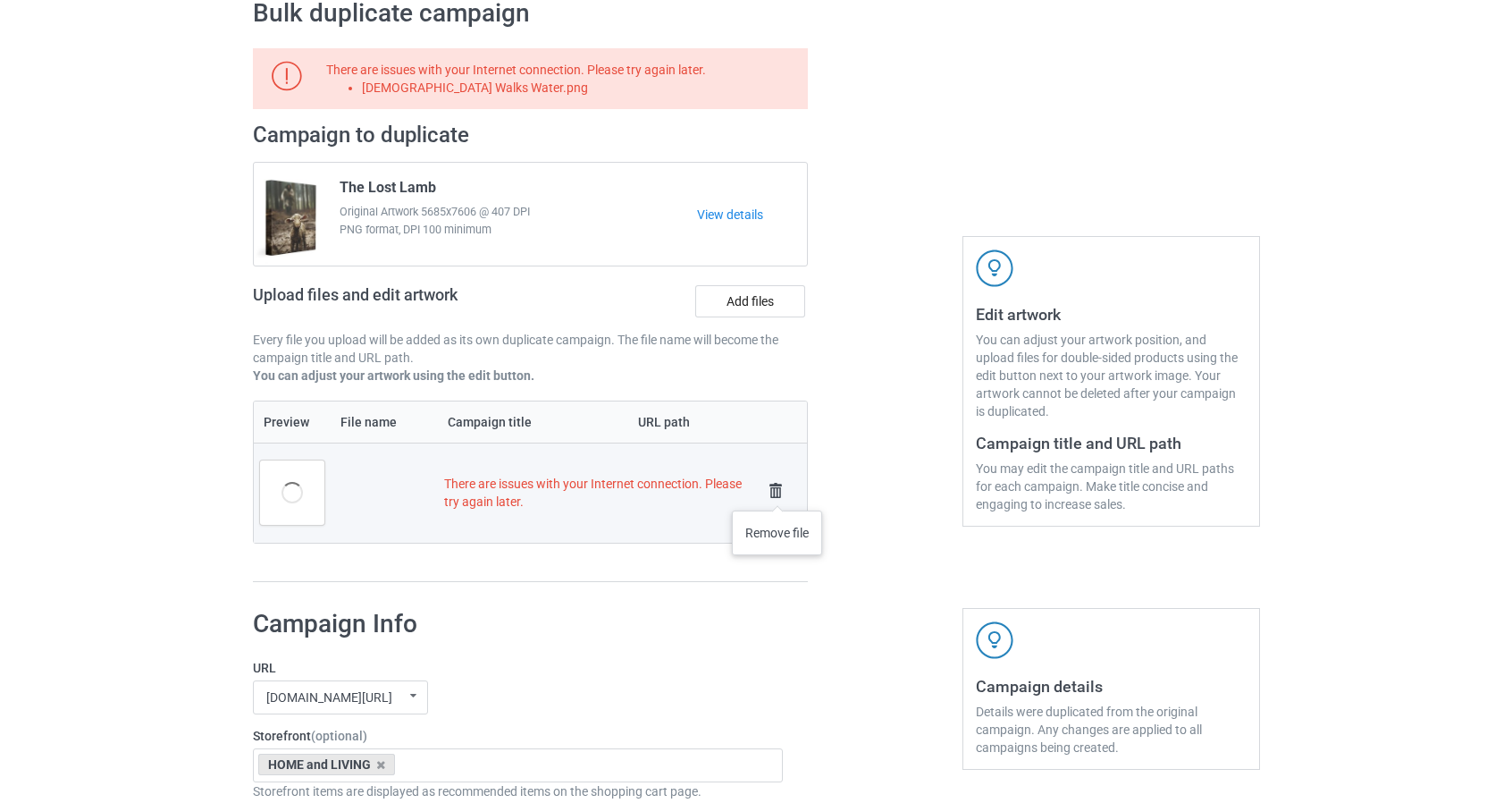
click at [774, 491] on img at bounding box center [775, 491] width 25 height 25
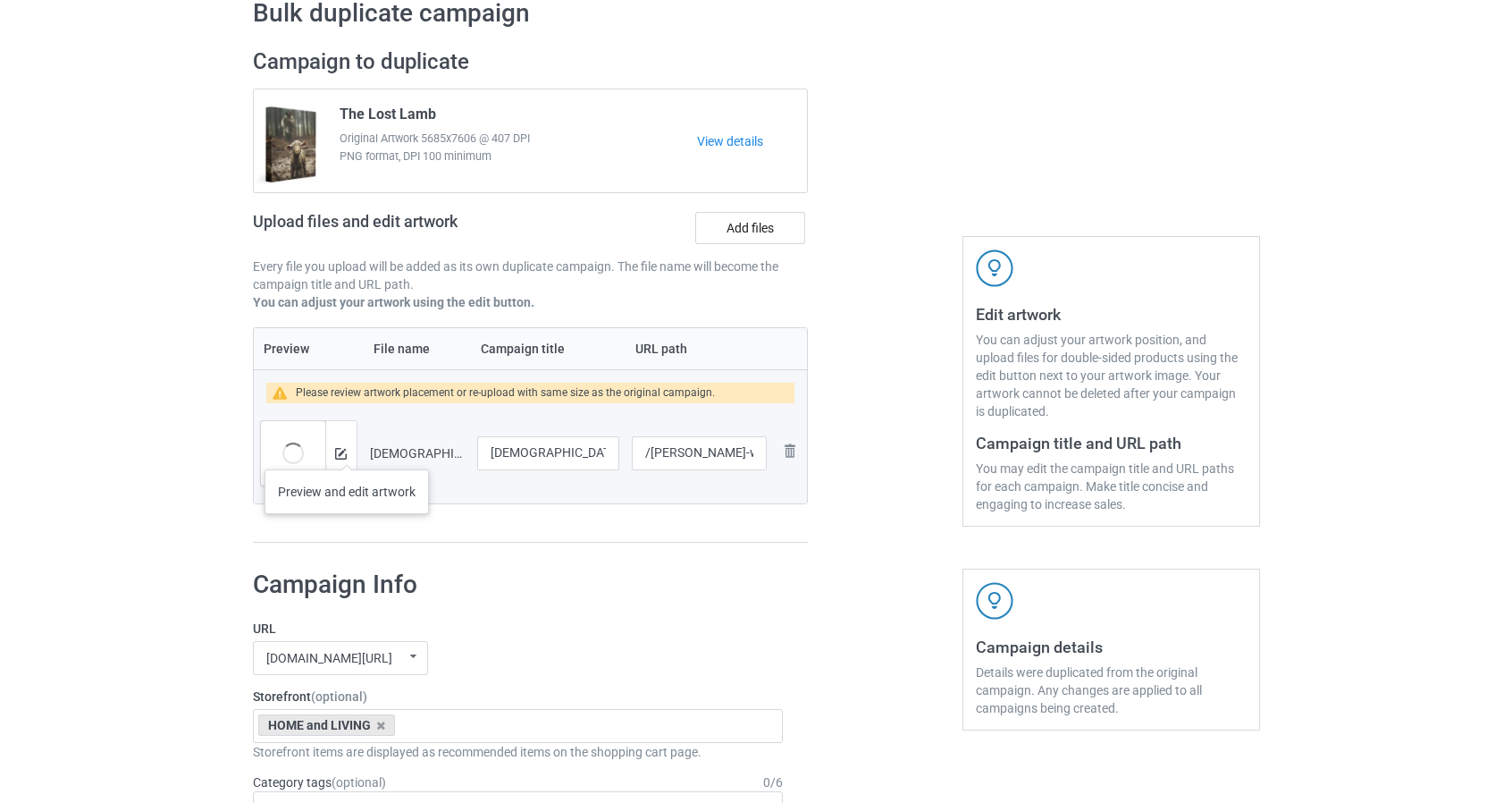
click at [345, 452] on div at bounding box center [341, 453] width 31 height 64
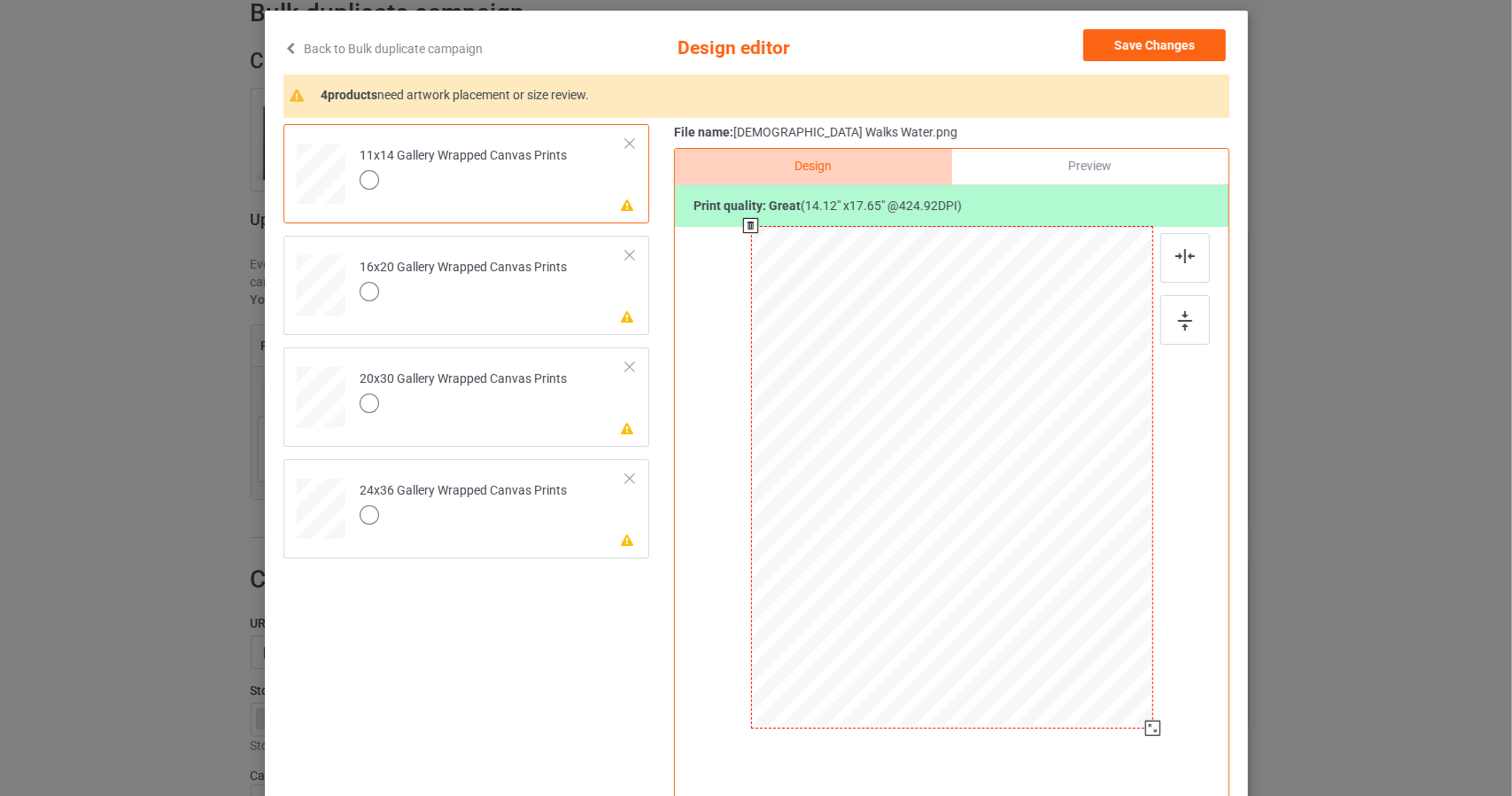
click at [998, 473] on div at bounding box center [951, 477] width 402 height 503
click at [631, 524] on div "Please review artwork placement 24x36 Gallery Wrapped Canvas Prints" at bounding box center [466, 508] width 366 height 99
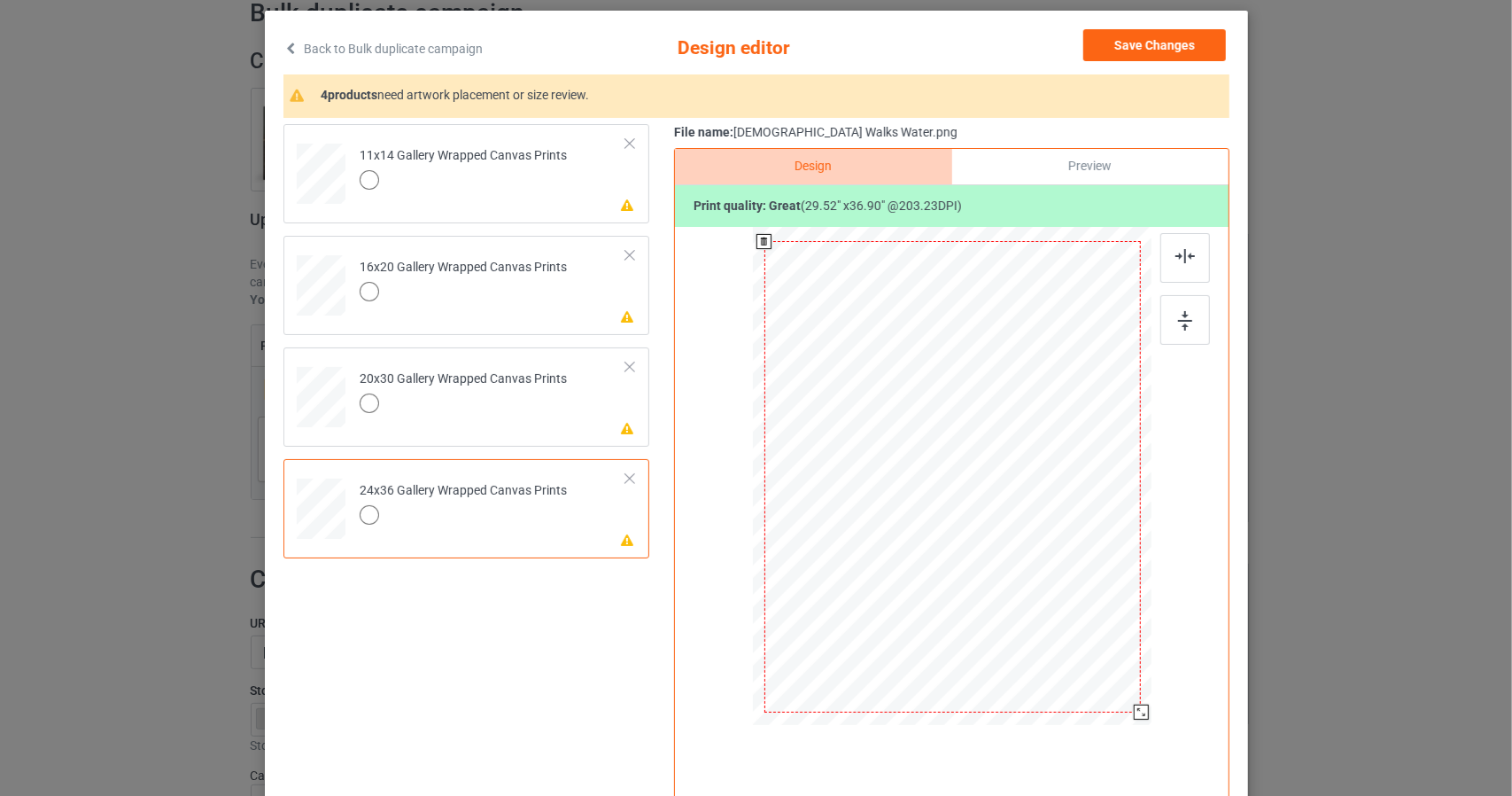
click at [922, 514] on div at bounding box center [952, 477] width 376 height 471
click at [632, 202] on div "Please review artwork placement 11x14 Gallery Wrapped Canvas Prints" at bounding box center [466, 174] width 366 height 99
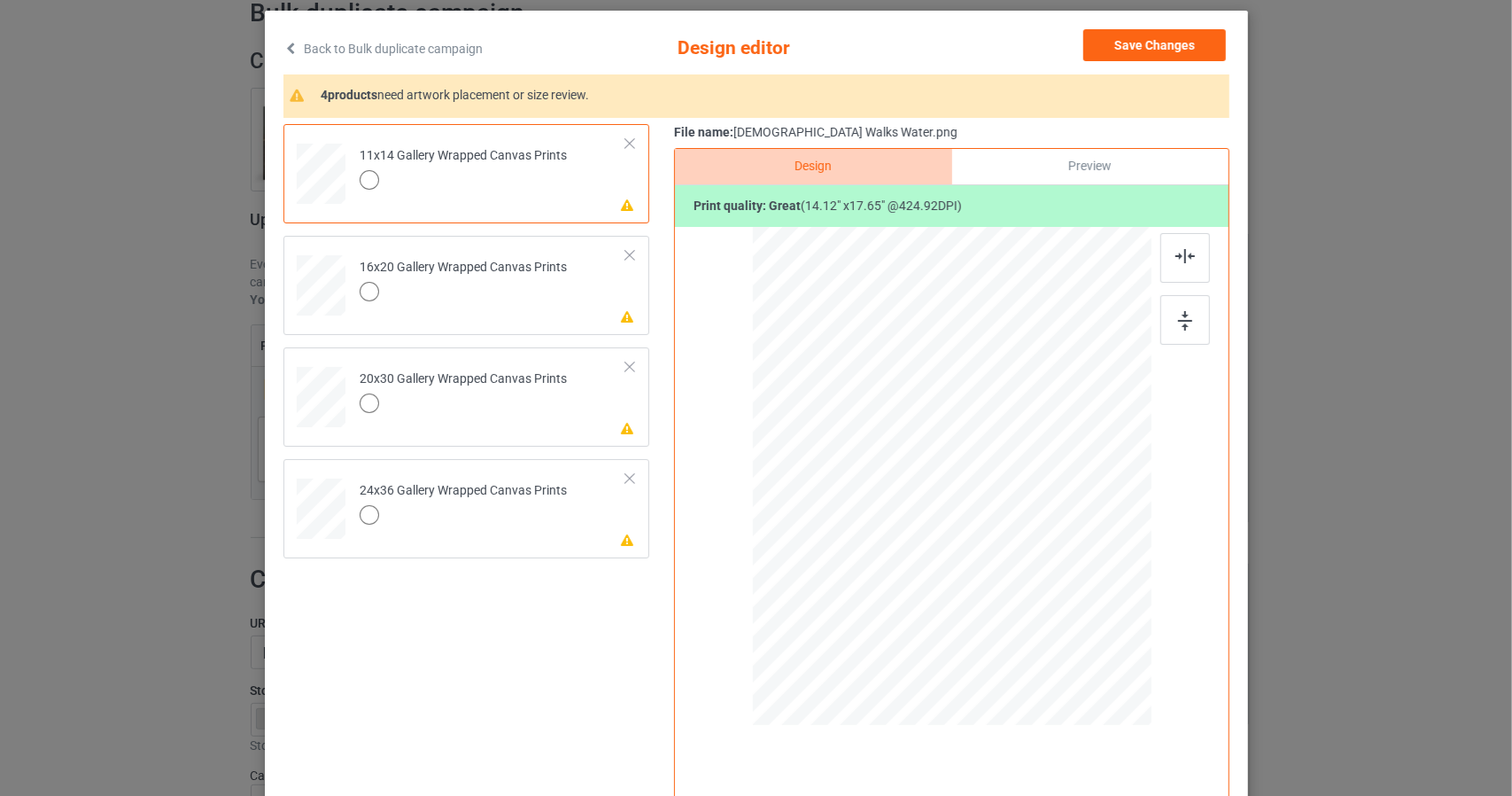
click at [986, 437] on div at bounding box center [951, 477] width 402 height 503
click at [1176, 255] on img at bounding box center [1186, 256] width 19 height 14
click at [1187, 327] on div at bounding box center [1185, 319] width 49 height 49
click at [1024, 158] on div "Preview" at bounding box center [1089, 166] width 276 height 36
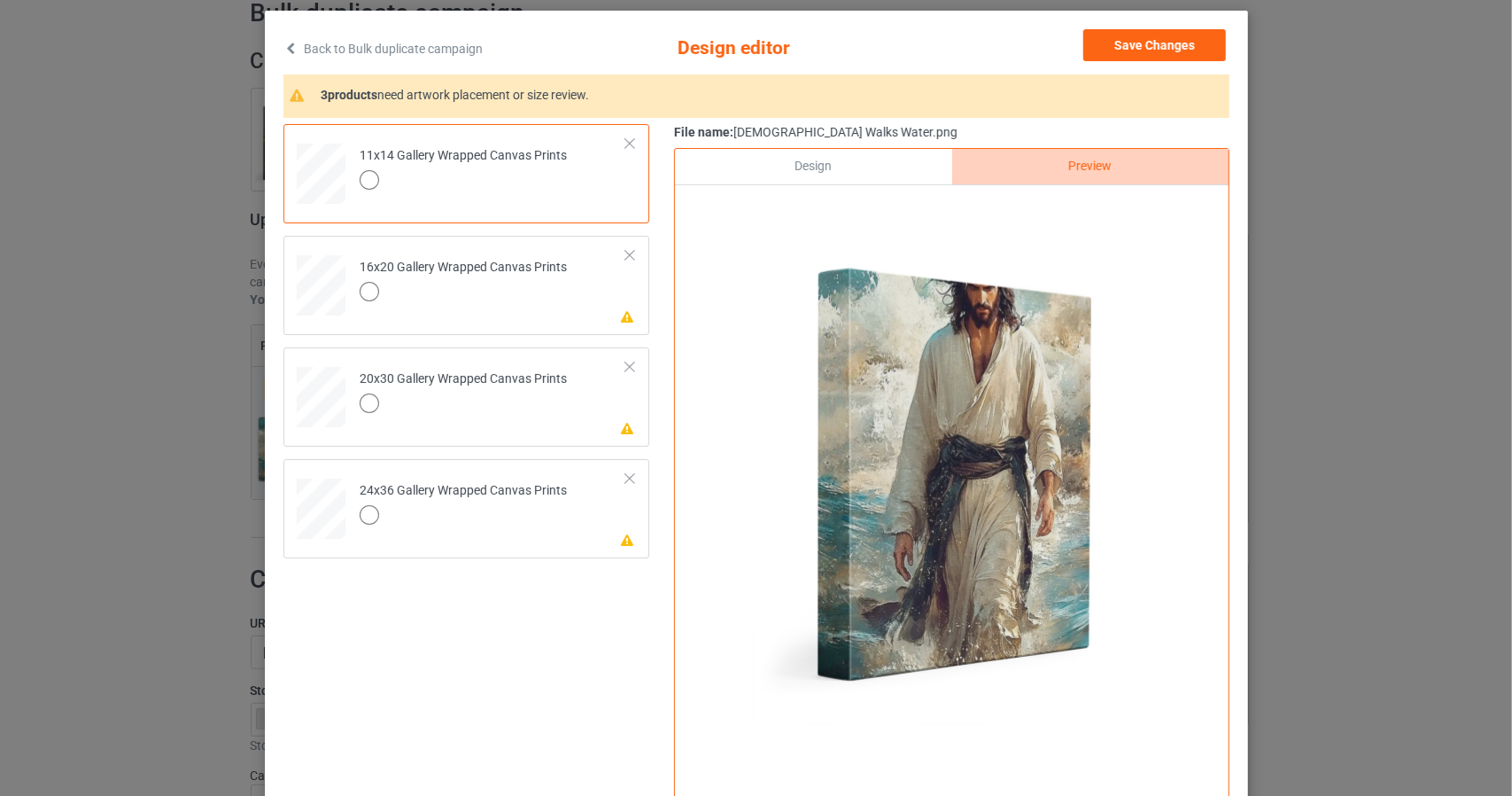
click at [807, 168] on div "Design" at bounding box center [813, 166] width 276 height 36
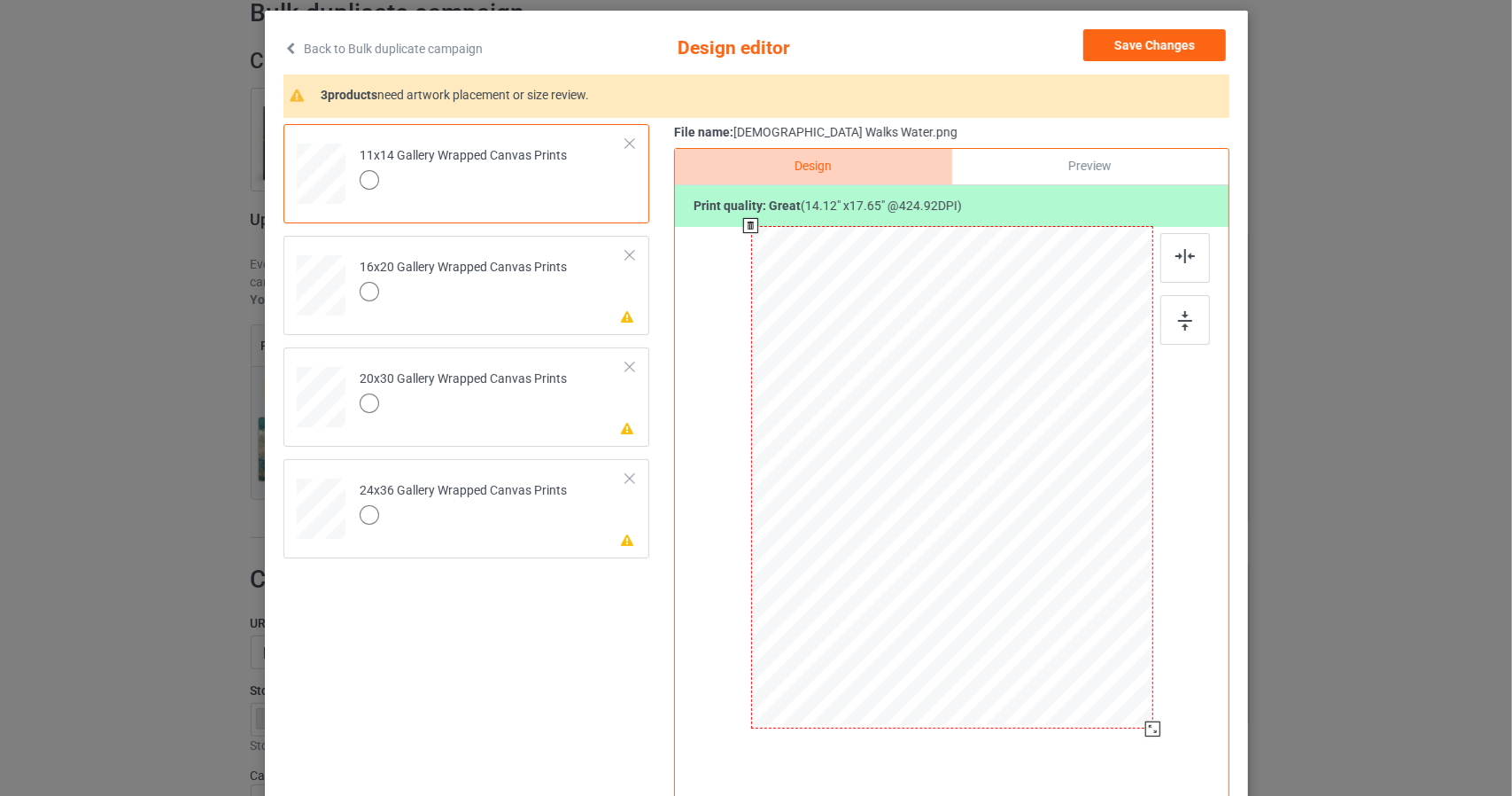
click at [1121, 640] on div at bounding box center [951, 477] width 402 height 503
drag, startPoint x: 1144, startPoint y: 722, endPoint x: 1157, endPoint y: 755, distance: 35.5
click at [1157, 755] on div "Design Preview Print quality: great ( 15.32 " x 19.15 " @ 391.60 DPI)" at bounding box center [952, 477] width 556 height 659
drag, startPoint x: 1089, startPoint y: 533, endPoint x: 1088, endPoint y: 567, distance: 34.0
click at [1088, 567] on div at bounding box center [949, 511] width 445 height 556
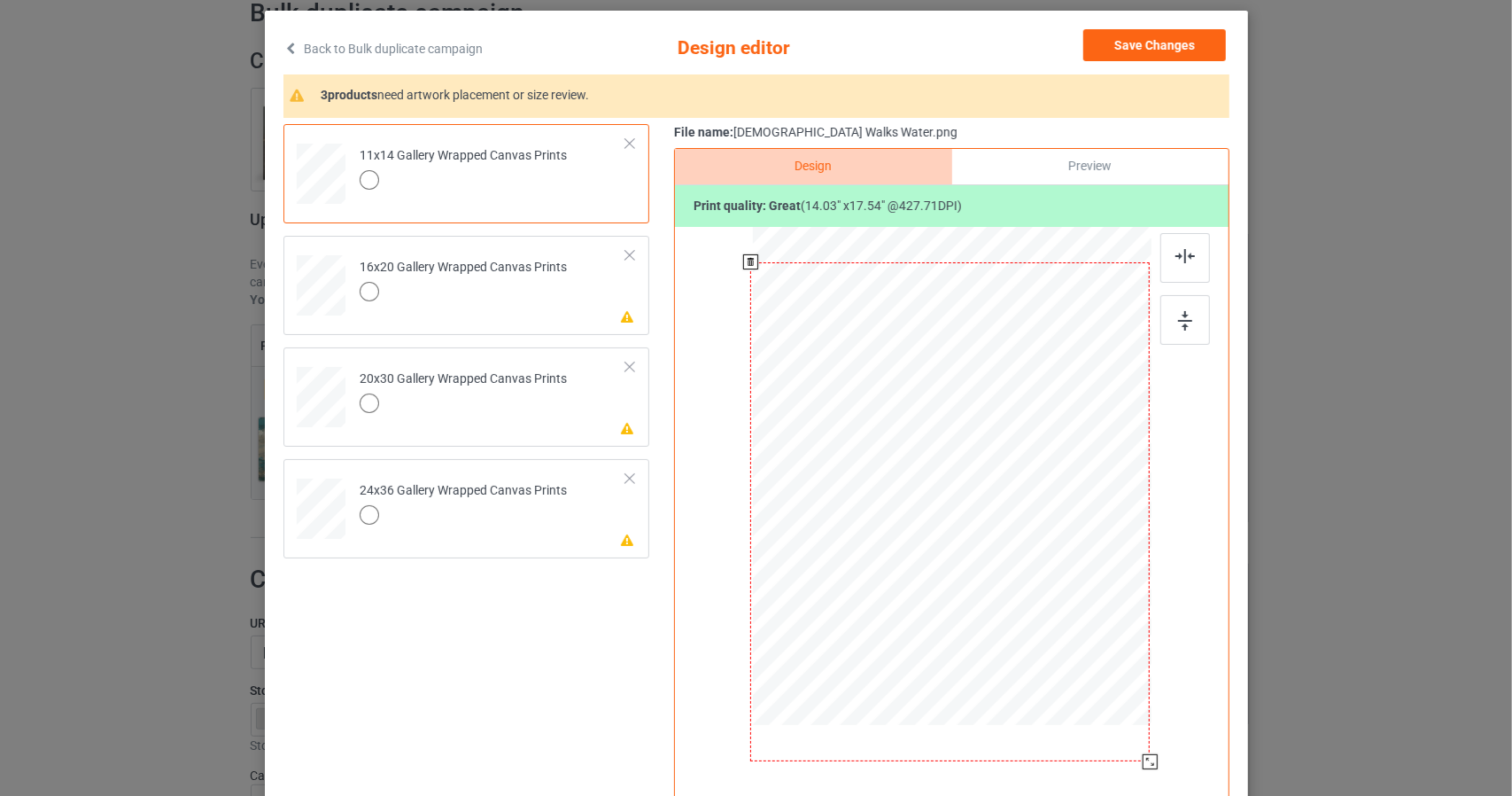
drag, startPoint x: 1165, startPoint y: 785, endPoint x: 1161, endPoint y: 742, distance: 43.2
click at [1161, 742] on div "Design Preview Print quality: great ( 14.03 " x 17.54 " @ 427.71 DPI)" at bounding box center [952, 477] width 556 height 659
drag, startPoint x: 1086, startPoint y: 526, endPoint x: 1086, endPoint y: 498, distance: 28.0
click at [1086, 498] on div at bounding box center [950, 484] width 399 height 500
click at [1194, 261] on div at bounding box center [1185, 257] width 49 height 49
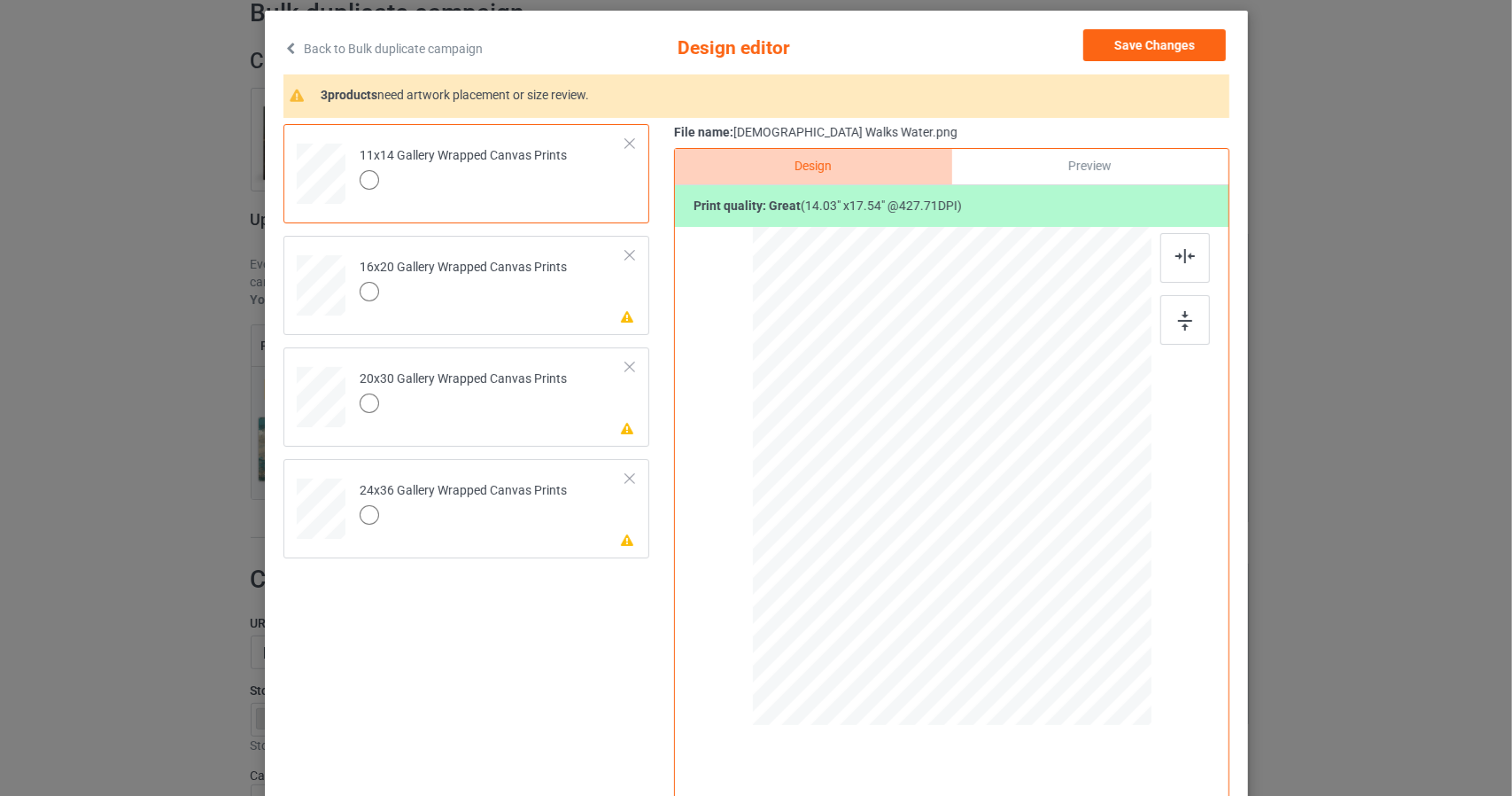
click at [1108, 168] on div "Preview" at bounding box center [1089, 166] width 276 height 36
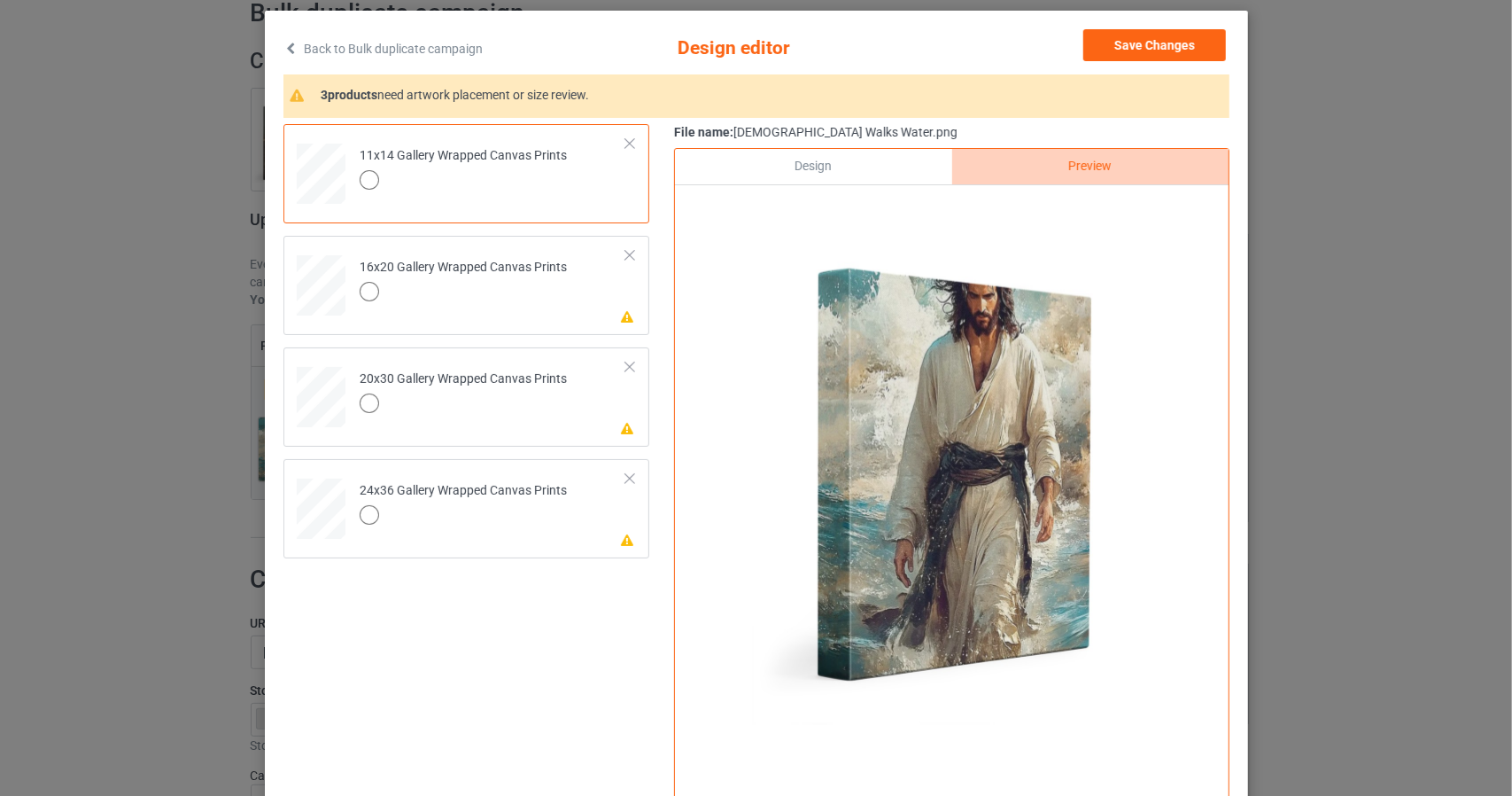
click at [847, 161] on div "Design" at bounding box center [813, 166] width 276 height 36
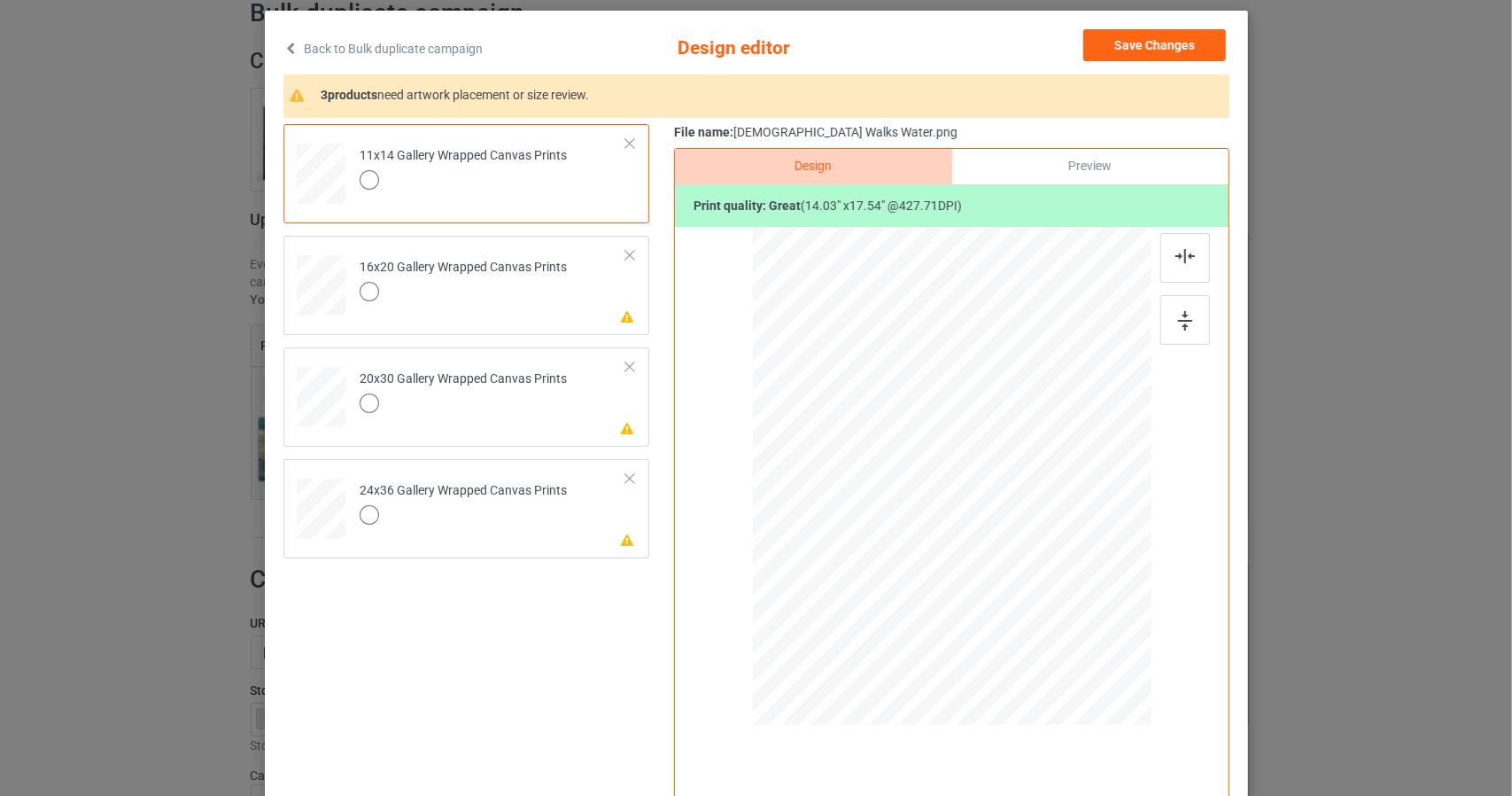
click at [1085, 157] on div "Preview" at bounding box center [1089, 166] width 276 height 36
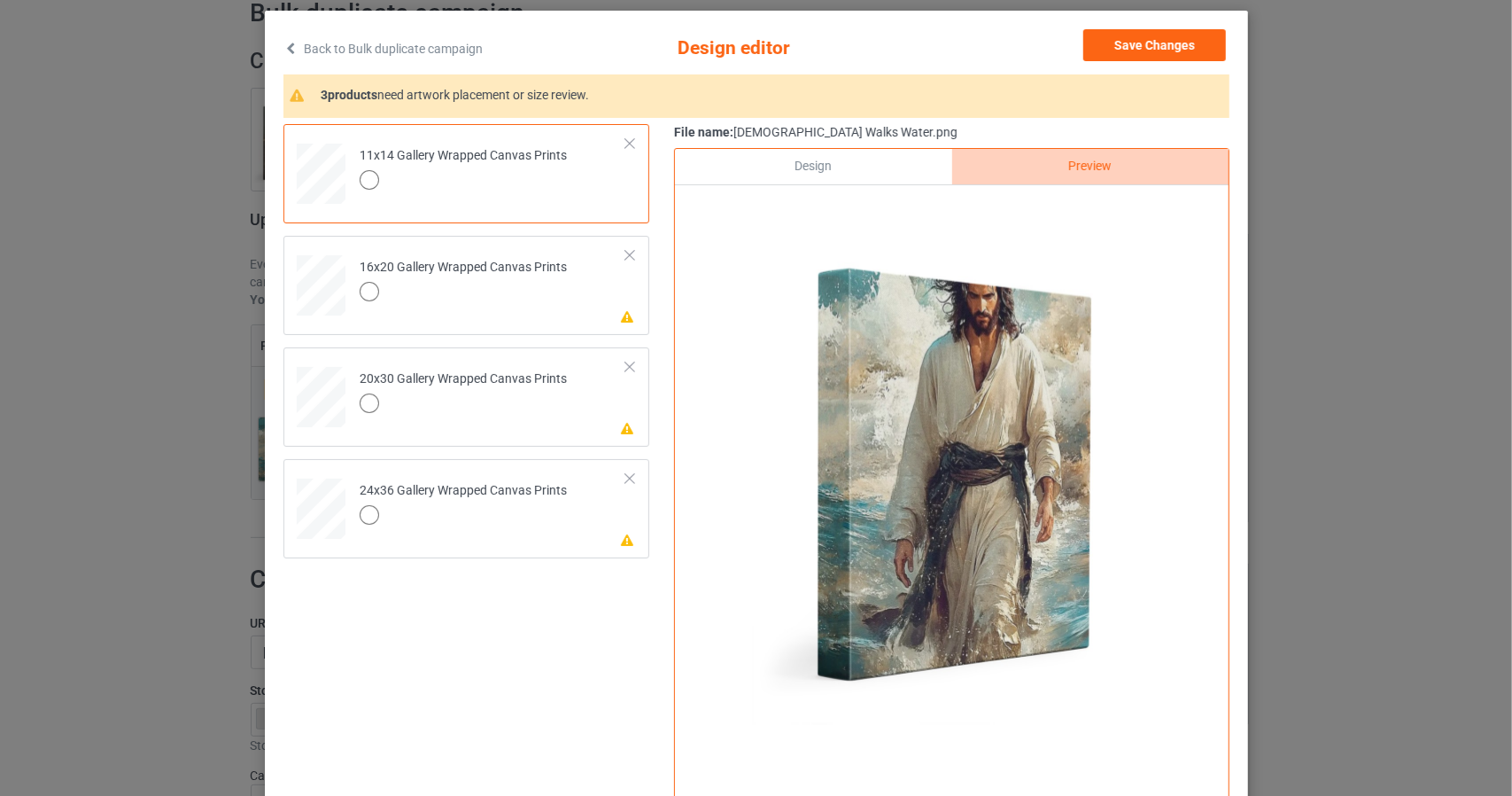
click at [894, 155] on div "Design" at bounding box center [813, 166] width 276 height 36
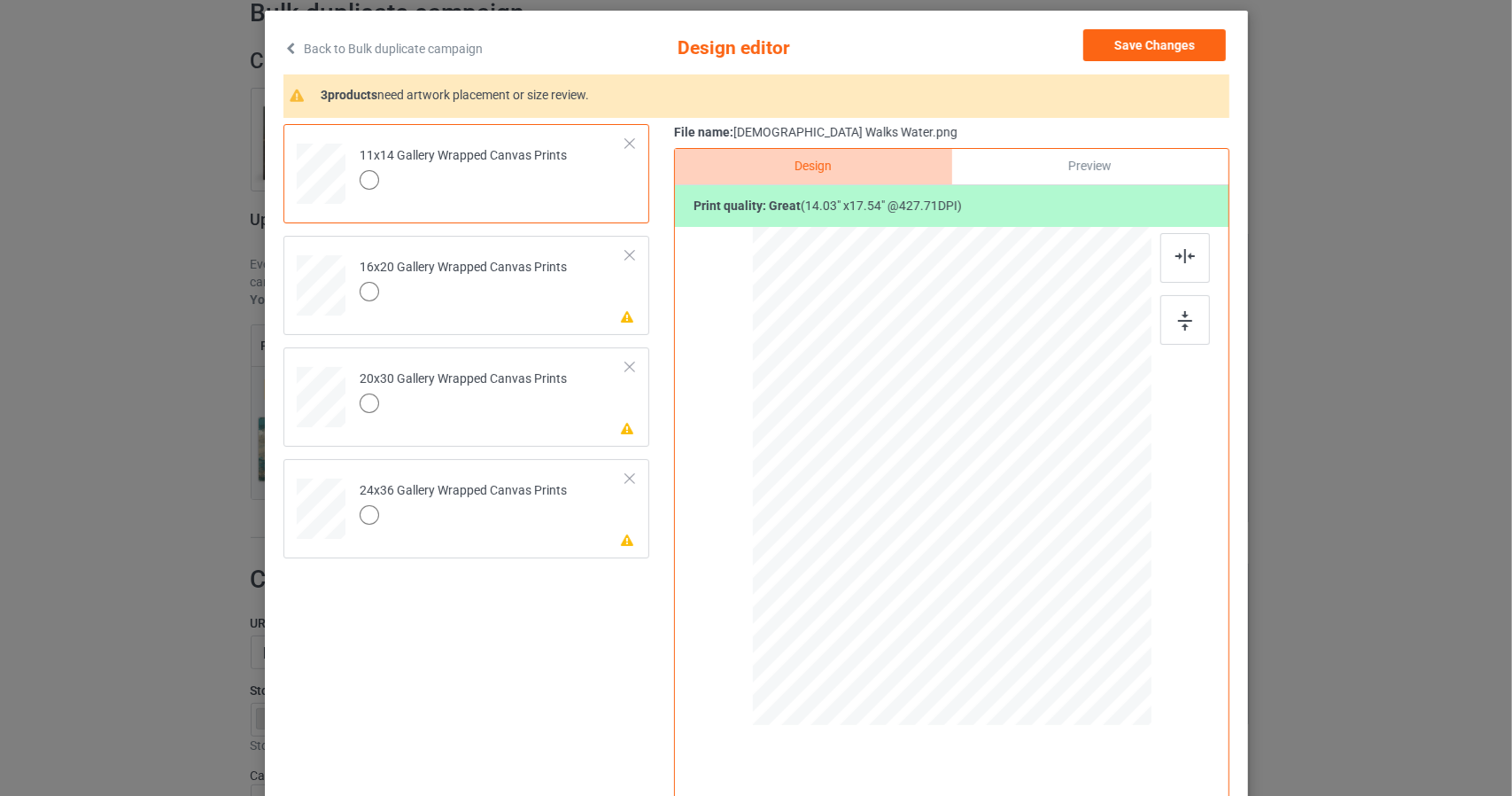
click at [357, 50] on link "Back to Bulk duplicate campaign" at bounding box center [383, 48] width 200 height 39
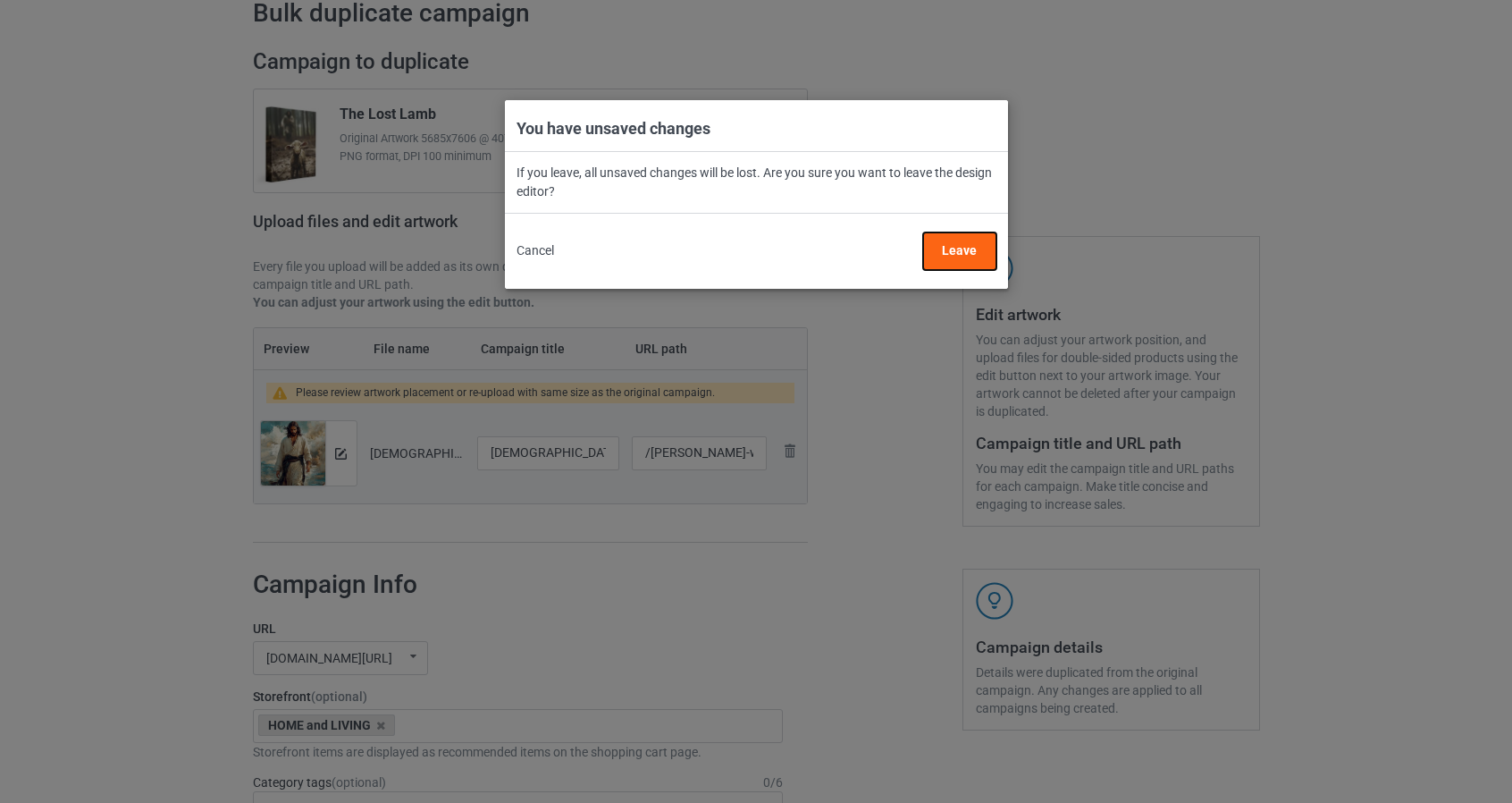
click at [951, 249] on button "Leave" at bounding box center [958, 251] width 73 height 38
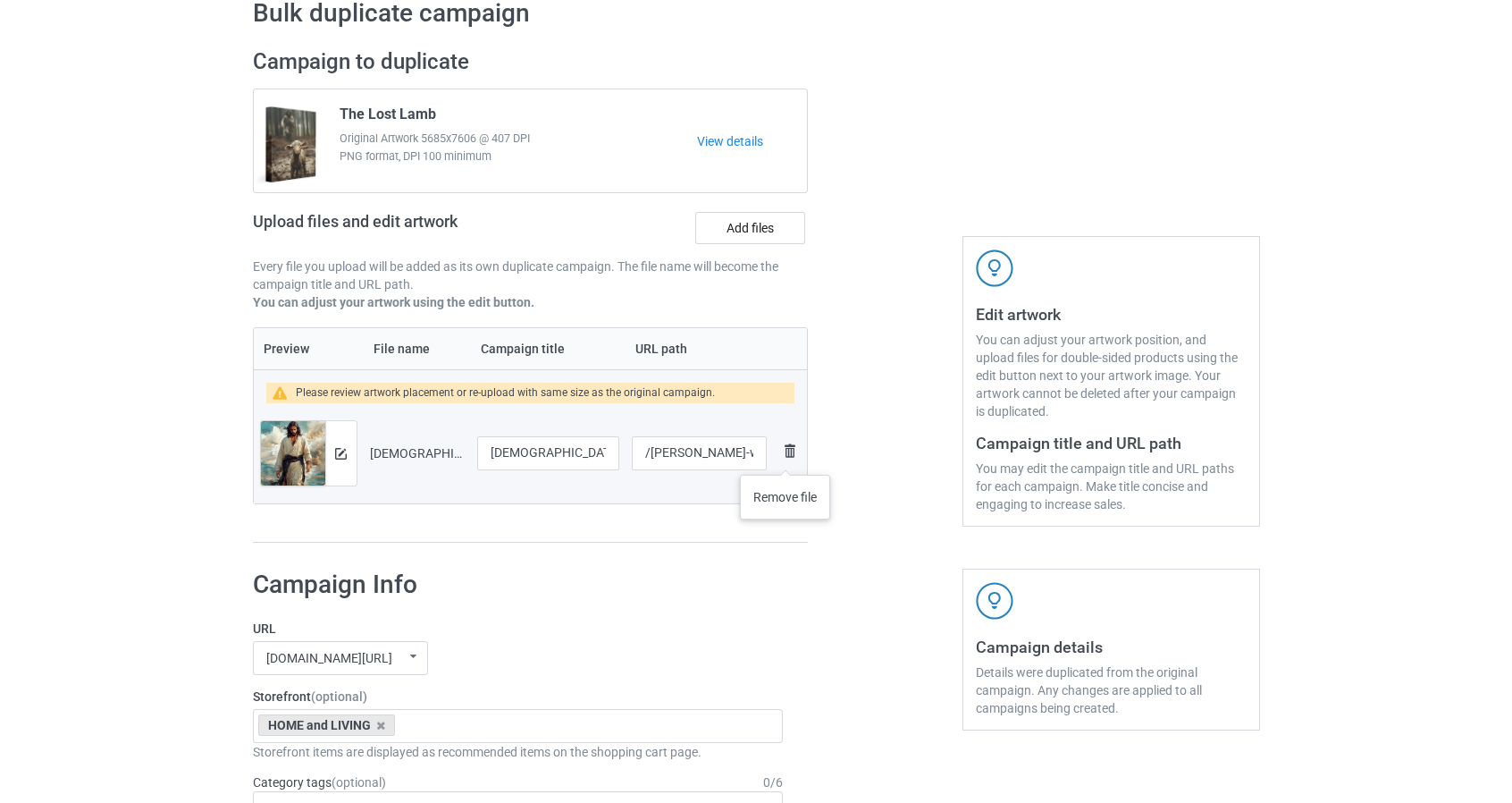
click at [788, 449] on img at bounding box center [790, 451] width 21 height 21
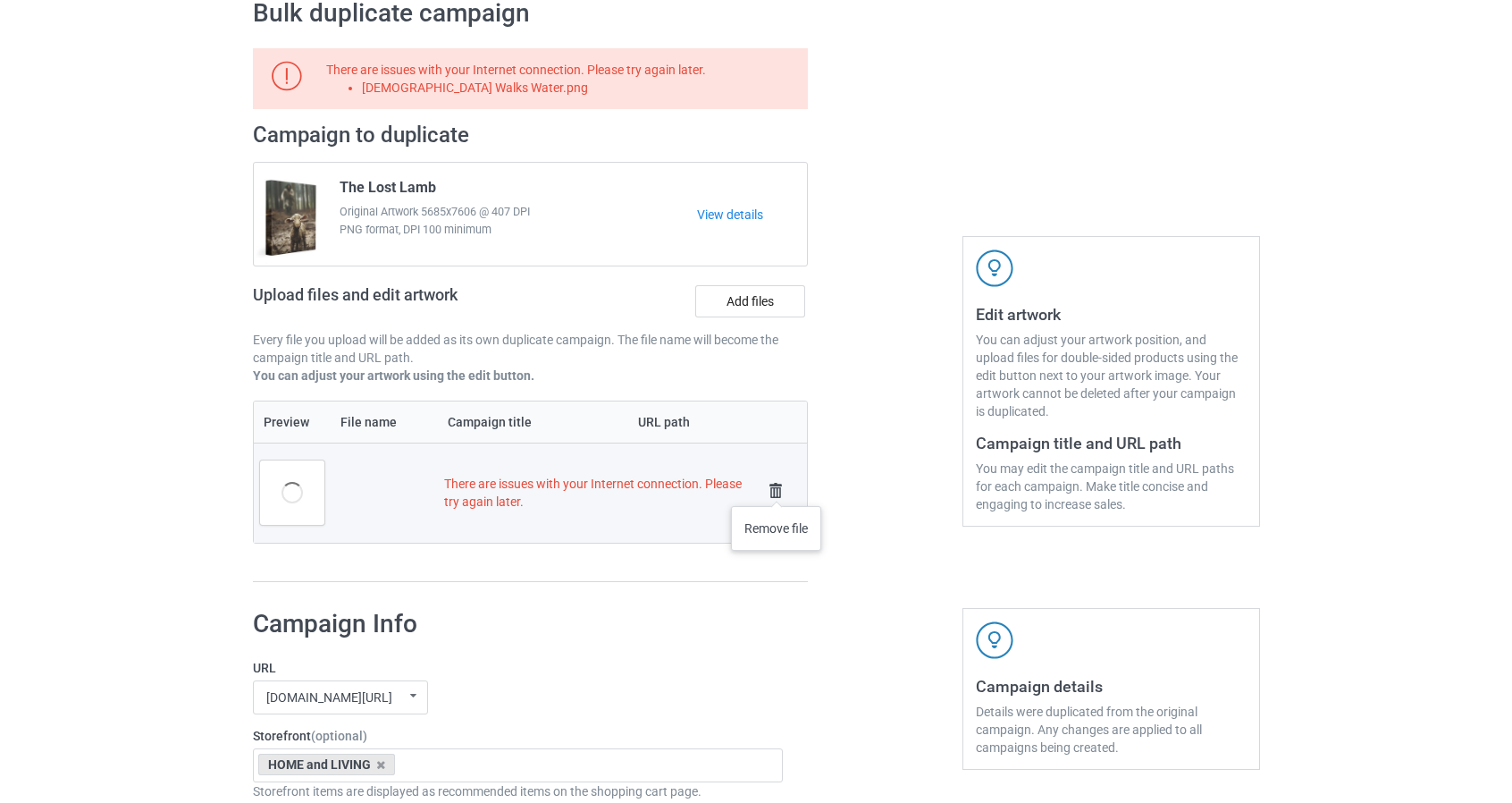
click at [776, 488] on img at bounding box center [775, 491] width 25 height 25
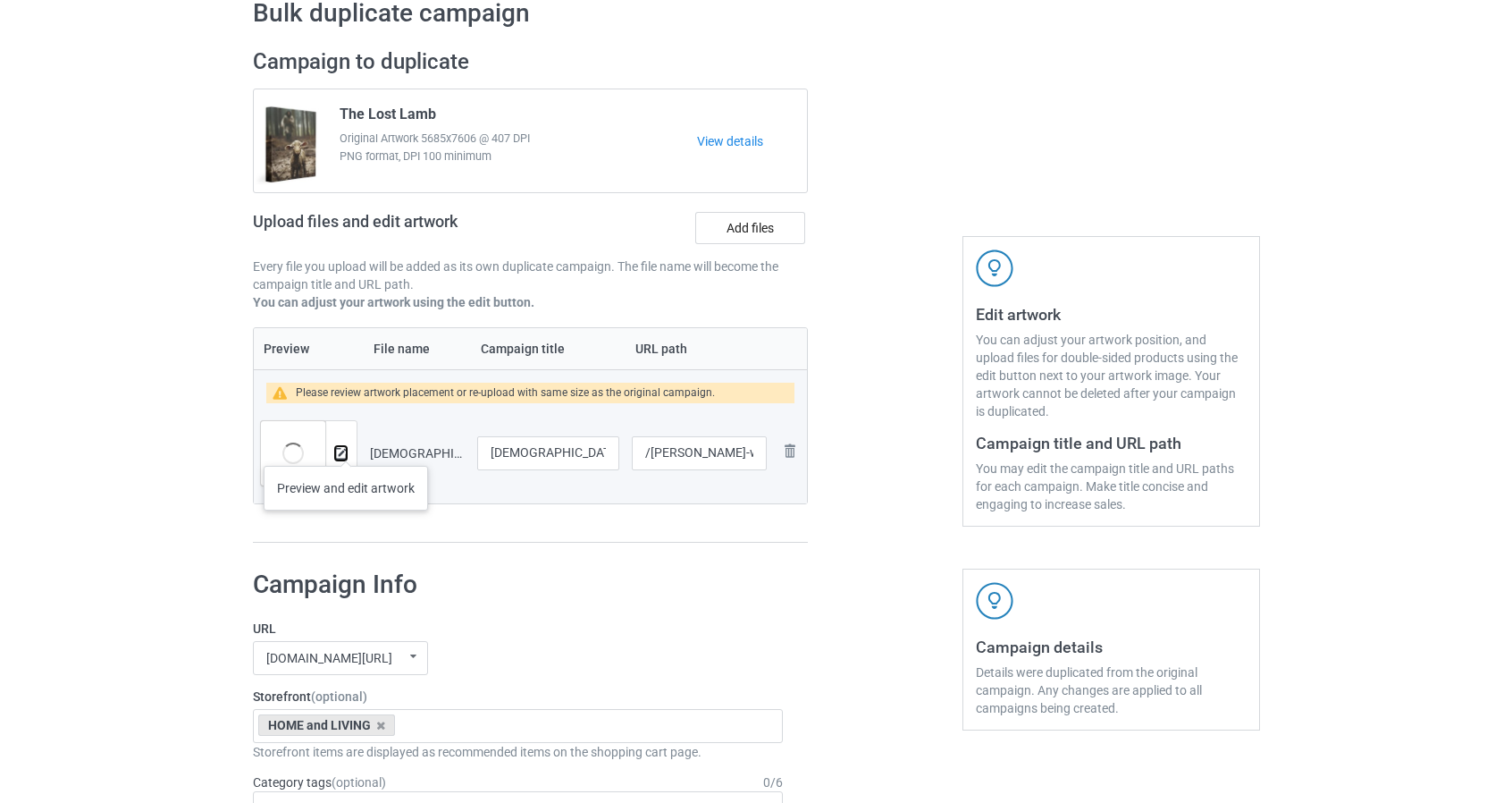
click at [344, 448] on img at bounding box center [341, 454] width 12 height 12
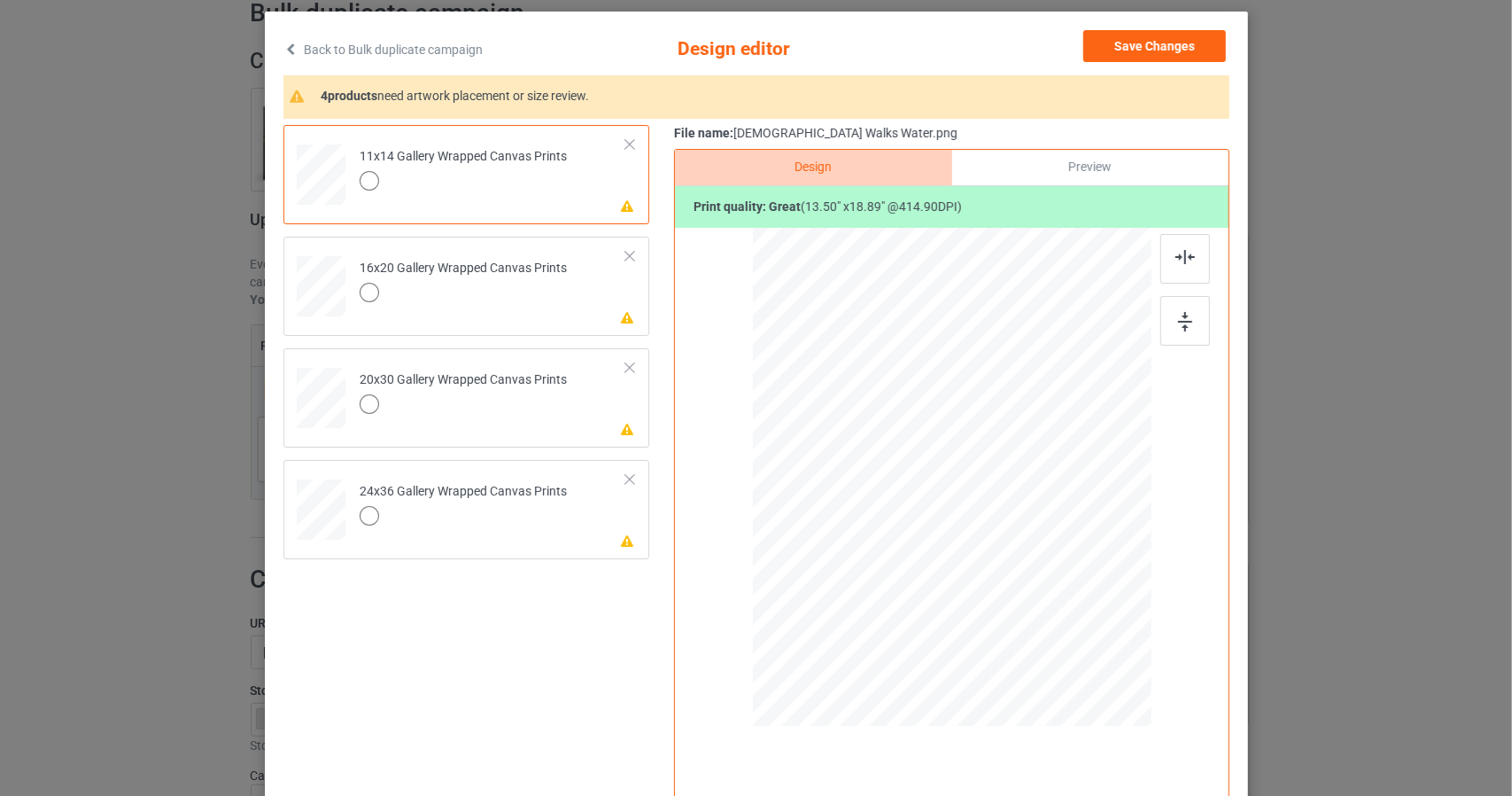
scroll to position [178, 0]
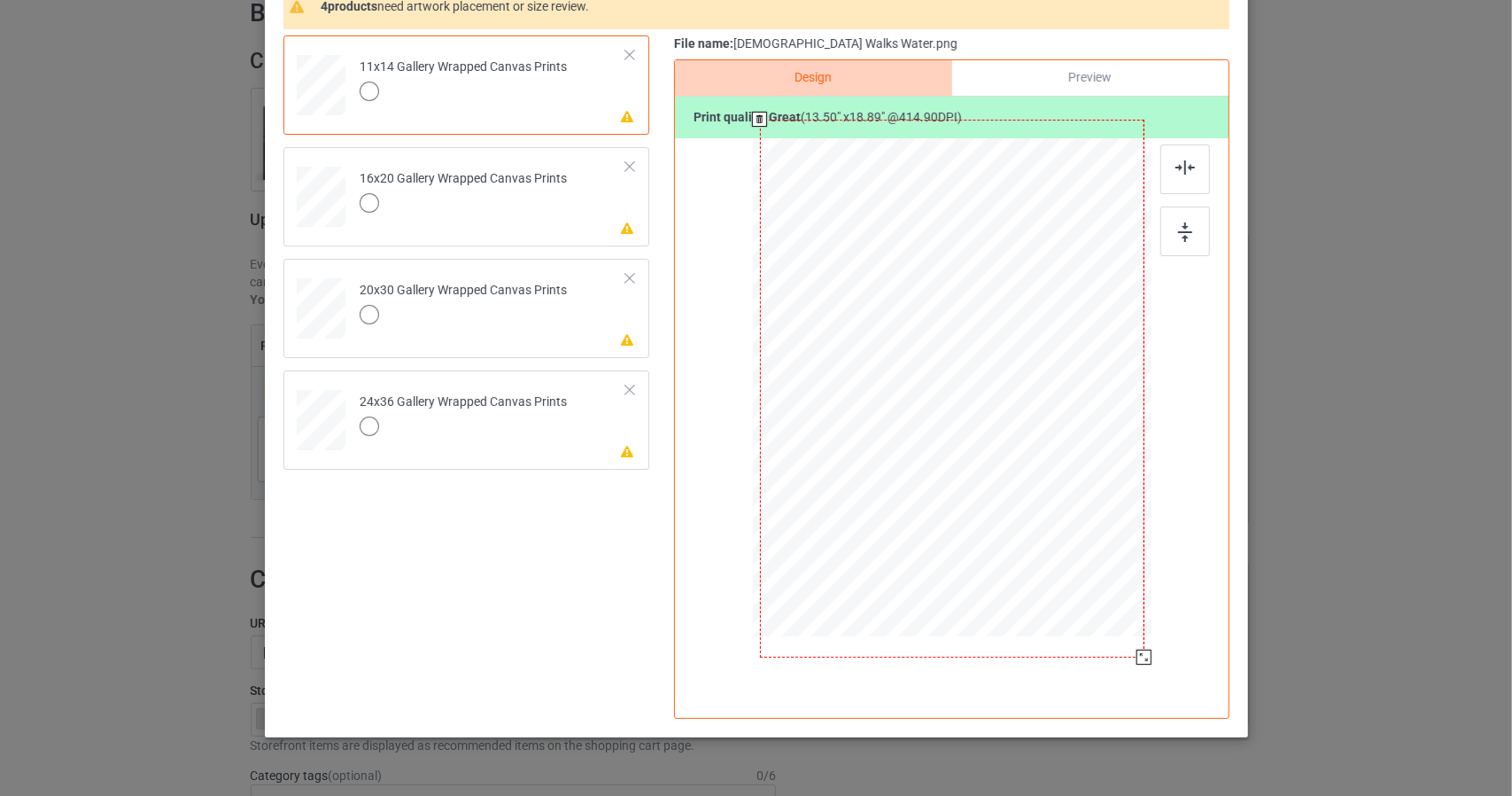
click at [1057, 443] on div at bounding box center [951, 388] width 385 height 537
drag, startPoint x: 1137, startPoint y: 659, endPoint x: 1147, endPoint y: 672, distance: 16.4
click at [1147, 672] on div at bounding box center [1154, 672] width 15 height 15
drag, startPoint x: 1089, startPoint y: 374, endPoint x: 1089, endPoint y: 398, distance: 24.0
click at [1089, 398] on div at bounding box center [951, 427] width 404 height 565
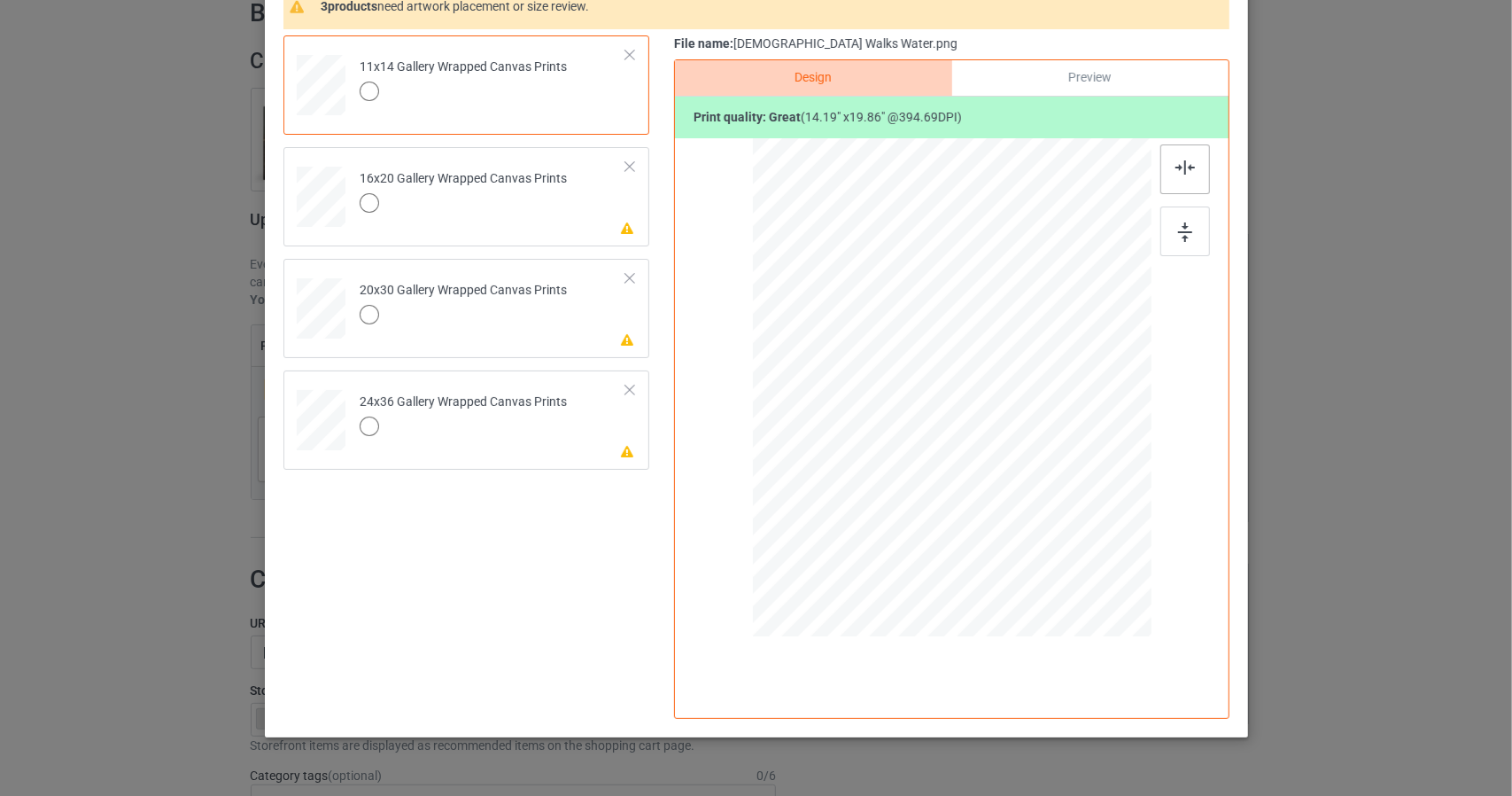
click at [1183, 161] on img at bounding box center [1186, 167] width 19 height 14
click at [1062, 69] on div "Preview" at bounding box center [1089, 77] width 276 height 36
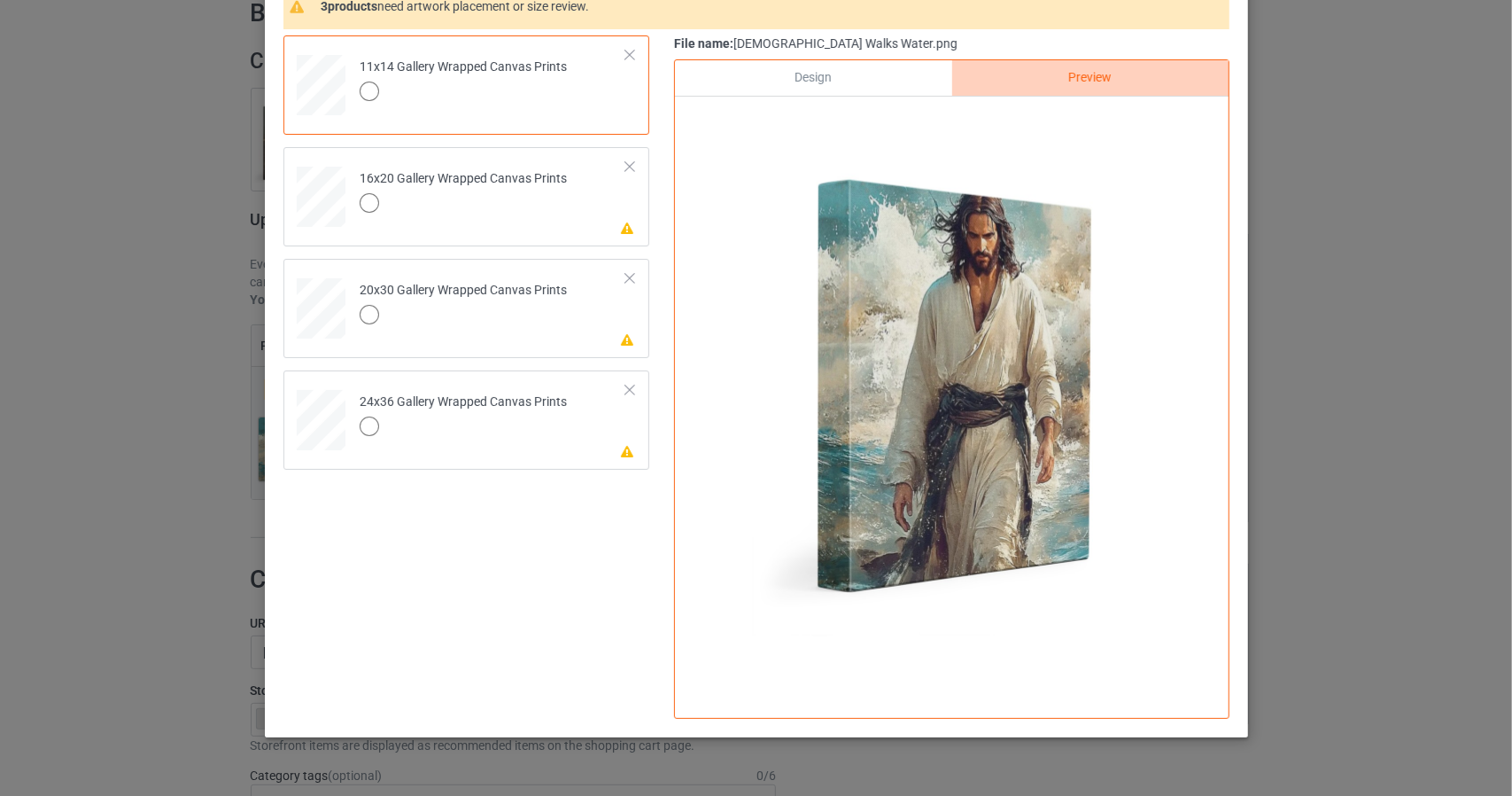
click at [868, 74] on div "Design" at bounding box center [813, 77] width 276 height 36
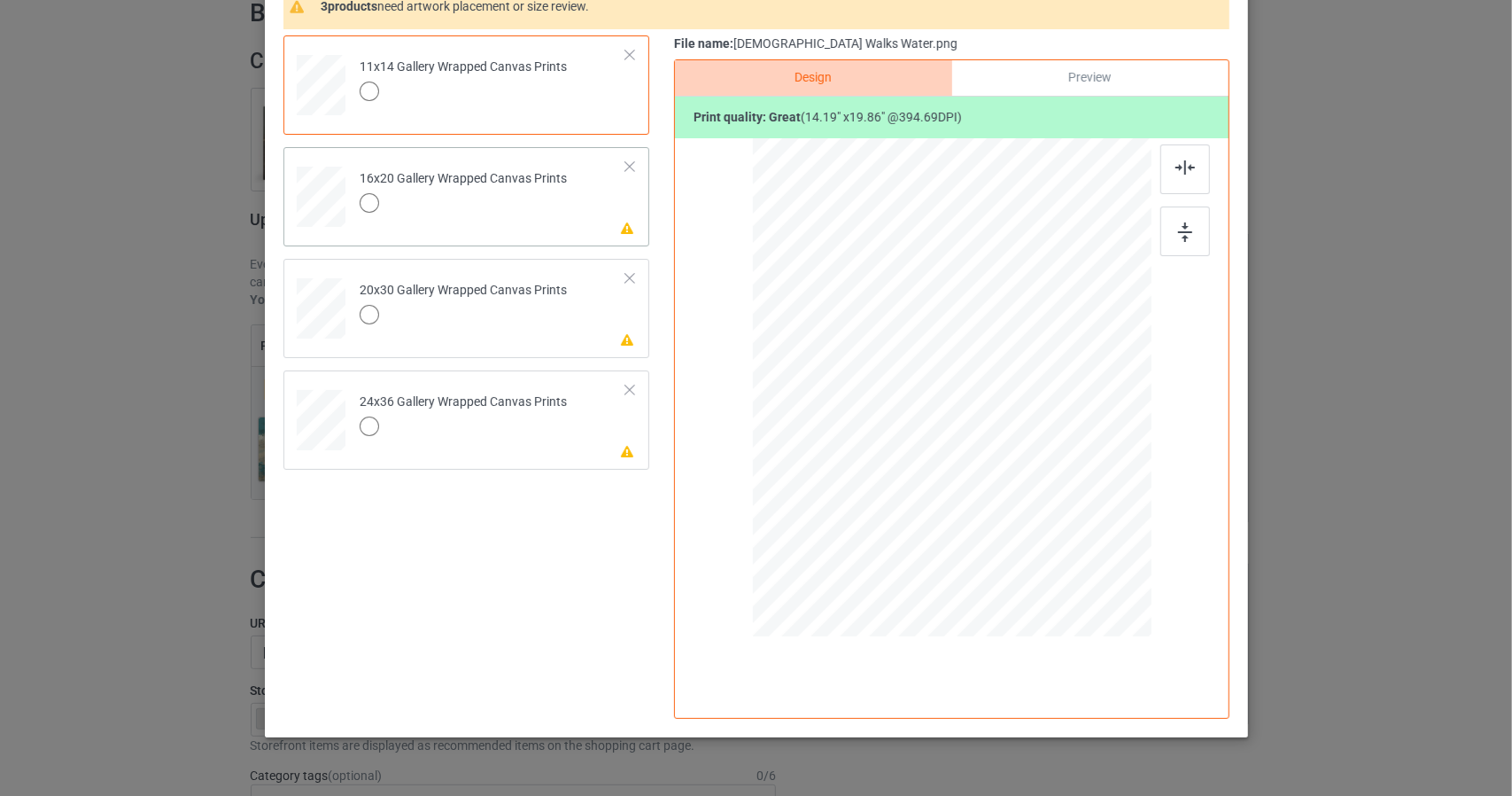
click at [636, 222] on div "Please review artwork placement 16x20 Gallery Wrapped Canvas Prints" at bounding box center [466, 196] width 366 height 99
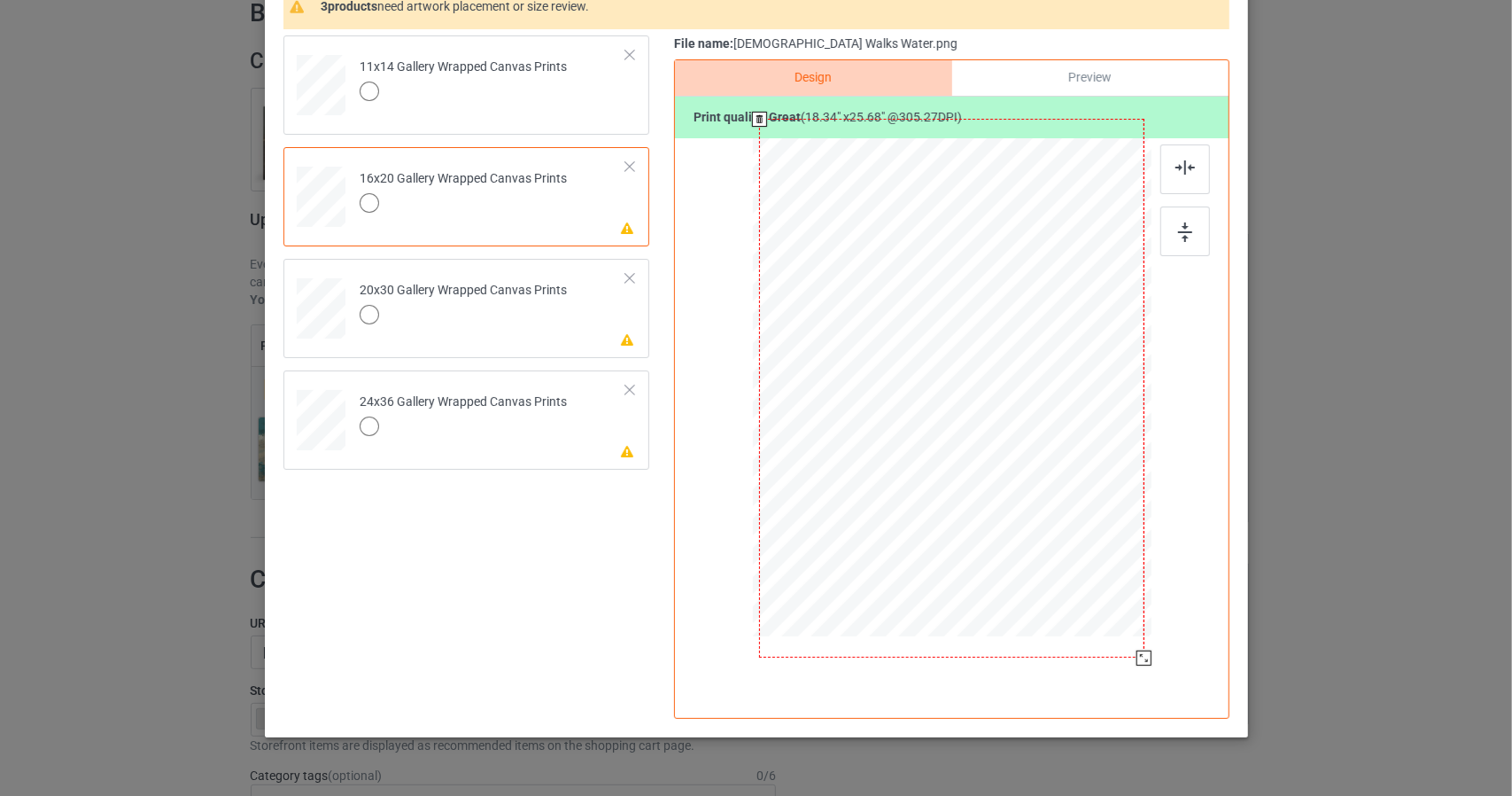
click at [978, 385] on div at bounding box center [951, 388] width 385 height 538
drag, startPoint x: 1135, startPoint y: 656, endPoint x: 1147, endPoint y: 667, distance: 16.3
click at [1147, 667] on div at bounding box center [1153, 671] width 15 height 15
drag, startPoint x: 1081, startPoint y: 377, endPoint x: 1081, endPoint y: 416, distance: 39.0
click at [1081, 416] on div at bounding box center [951, 426] width 403 height 564
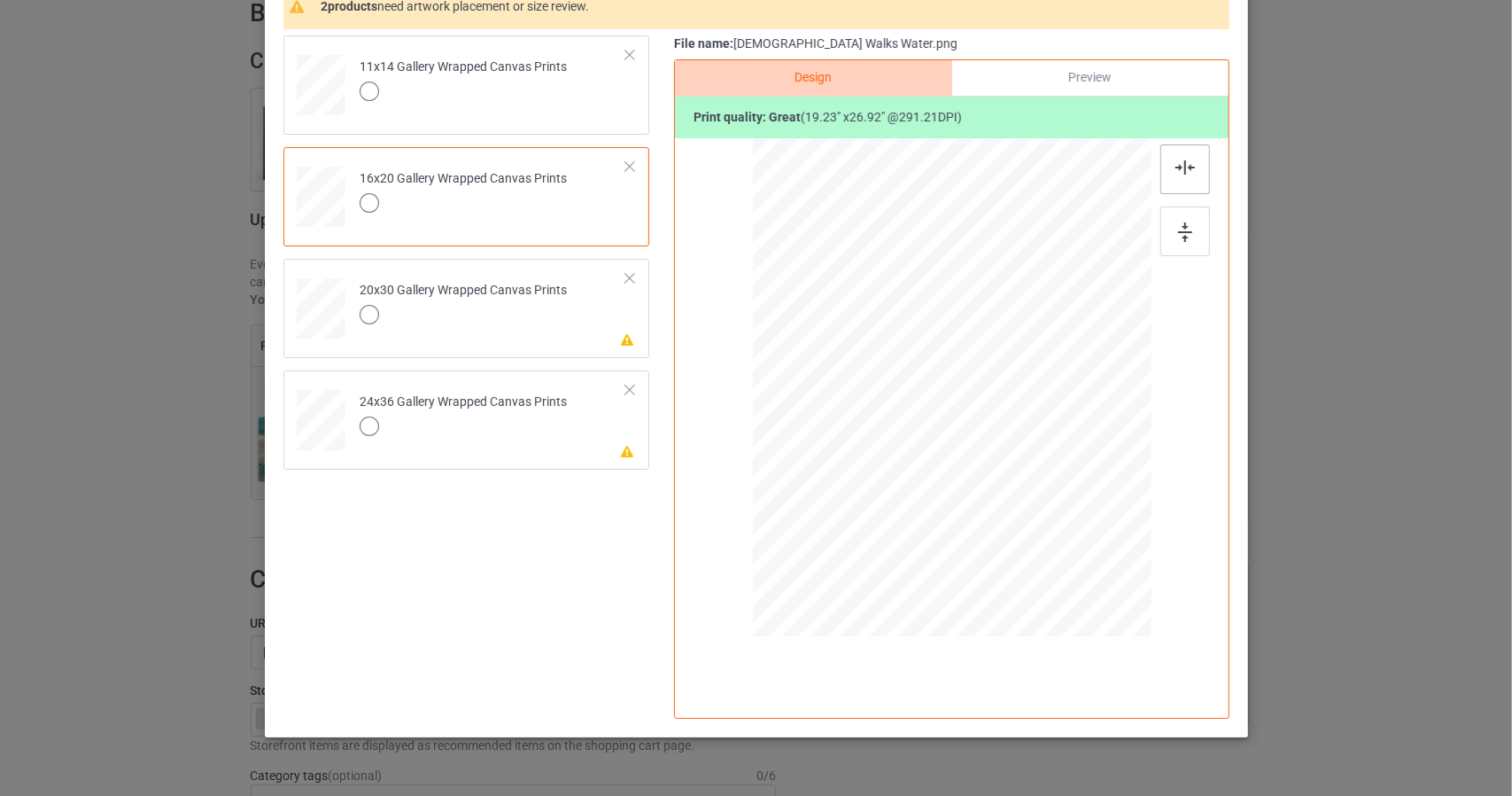
click at [1189, 161] on div at bounding box center [1185, 169] width 49 height 49
click at [1070, 77] on div "Preview" at bounding box center [1089, 77] width 276 height 36
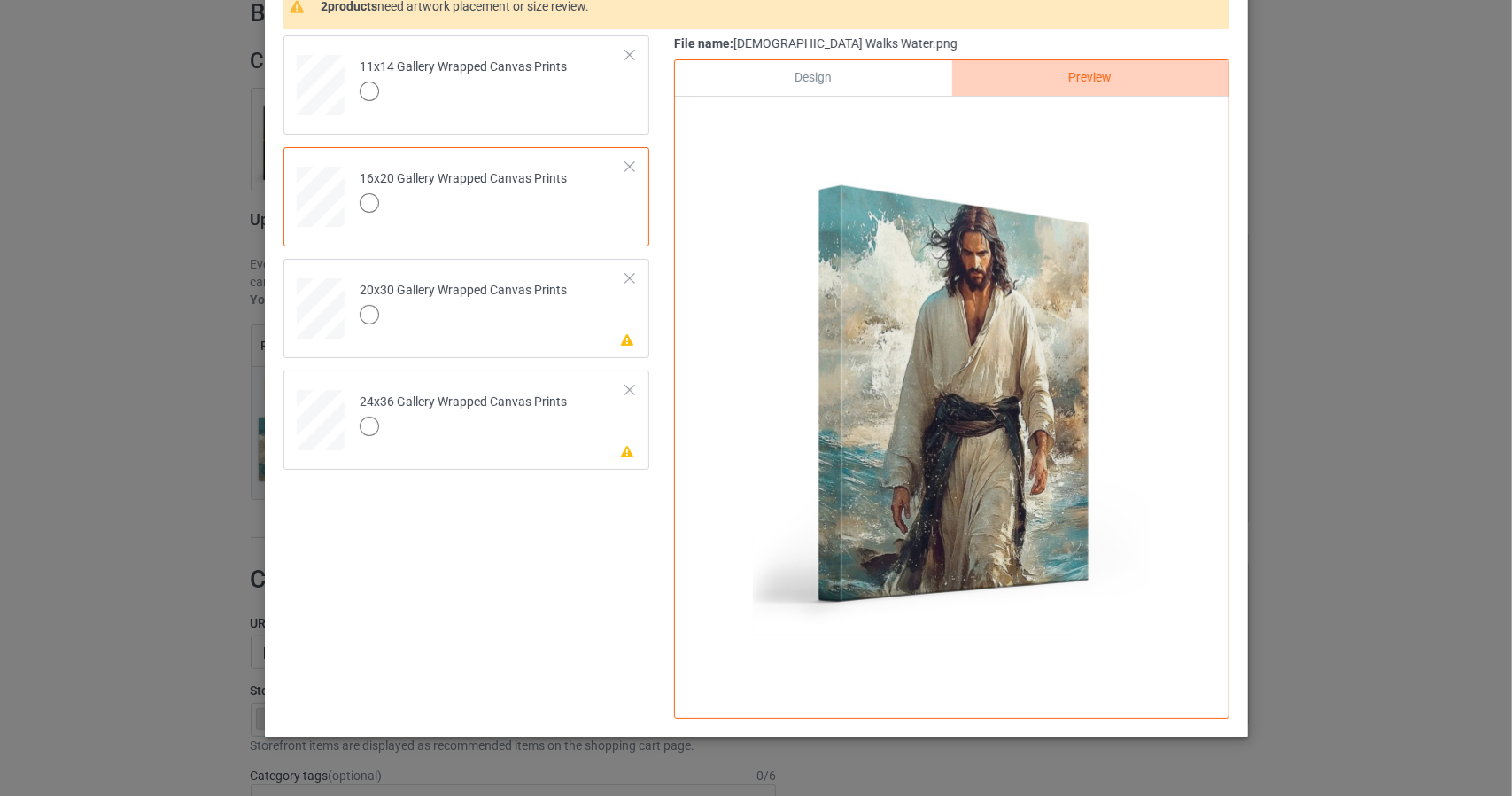
click at [885, 74] on div "Design" at bounding box center [813, 77] width 276 height 36
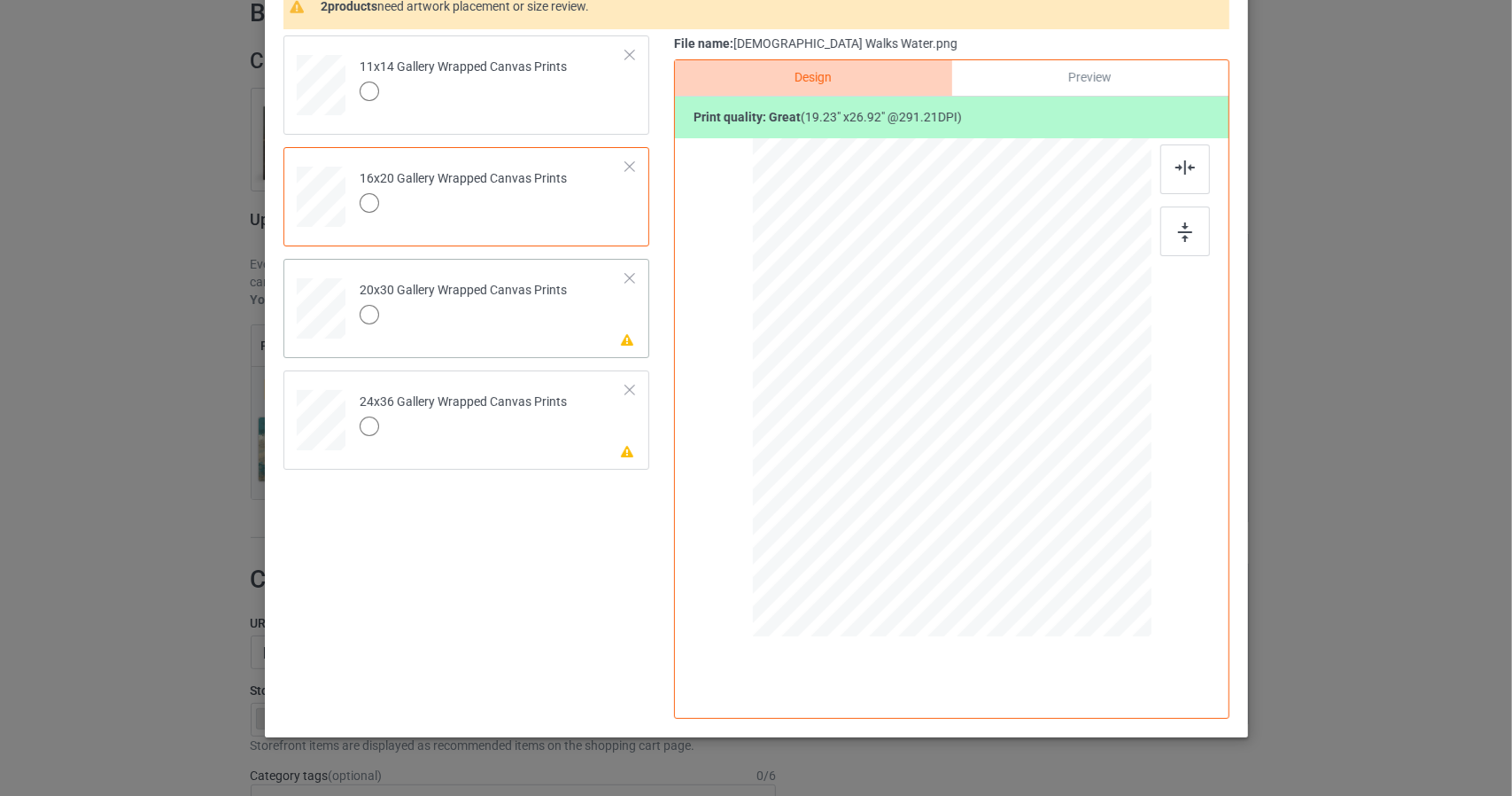
click at [634, 330] on div "Please review artwork placement 20x30 Gallery Wrapped Canvas Prints" at bounding box center [466, 308] width 366 height 99
click at [979, 373] on div at bounding box center [952, 387] width 359 height 502
click at [1089, 77] on div "Preview" at bounding box center [1089, 77] width 276 height 36
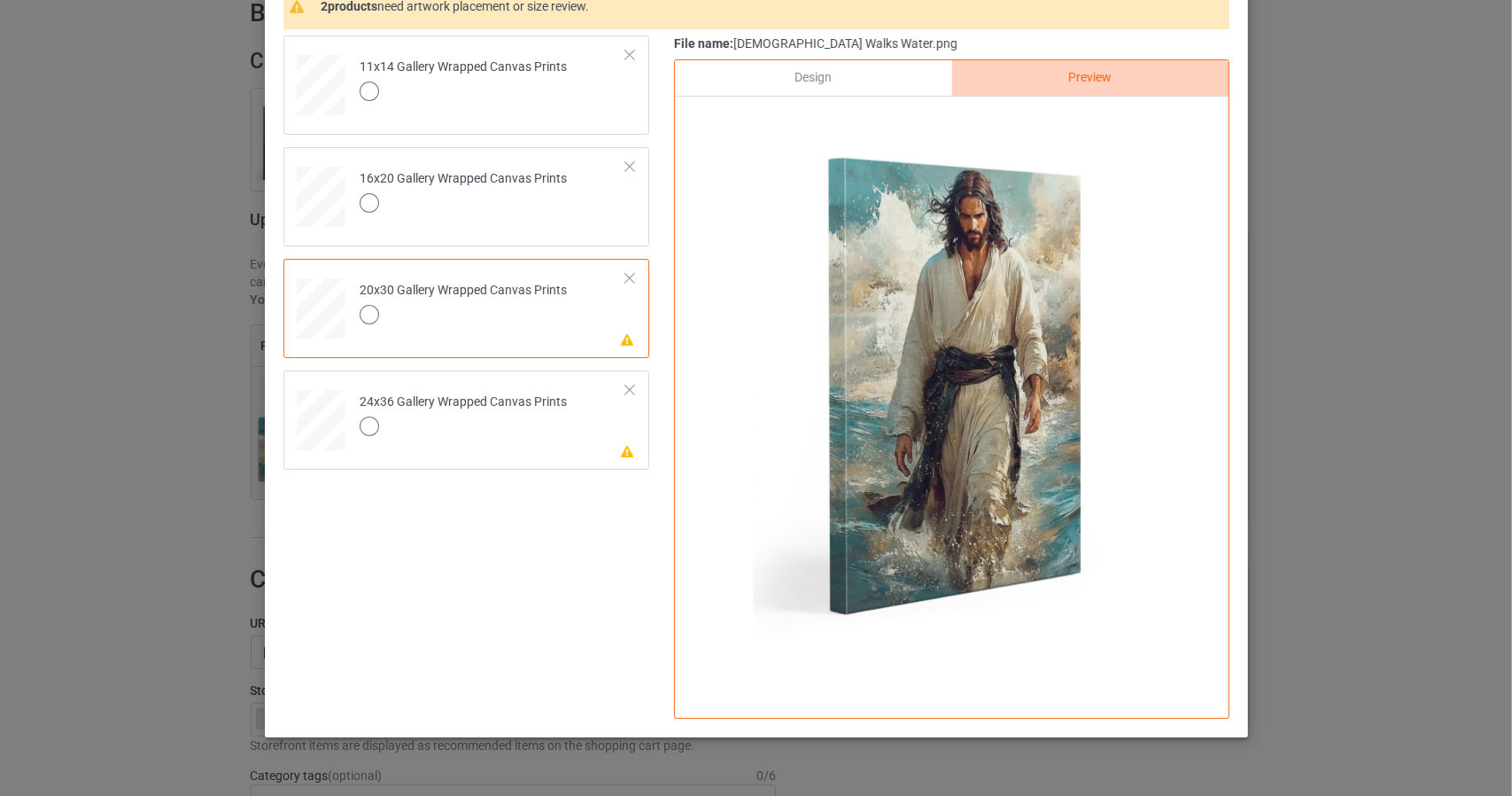
click at [872, 75] on div "Design" at bounding box center [813, 77] width 276 height 36
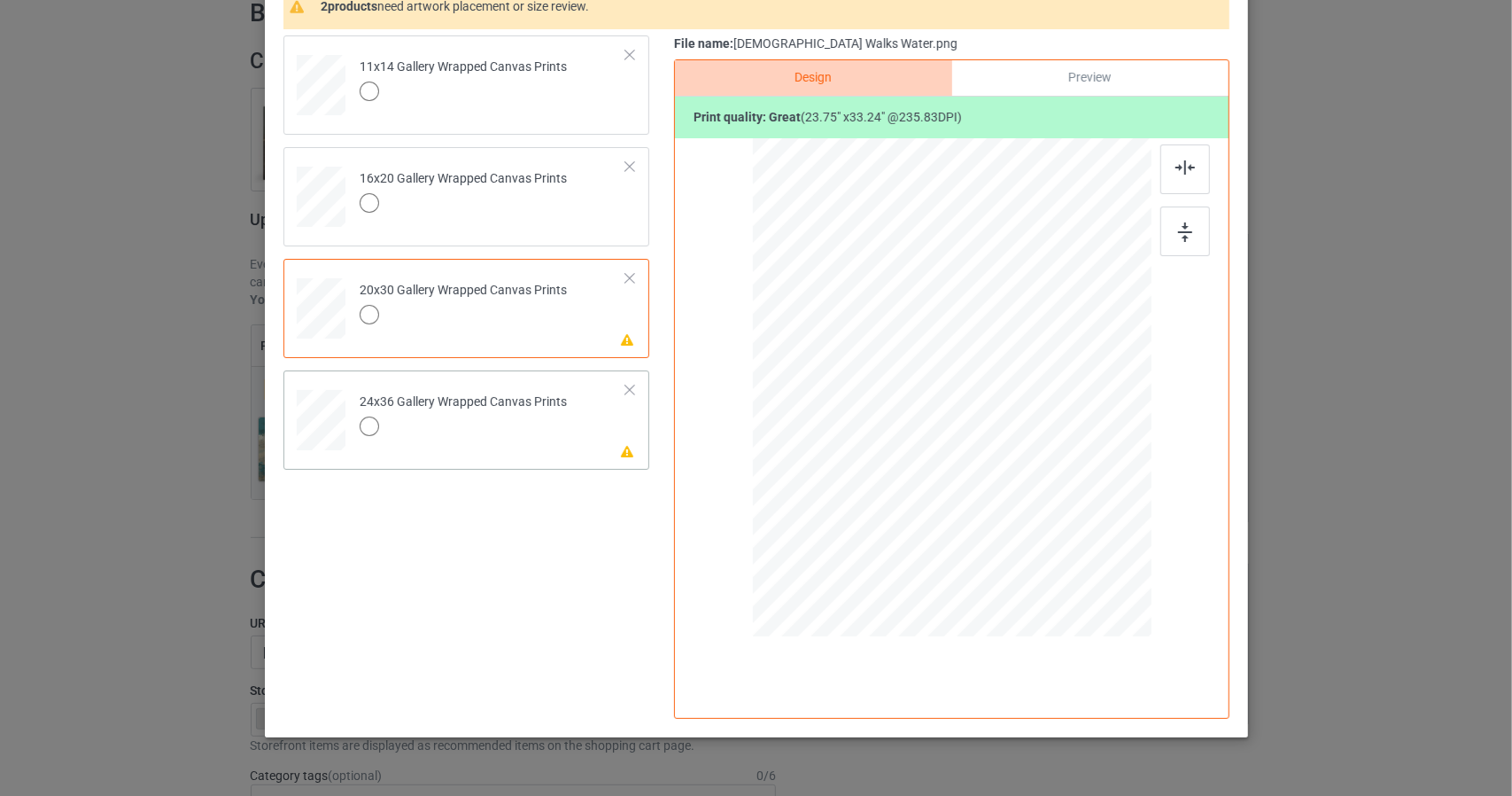
click at [629, 438] on td "Please review artwork placement 24x36 Gallery Wrapped Canvas Prints" at bounding box center [493, 416] width 287 height 78
click at [992, 485] on div at bounding box center [952, 387] width 360 height 504
click at [1125, 642] on div at bounding box center [1133, 641] width 15 height 15
click at [1180, 160] on img at bounding box center [1186, 167] width 19 height 14
click at [1184, 224] on img at bounding box center [1185, 232] width 14 height 19
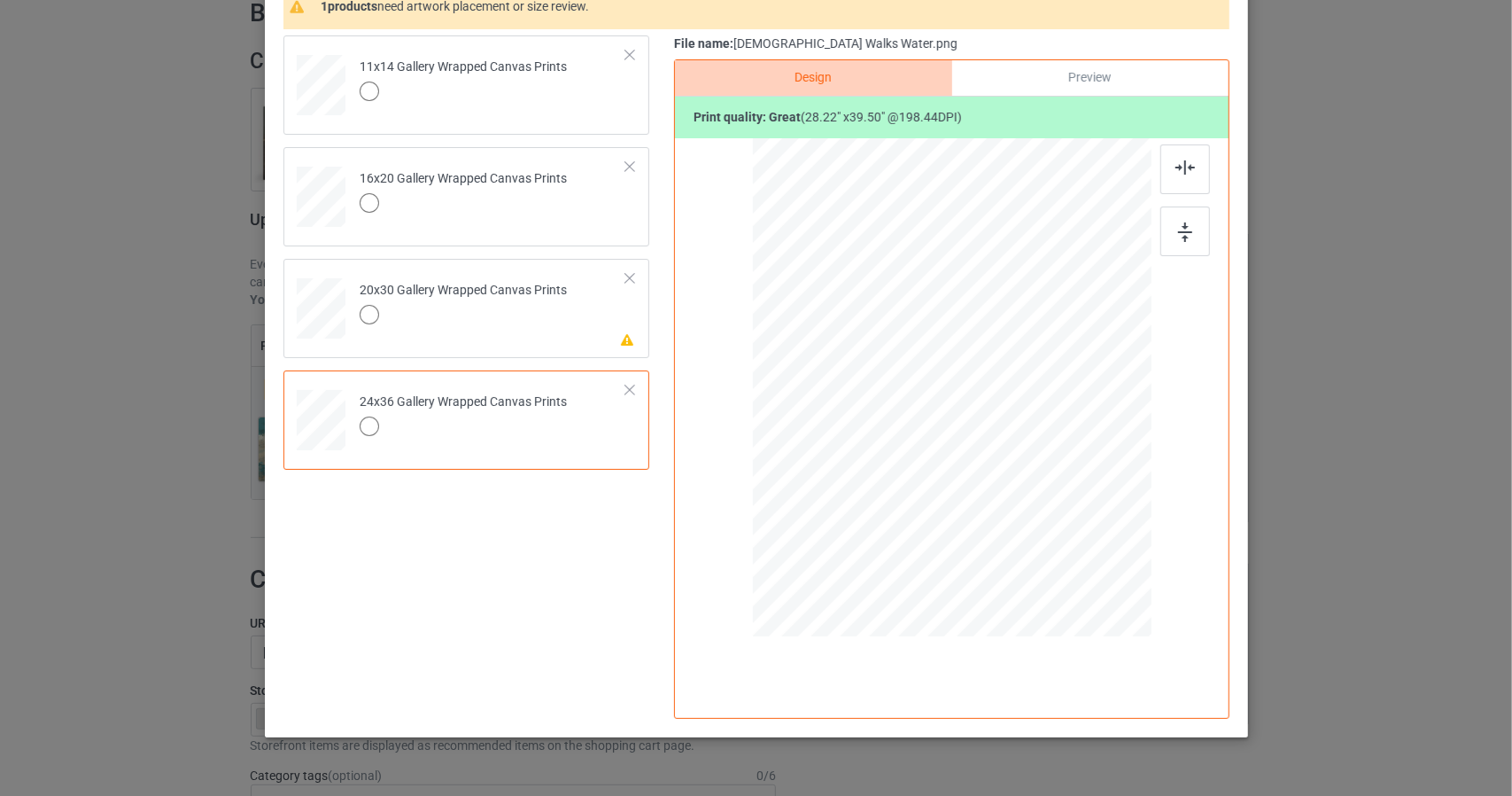
click at [1099, 69] on div "Preview" at bounding box center [1089, 77] width 276 height 36
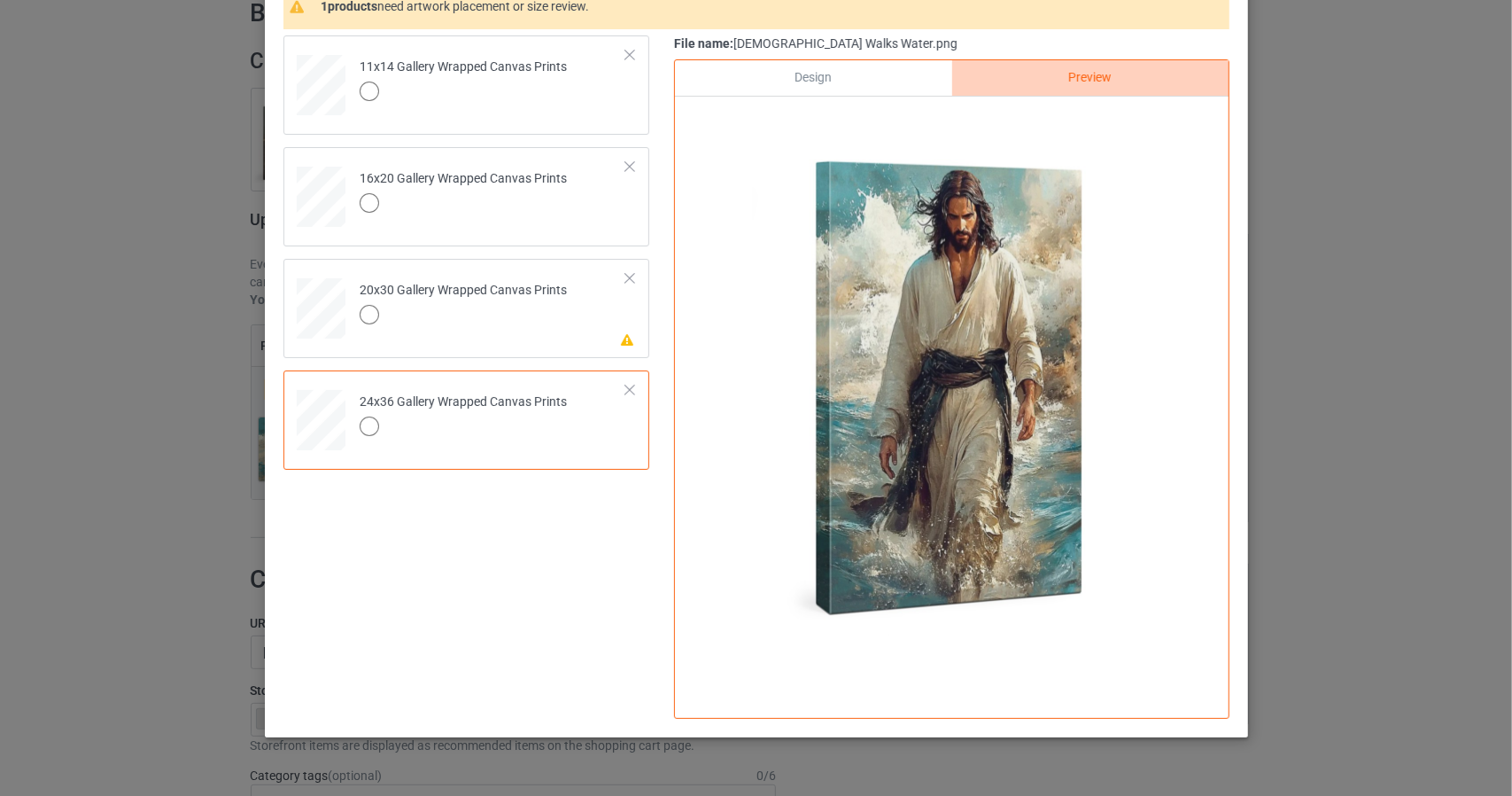
click at [886, 67] on div "Design" at bounding box center [813, 77] width 276 height 36
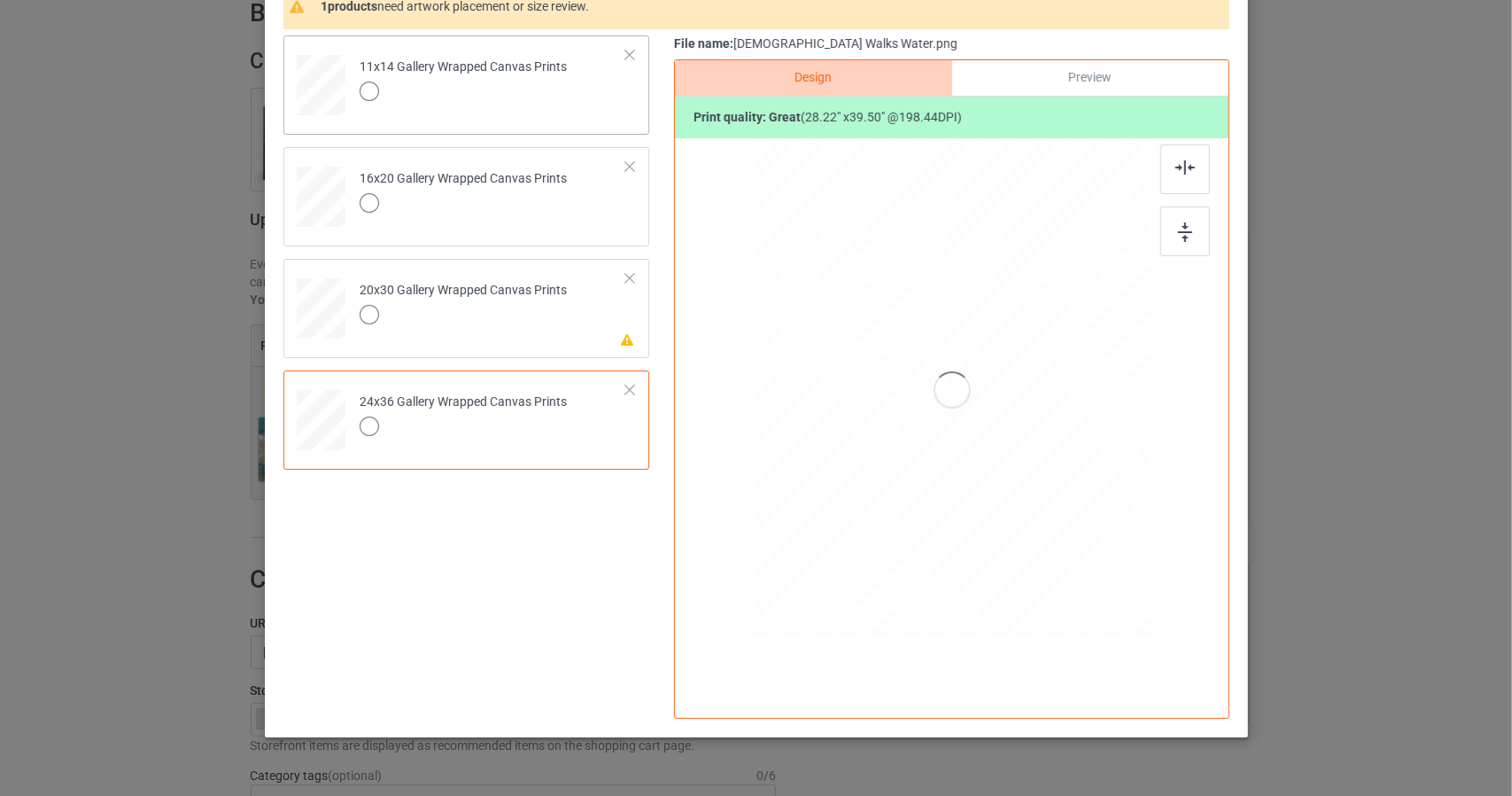
click at [628, 119] on td "11x14 Gallery Wrapped Canvas Prints" at bounding box center [493, 81] width 287 height 78
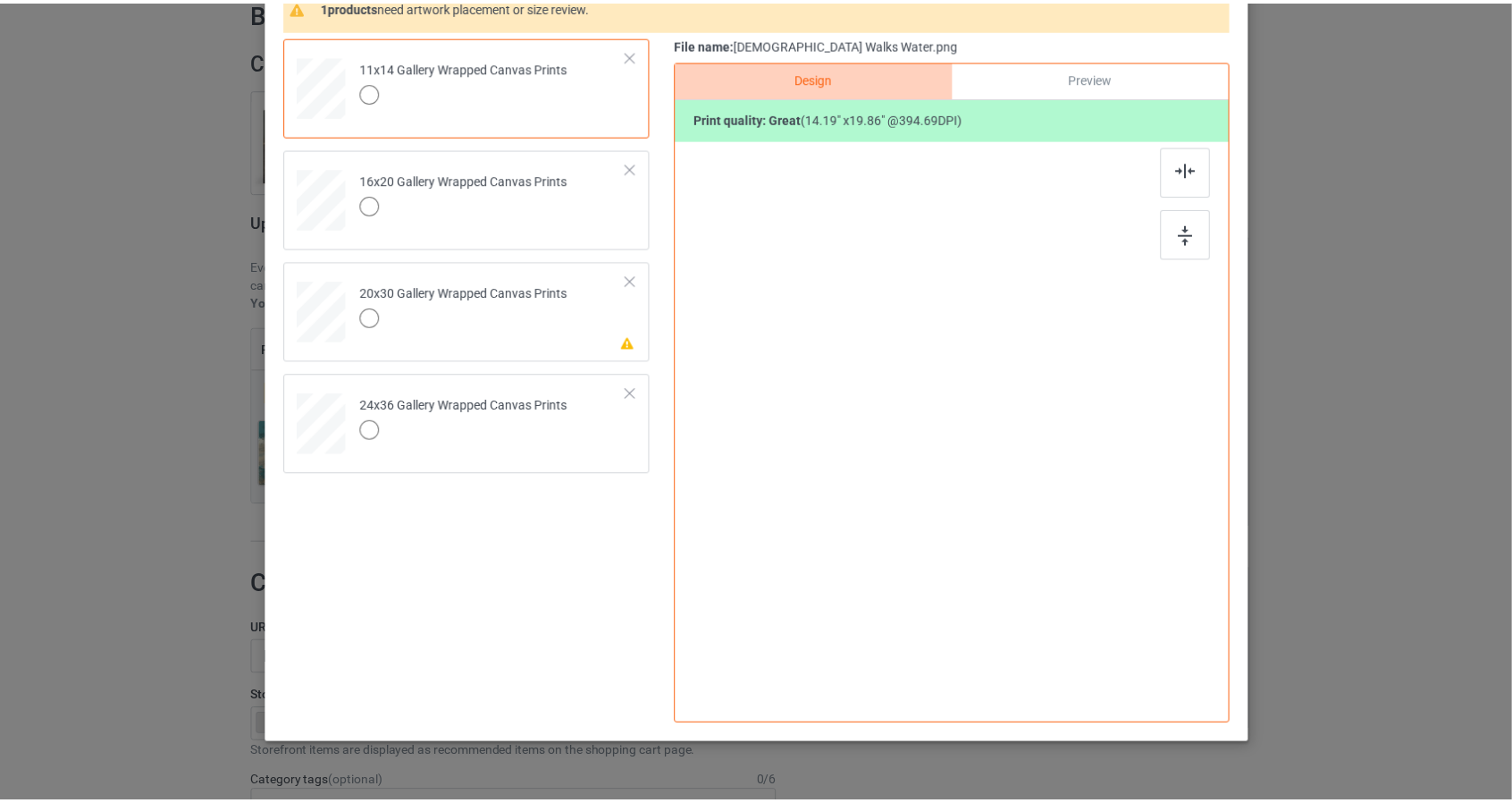
scroll to position [0, 0]
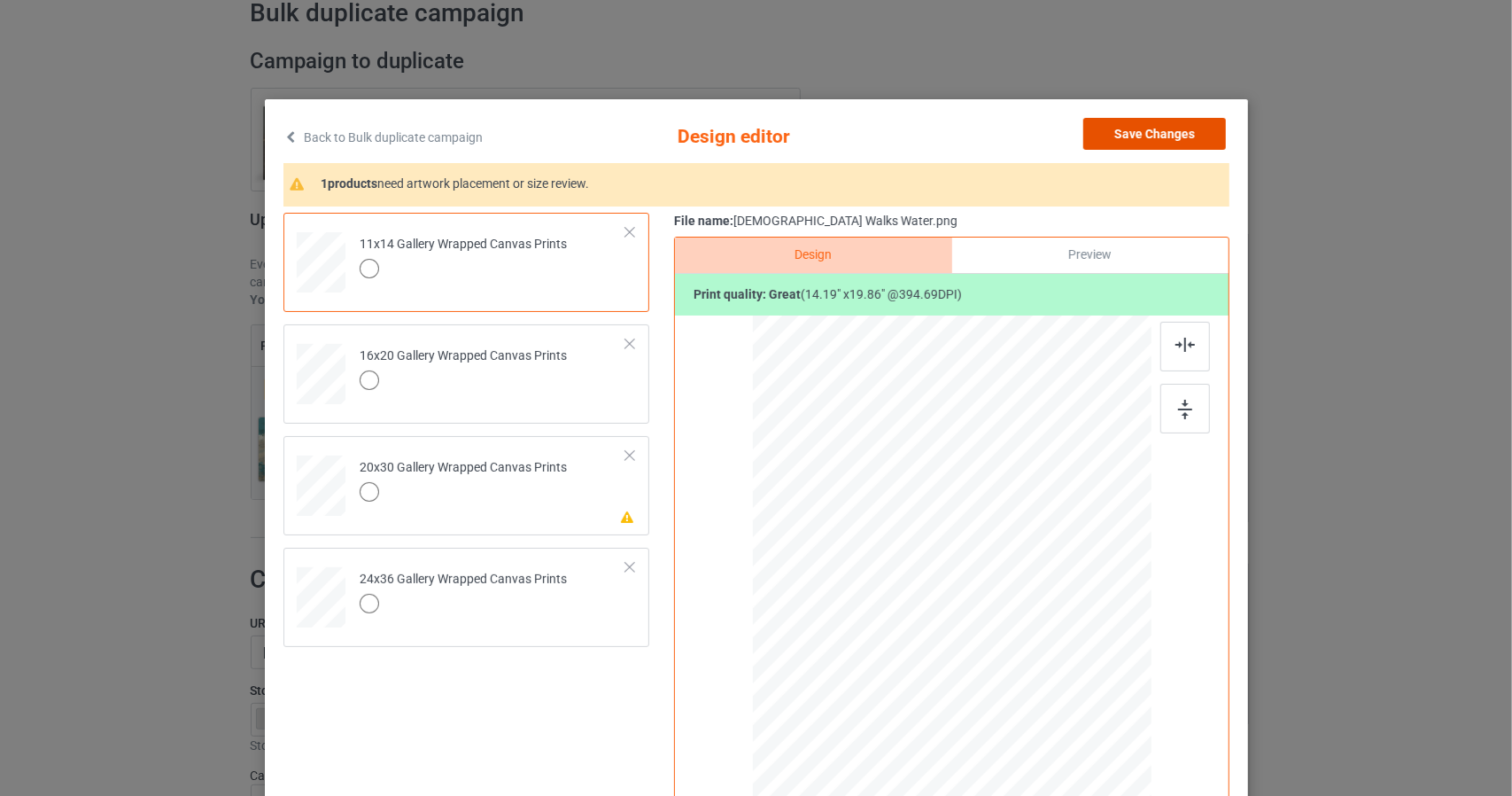
click at [1154, 134] on button "Save Changes" at bounding box center [1155, 133] width 143 height 32
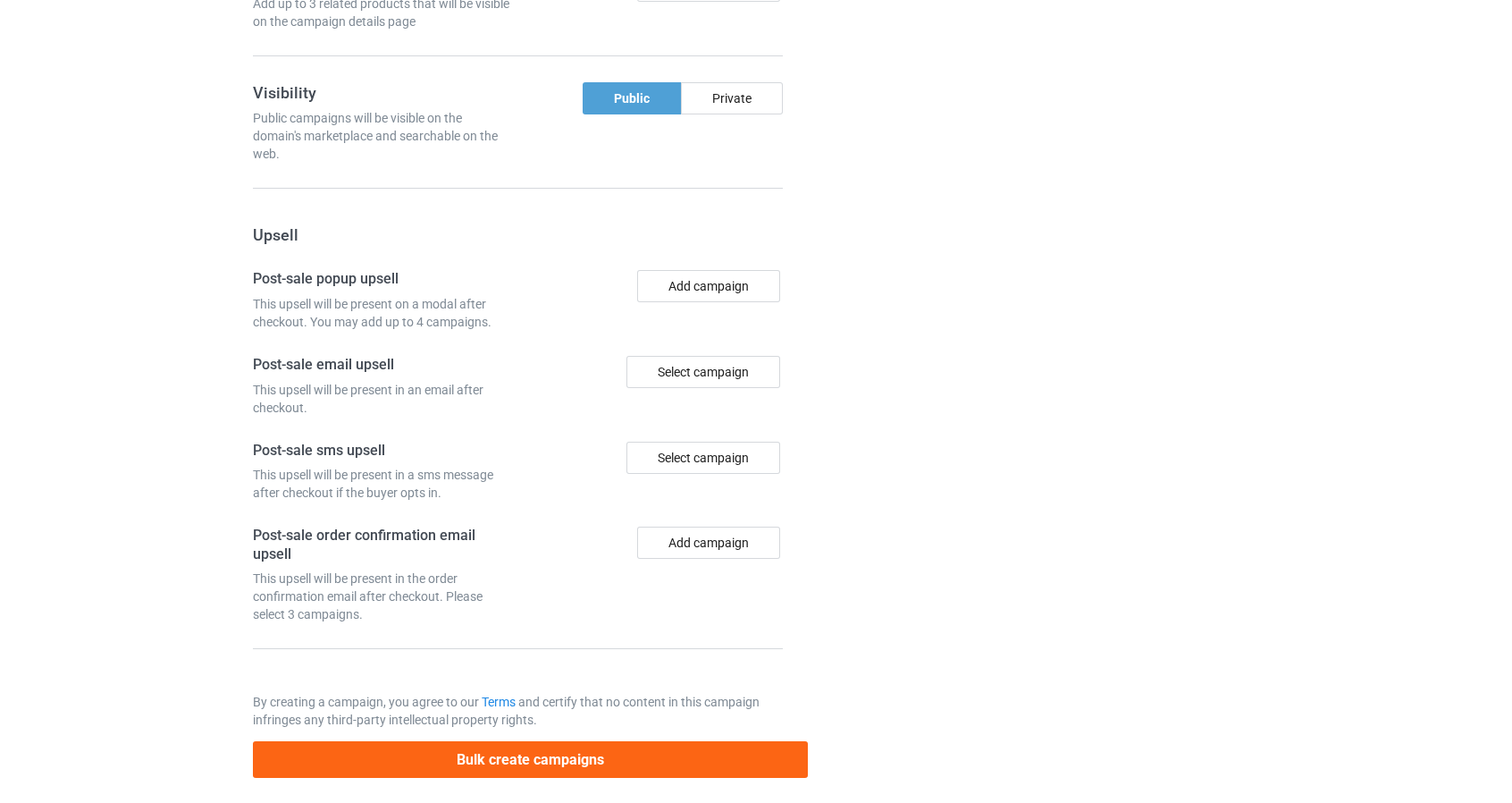
scroll to position [1499, 0]
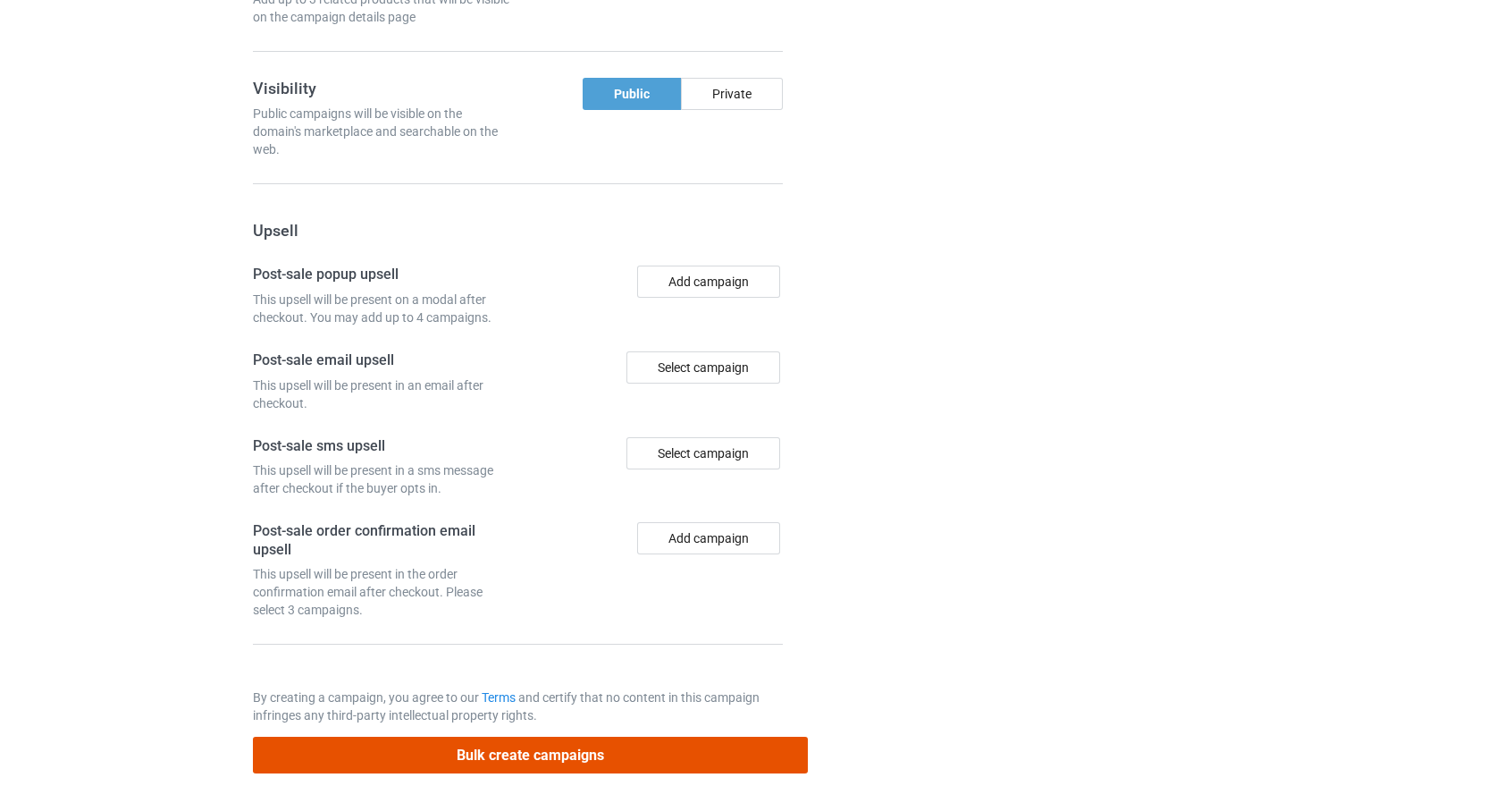
click at [790, 738] on button "Bulk create campaigns" at bounding box center [530, 755] width 556 height 37
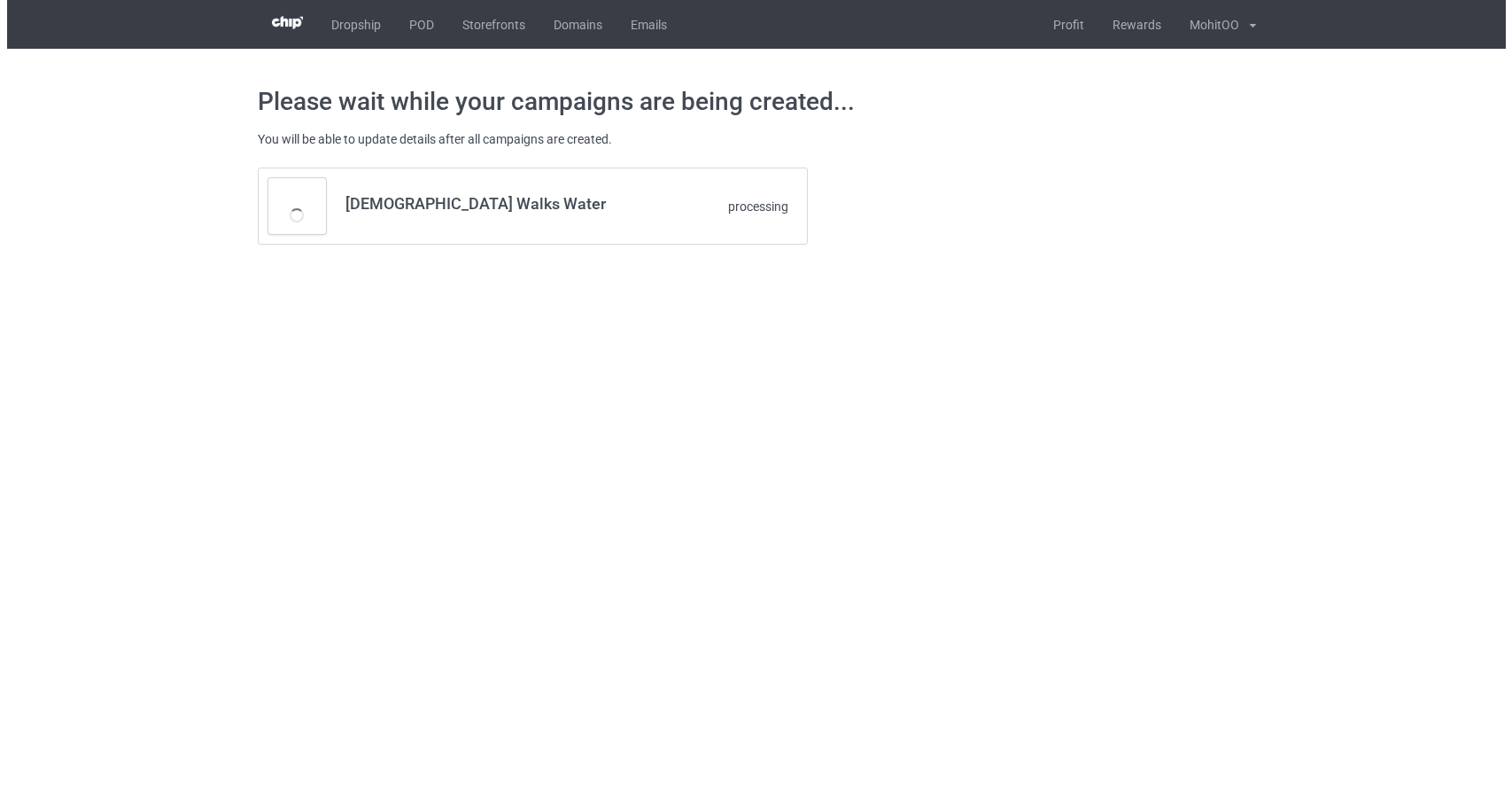
scroll to position [0, 0]
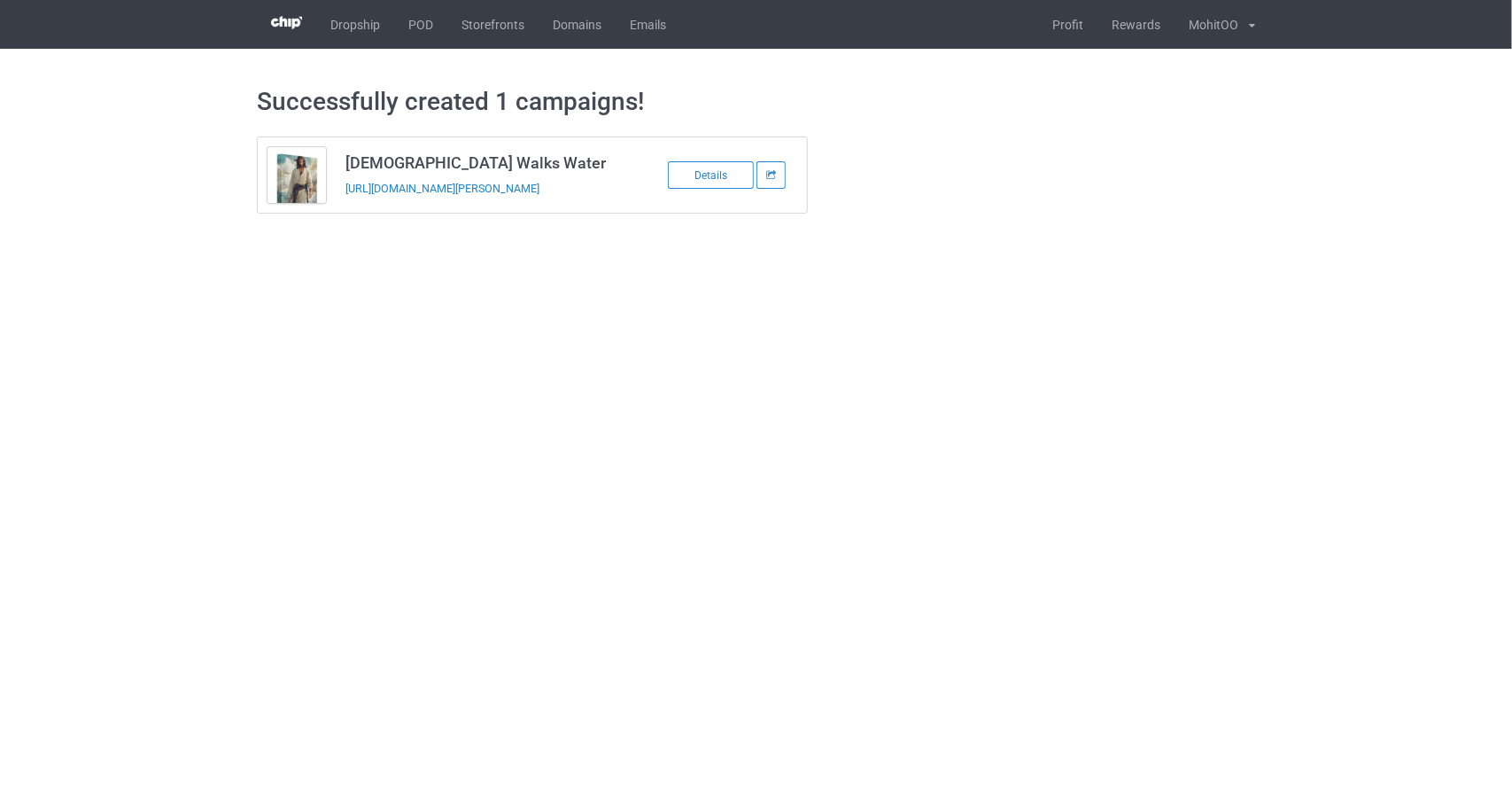
click at [518, 426] on body "Dropship POD Storefronts Domains Emails Profit Rewards MohitOO Settings Logout …" at bounding box center [756, 398] width 1512 height 796
